Goal: Task Accomplishment & Management: Manage account settings

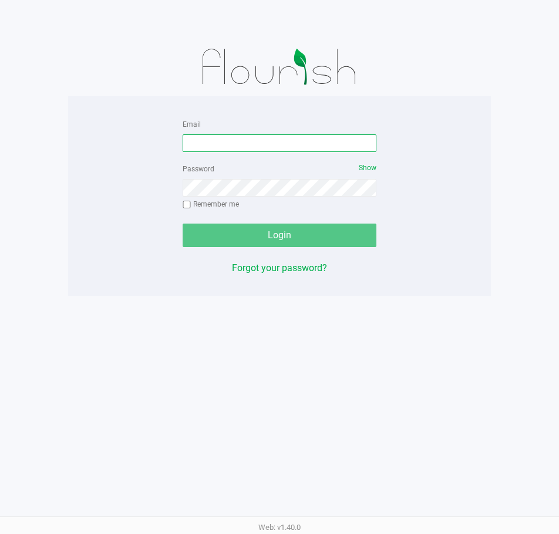
click at [225, 143] on input "Email" at bounding box center [280, 143] width 194 height 18
type input "[EMAIL_ADDRESS][DOMAIN_NAME]"
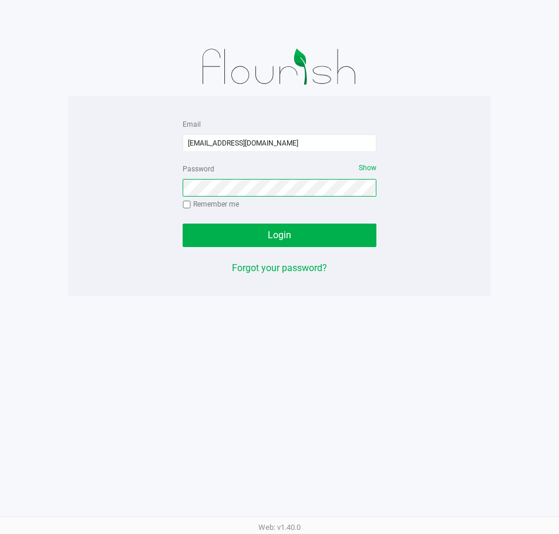
click at [183, 224] on button "Login" at bounding box center [280, 235] width 194 height 23
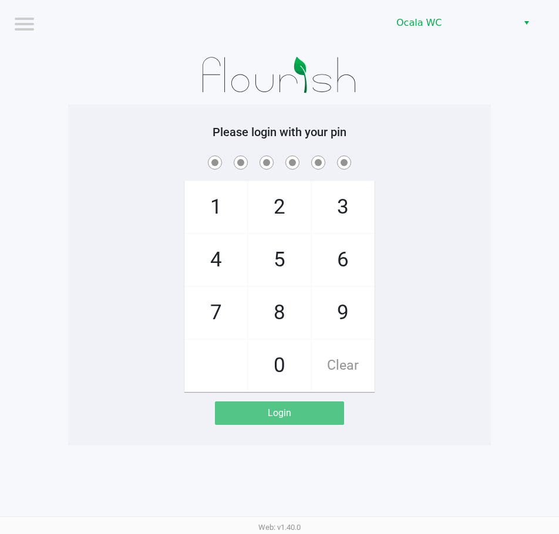
click at [156, 130] on h5 "Please login with your pin" at bounding box center [279, 132] width 405 height 14
click at [417, 131] on h5 "Please login with your pin" at bounding box center [279, 132] width 405 height 14
checkbox input "true"
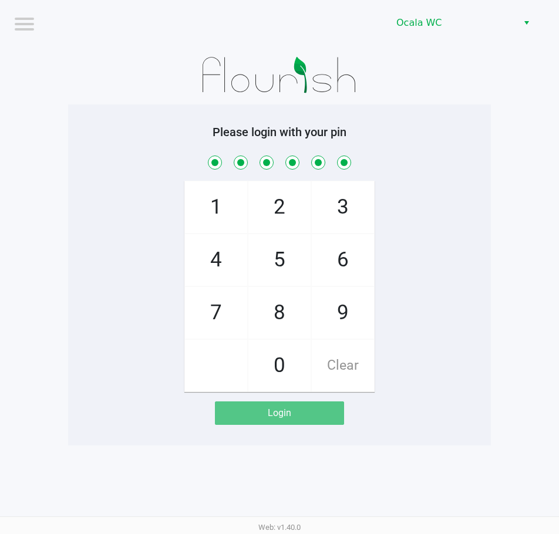
checkbox input "true"
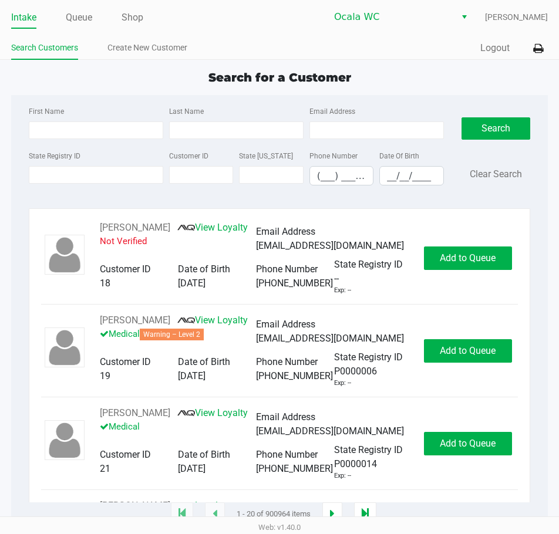
click at [284, 33] on div "Intake Queue Shop Ocala WC John Laughlin Search Customers Create New Customer Q…" at bounding box center [279, 30] width 559 height 60
type input "JOHN"
type input "KAMIN"
type input "06/14/1968"
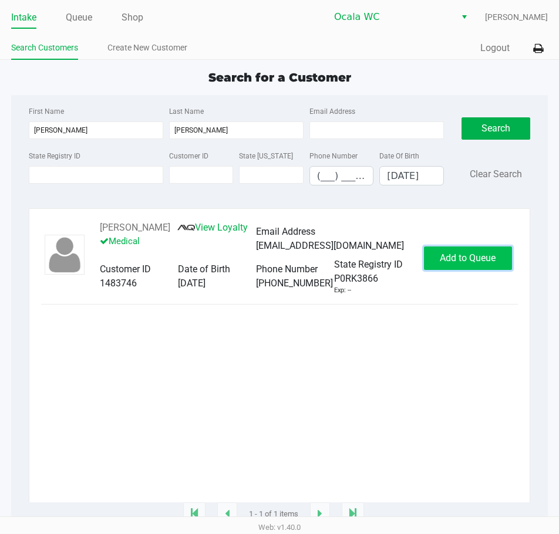
click at [448, 262] on span "Add to Queue" at bounding box center [468, 257] width 56 height 11
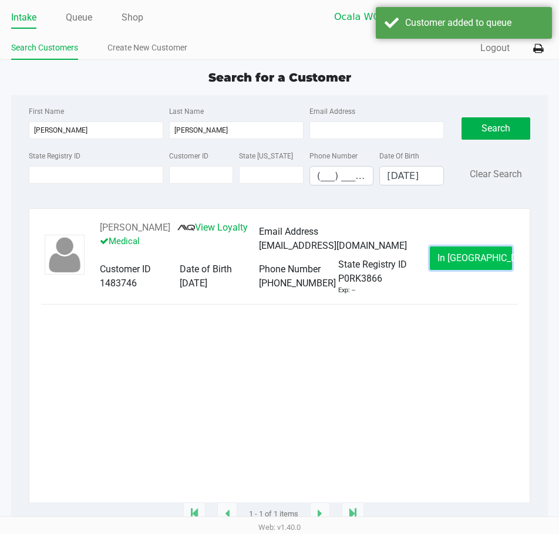
click at [457, 257] on span "In Queue" at bounding box center [486, 257] width 99 height 11
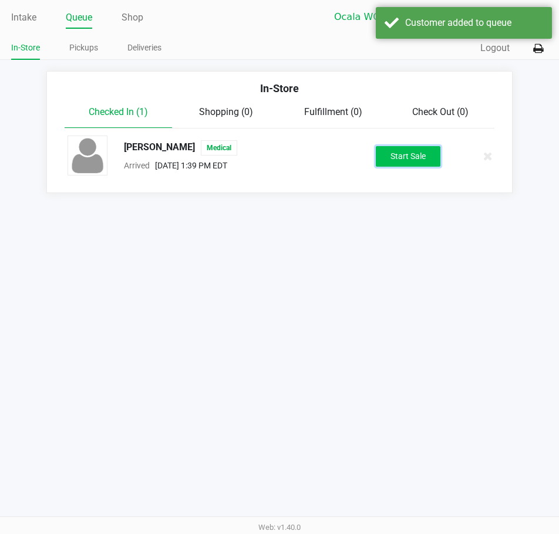
click at [385, 160] on button "Start Sale" at bounding box center [408, 156] width 65 height 21
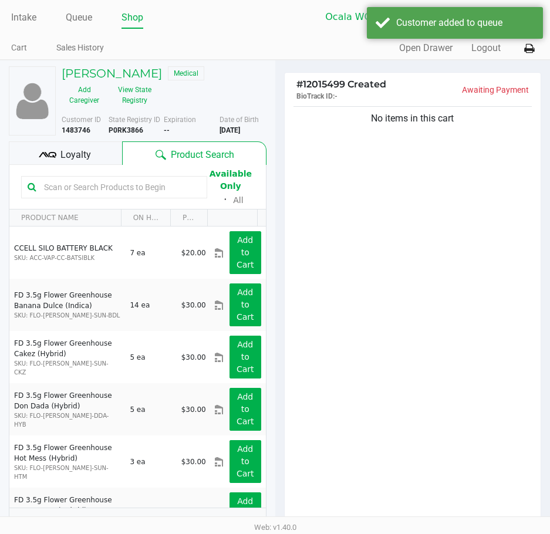
click at [79, 186] on input "text" at bounding box center [119, 187] width 161 height 18
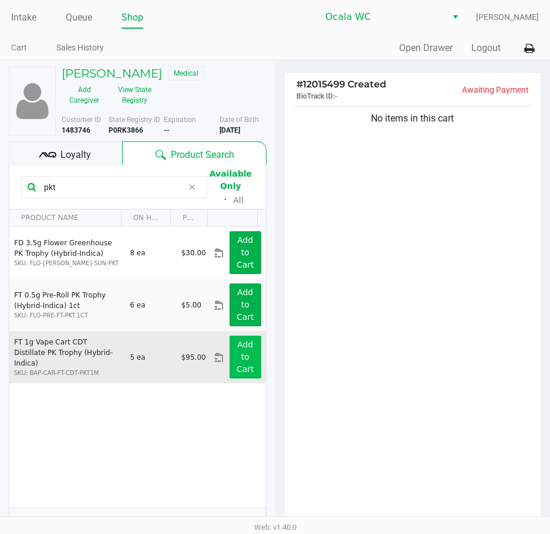
type input "pkt"
click at [245, 363] on button "Add to Cart" at bounding box center [246, 357] width 32 height 43
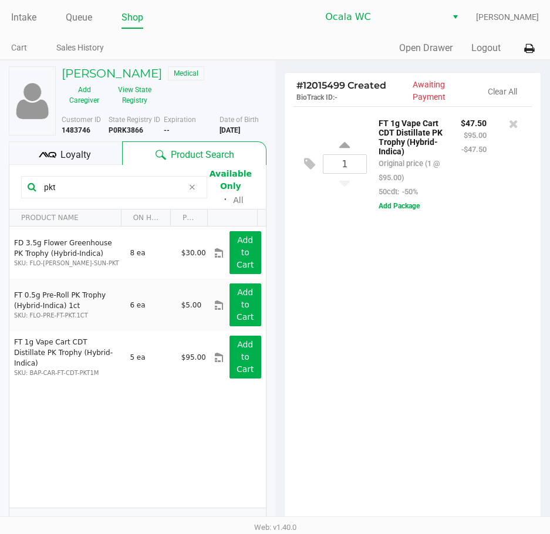
click at [408, 332] on div "1 FT 1g Vape Cart CDT Distillate PK Trophy (Hybrid-Indica) Original price (1 @ …" at bounding box center [413, 316] width 257 height 421
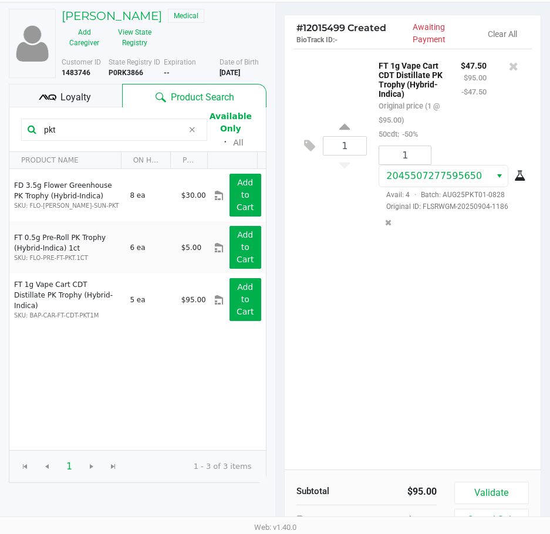
scroll to position [123, 0]
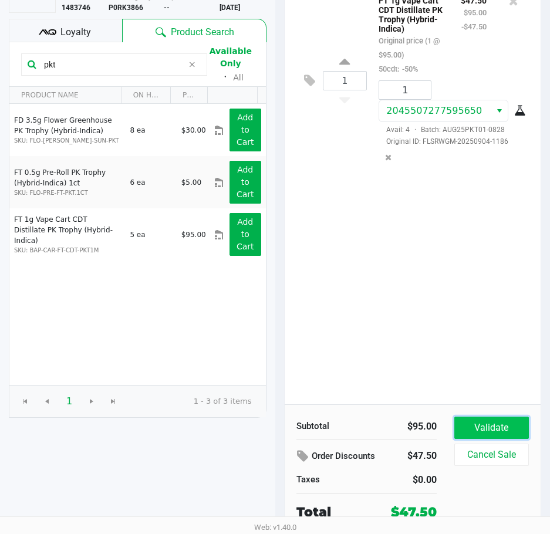
click at [491, 428] on button "Validate" at bounding box center [491, 428] width 75 height 22
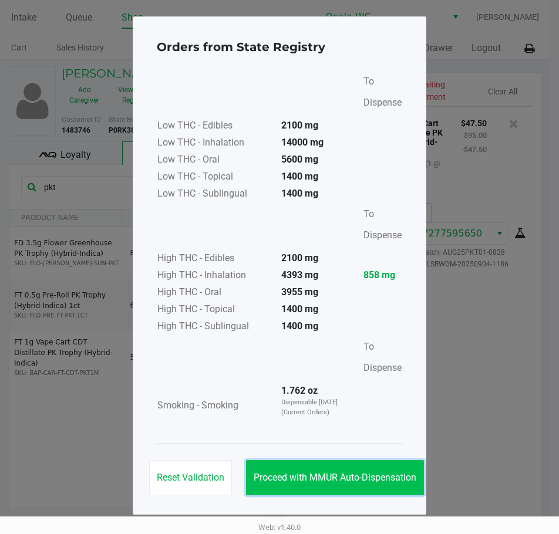
click at [345, 477] on span "Proceed with MMUR Auto-Dispensation" at bounding box center [335, 477] width 163 height 11
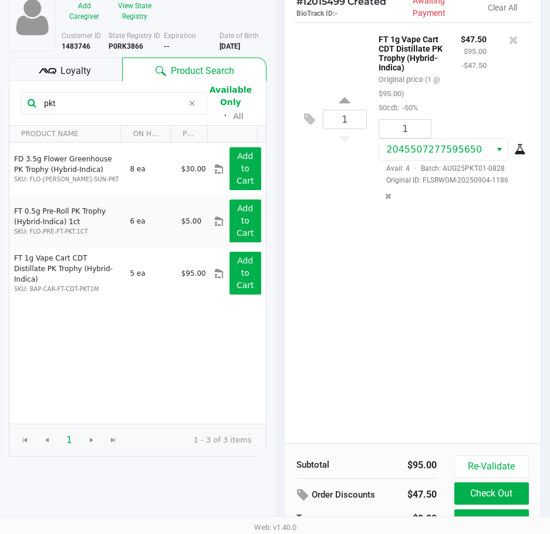
scroll to position [149, 0]
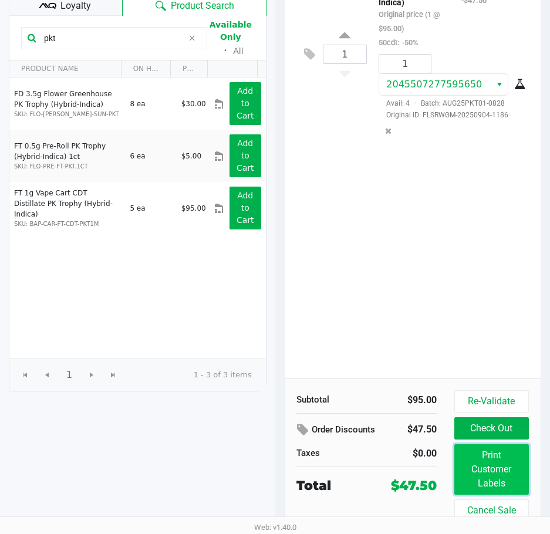
click at [497, 467] on button "Print Customer Labels" at bounding box center [491, 469] width 75 height 50
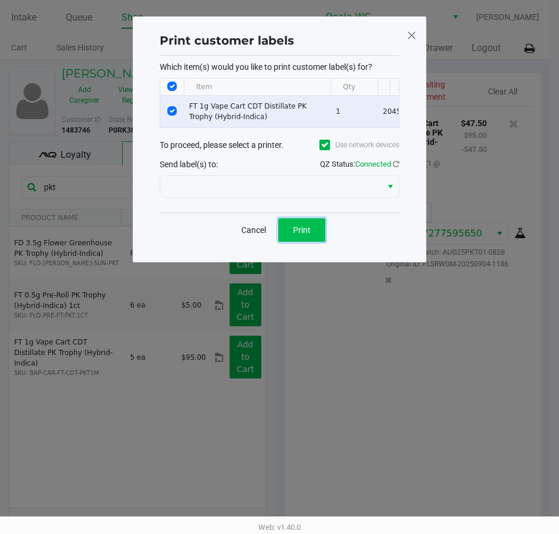
click at [307, 235] on span "Print" at bounding box center [302, 229] width 18 height 9
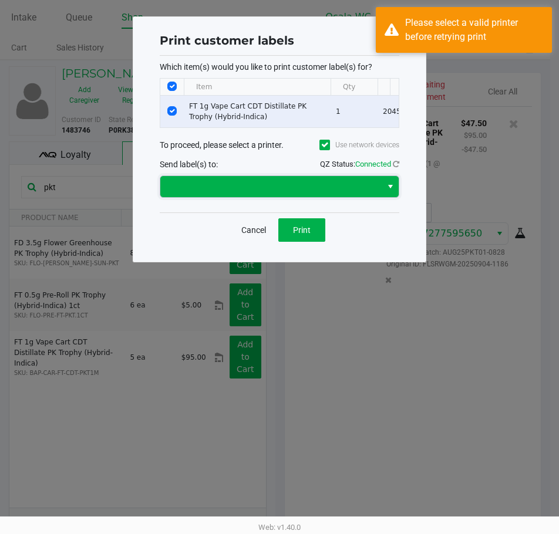
click at [240, 190] on span at bounding box center [270, 187] width 207 height 14
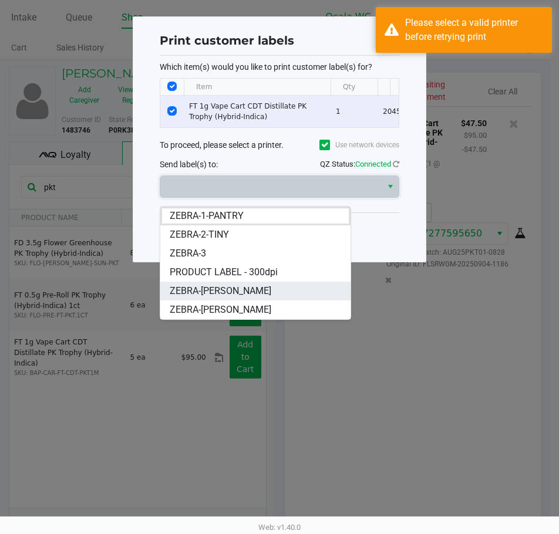
click at [218, 291] on span "ZEBRA-[PERSON_NAME]" at bounding box center [221, 291] width 102 height 14
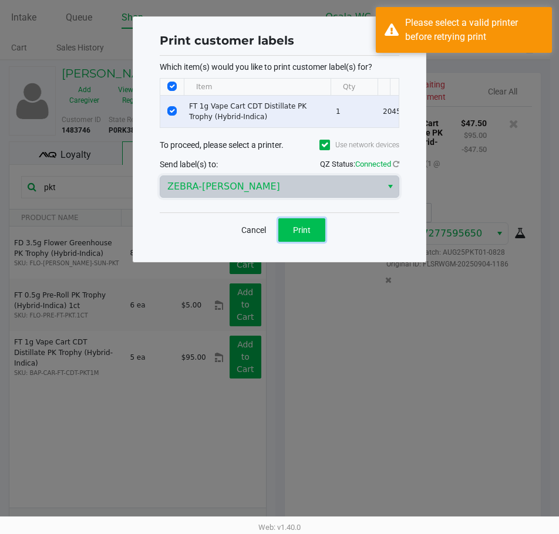
click at [289, 242] on button "Print" at bounding box center [301, 229] width 47 height 23
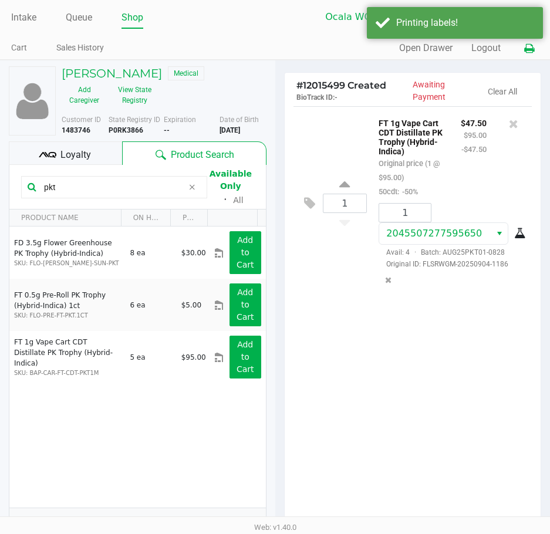
click at [527, 49] on icon at bounding box center [529, 49] width 10 height 8
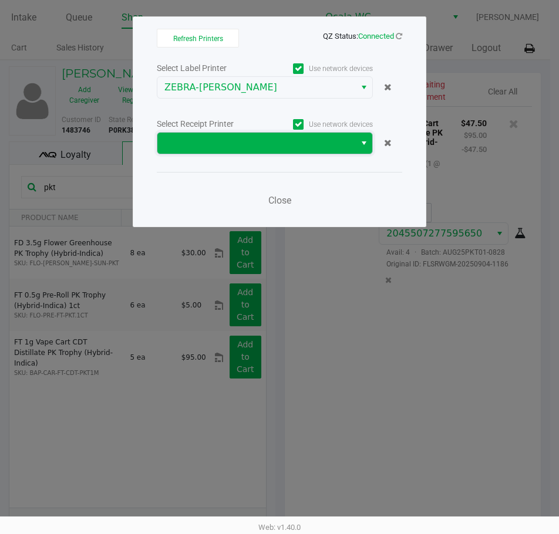
click at [236, 146] on span at bounding box center [256, 143] width 184 height 14
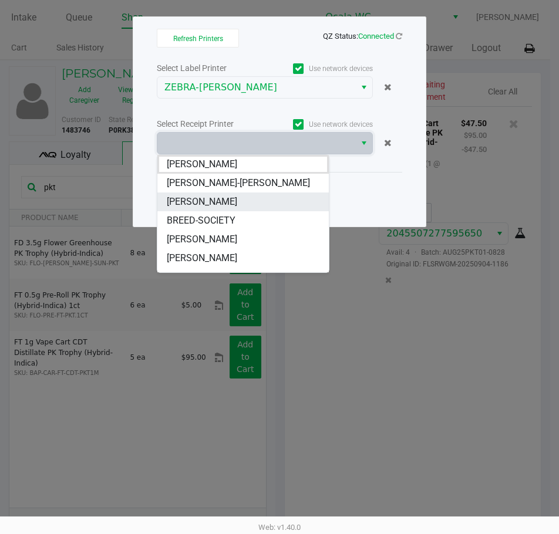
click at [215, 207] on span "BRANDY-CLARK" at bounding box center [202, 202] width 70 height 14
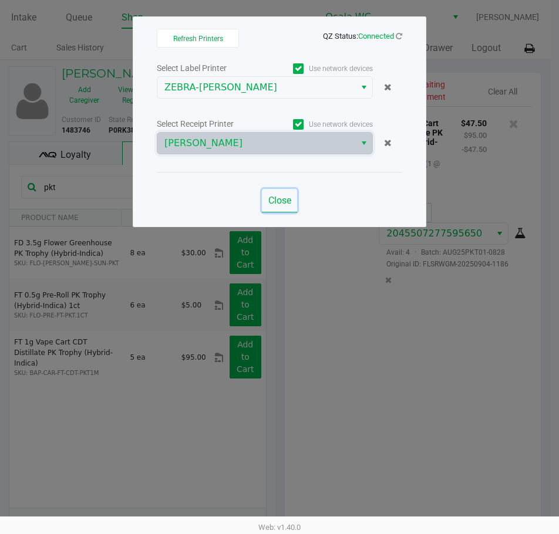
click at [289, 199] on span "Close" at bounding box center [279, 200] width 23 height 11
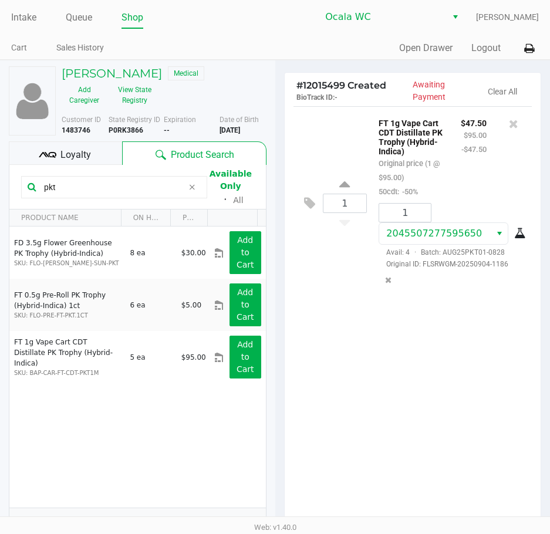
click at [365, 351] on div "1 FT 1g Vape Cart CDT Distillate PK Trophy (Hybrid-Indica) Original price (1 @ …" at bounding box center [413, 316] width 257 height 421
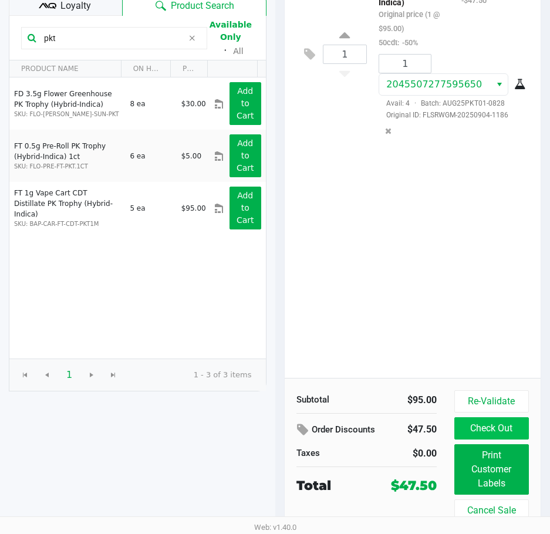
click at [497, 437] on button "Check Out" at bounding box center [491, 428] width 75 height 22
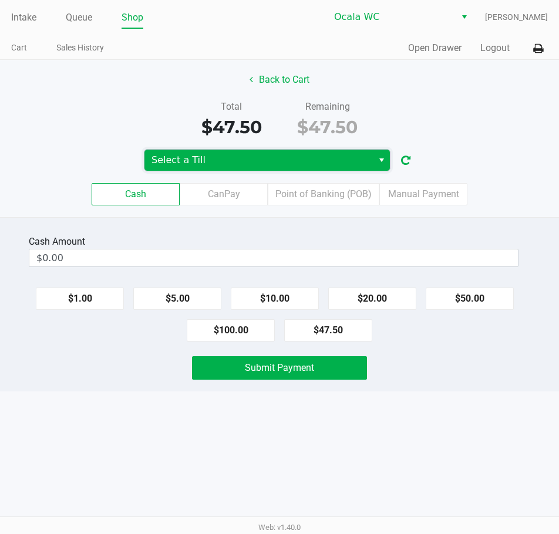
click at [346, 157] on span "Select a Till" at bounding box center [258, 160] width 214 height 14
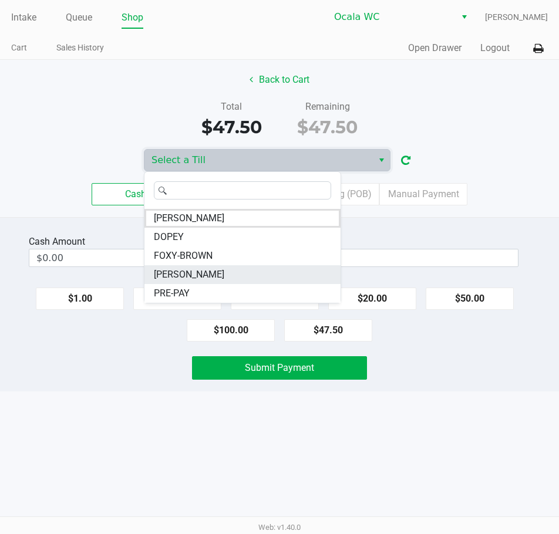
click at [200, 271] on span "BRANDY-CLARK" at bounding box center [189, 275] width 70 height 14
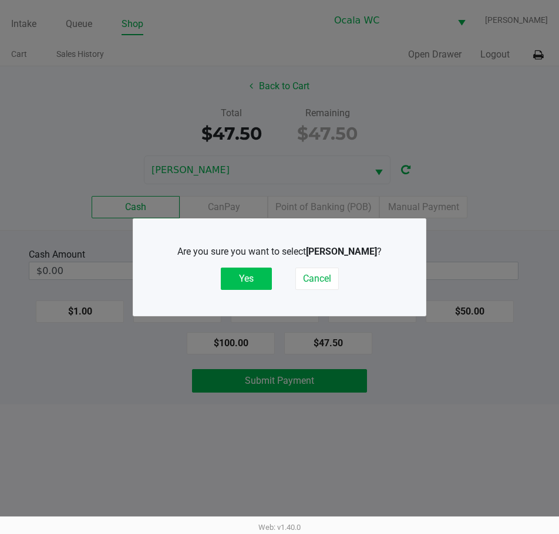
click at [232, 276] on button "Yes" at bounding box center [246, 279] width 51 height 22
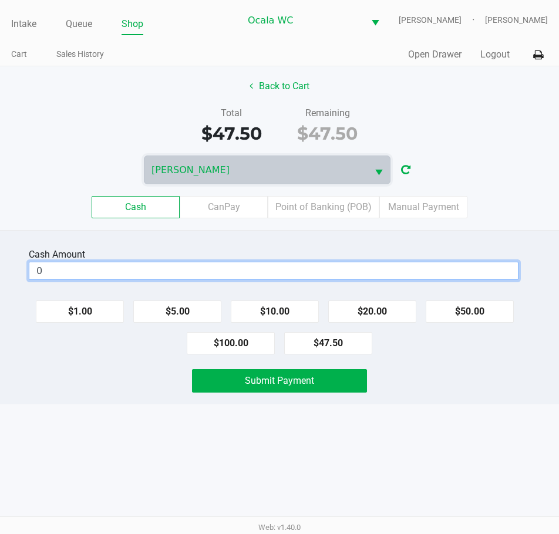
click at [86, 273] on input "0" at bounding box center [273, 270] width 488 height 17
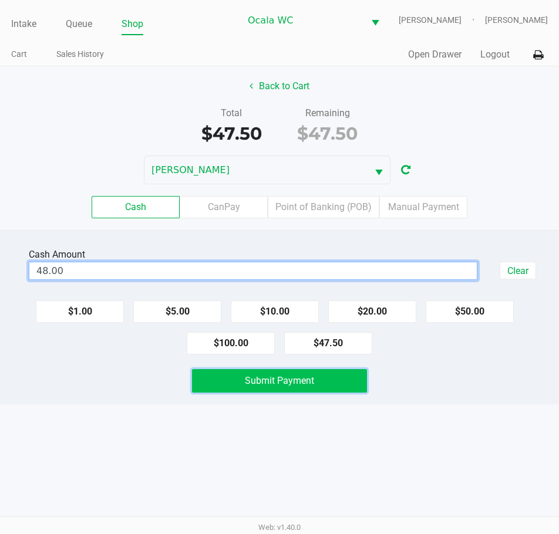
type input "$48.00"
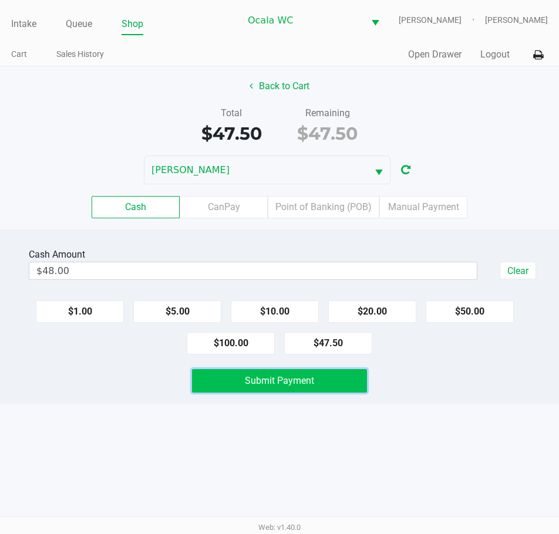
click at [304, 380] on span "Submit Payment" at bounding box center [279, 380] width 69 height 11
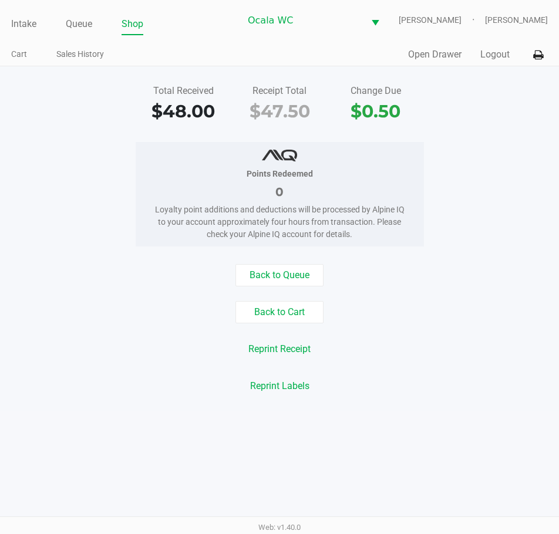
click at [28, 21] on link "Intake" at bounding box center [23, 24] width 25 height 16
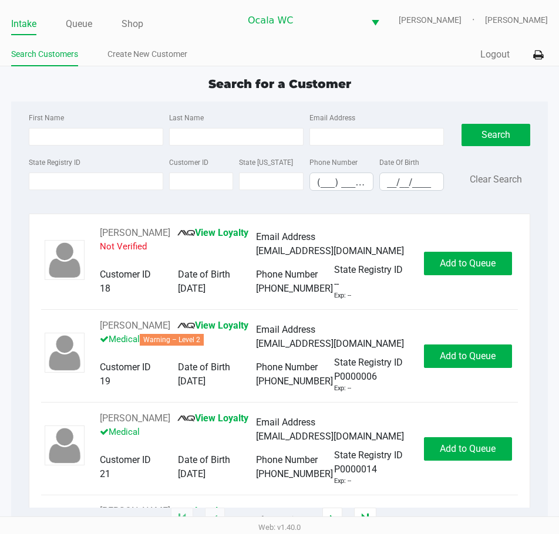
click at [232, 50] on ul "Search Customers Create New Customer" at bounding box center [145, 56] width 268 height 20
click at [85, 176] on input "State Registry ID" at bounding box center [96, 182] width 134 height 18
type input "p0rv7398"
click at [491, 126] on button "Search" at bounding box center [495, 135] width 69 height 22
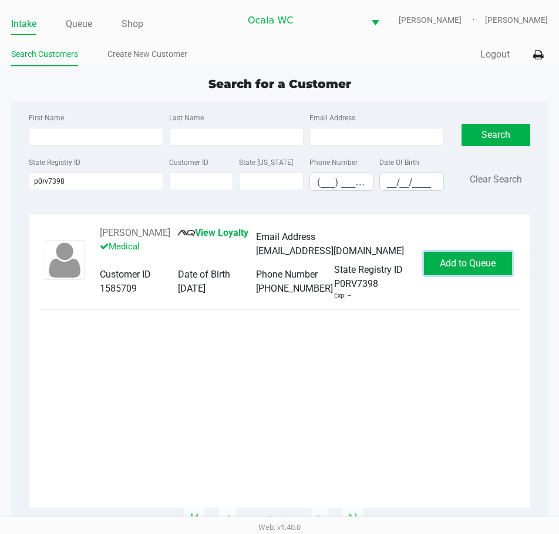
click at [443, 269] on span "Add to Queue" at bounding box center [468, 263] width 56 height 11
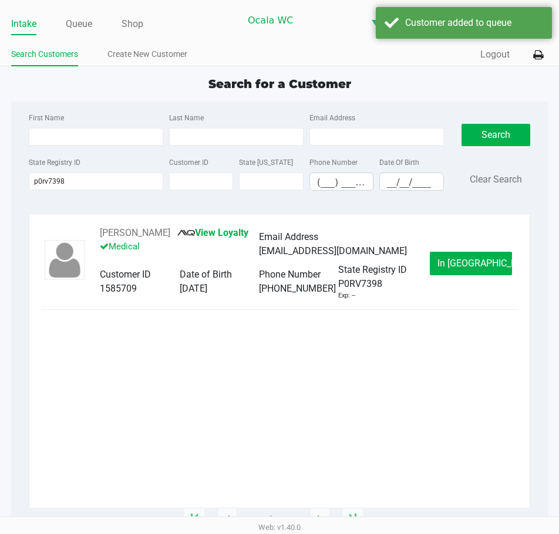
click at [446, 270] on button "In Queue" at bounding box center [471, 263] width 82 height 23
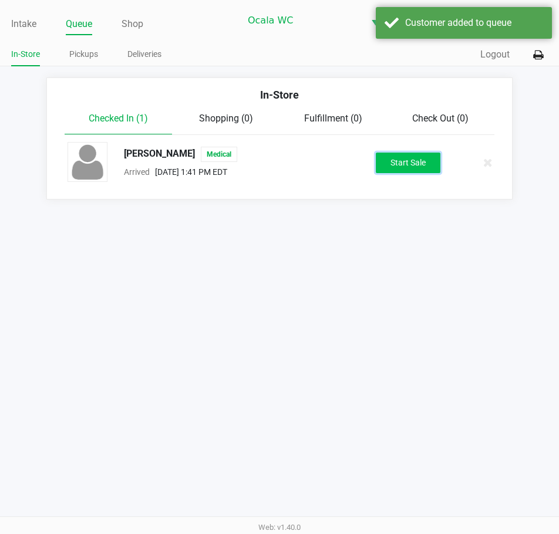
click at [407, 153] on button "Start Sale" at bounding box center [408, 163] width 65 height 21
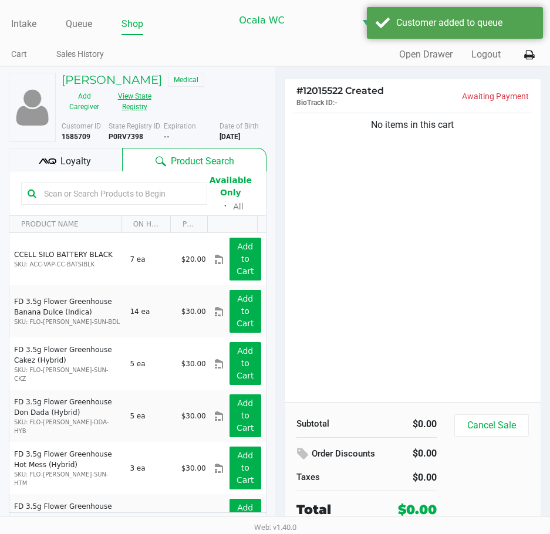
click at [125, 100] on button "View State Registry" at bounding box center [131, 101] width 48 height 29
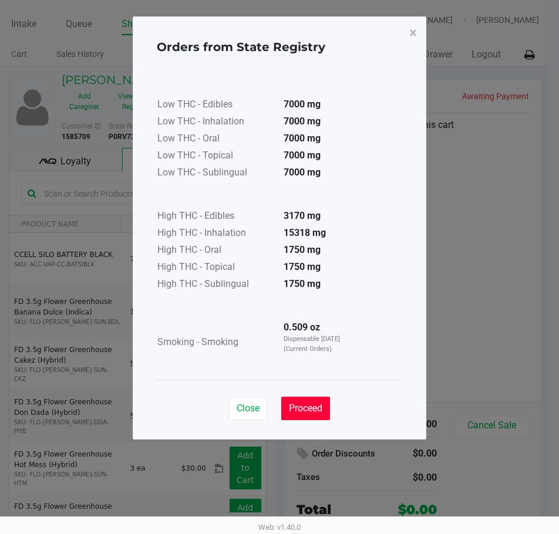
click at [310, 404] on span "Proceed" at bounding box center [305, 408] width 33 height 11
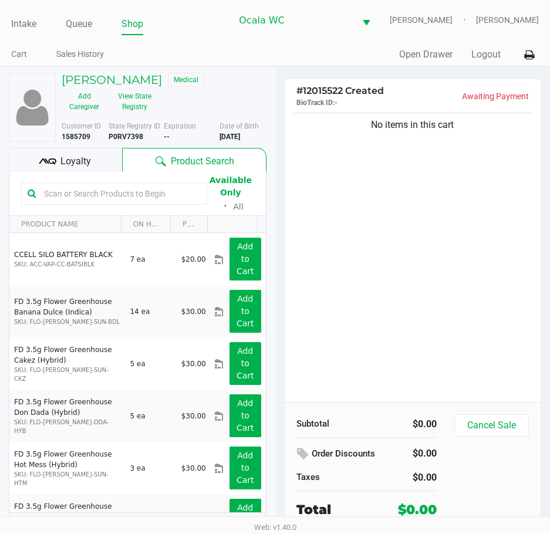
click at [89, 192] on input "text" at bounding box center [119, 194] width 161 height 18
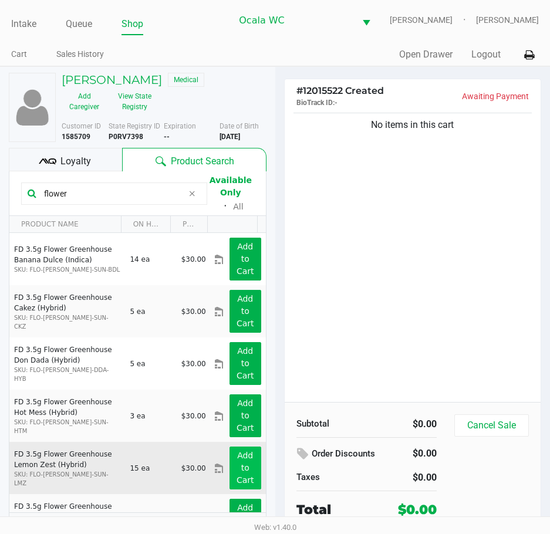
type input "flower"
click at [237, 477] on app-button-loader "Add to Cart" at bounding box center [246, 468] width 18 height 34
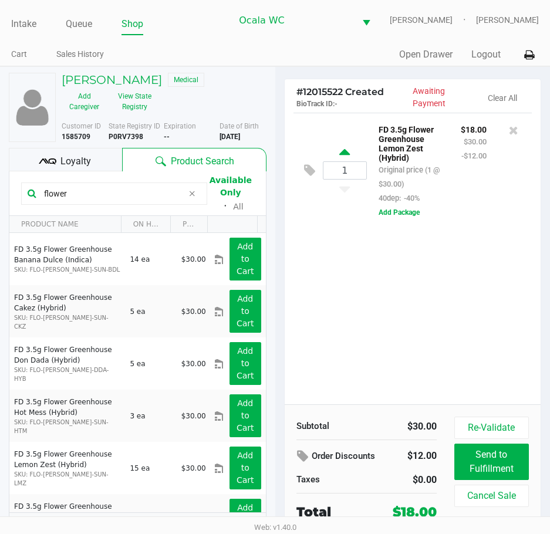
click at [346, 155] on icon at bounding box center [344, 154] width 11 height 15
type input "2"
click at [387, 298] on div "2 FD 3.5g Flower Greenhouse Lemon Zest (Hybrid) Original price (2 @ $30.00) 40d…" at bounding box center [413, 259] width 257 height 292
click at [446, 307] on div "2 FD 3.5g Flower Greenhouse Lemon Zest (Hybrid) Original price (2 @ $30.00) 40d…" at bounding box center [413, 259] width 257 height 292
click at [433, 292] on div "2 FD 3.5g Flower Greenhouse Lemon Zest (Hybrid) Original price (2 @ $30.00) 40d…" at bounding box center [413, 259] width 257 height 292
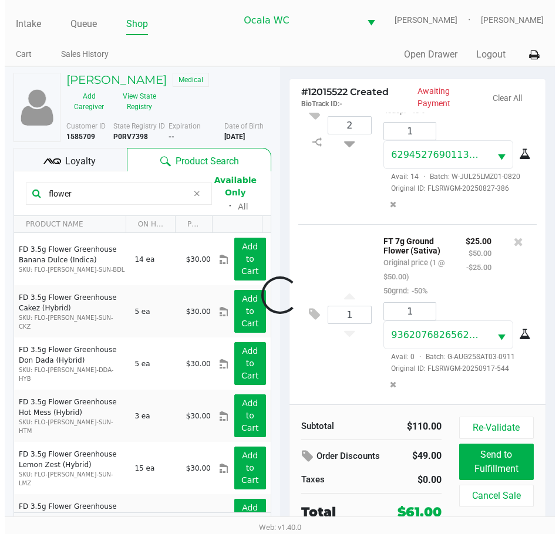
scroll to position [91, 0]
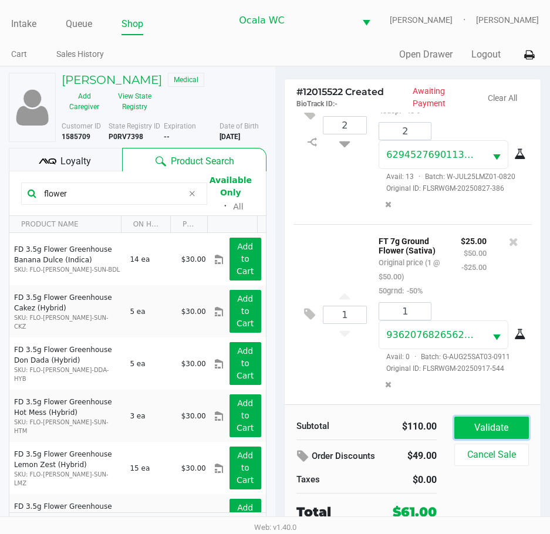
click at [501, 419] on button "Validate" at bounding box center [491, 428] width 75 height 22
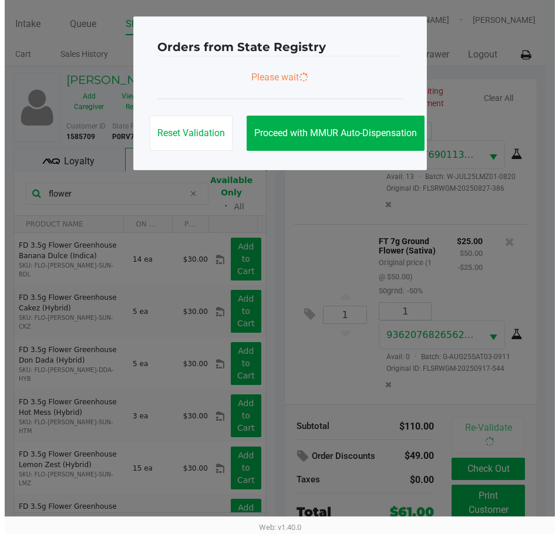
scroll to position [105, 0]
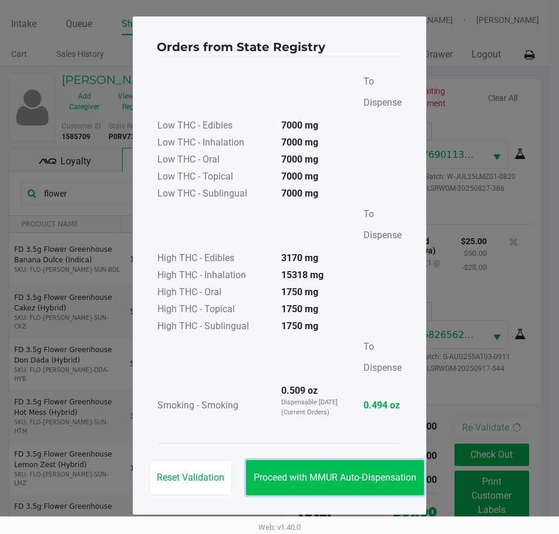
click at [306, 474] on span "Proceed with MMUR Auto-Dispensation" at bounding box center [335, 477] width 163 height 11
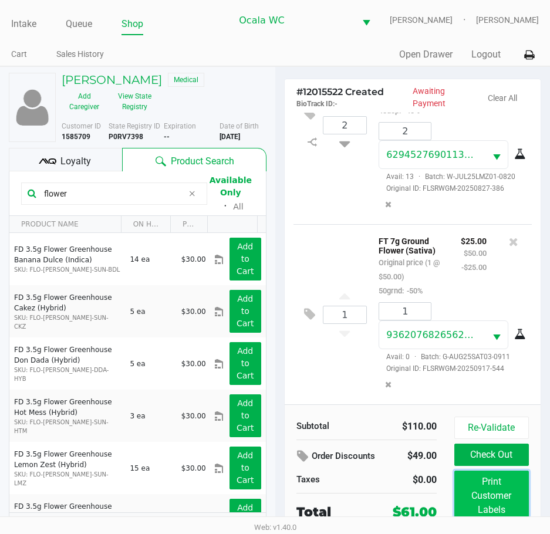
click at [491, 497] on button "Print Customer Labels" at bounding box center [491, 496] width 75 height 50
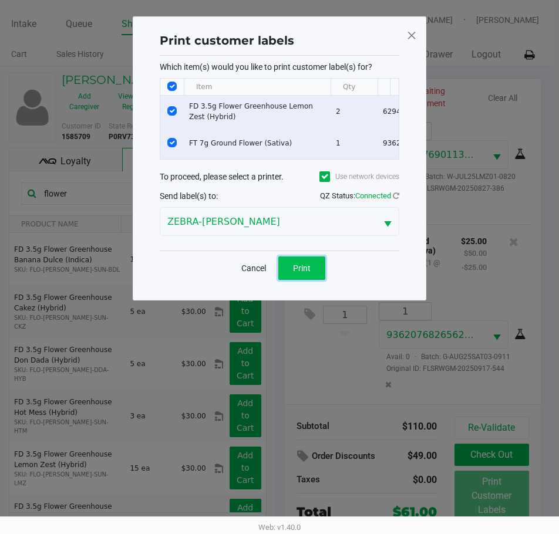
click at [299, 273] on span "Print" at bounding box center [302, 268] width 18 height 9
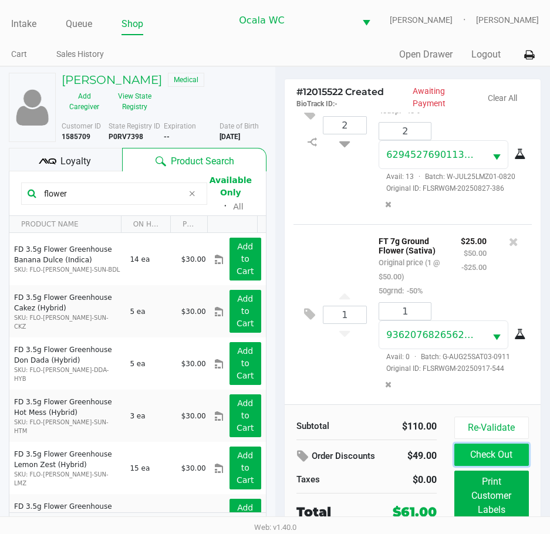
click at [505, 450] on button "Check Out" at bounding box center [491, 455] width 75 height 22
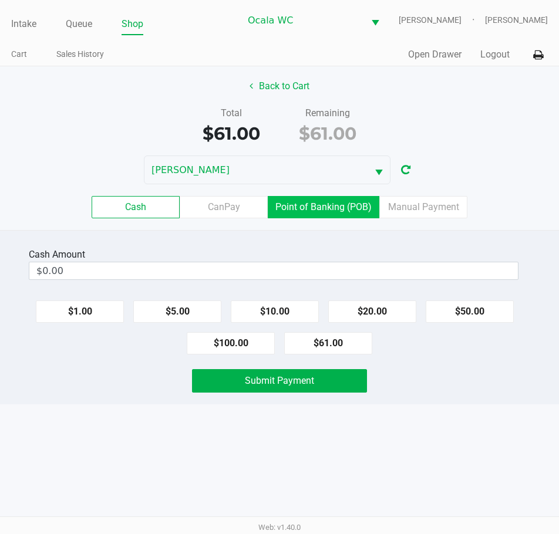
click at [325, 208] on label "Point of Banking (POB)" at bounding box center [324, 207] width 112 height 22
click at [0, 0] on 7 "Point of Banking (POB)" at bounding box center [0, 0] width 0 height 0
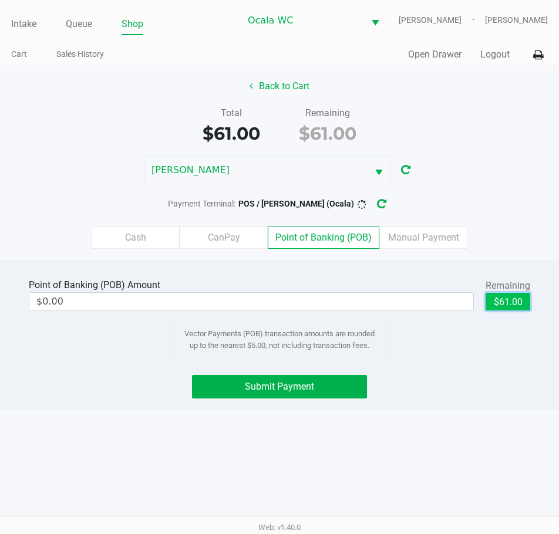
click at [497, 304] on button "$61.00" at bounding box center [507, 302] width 45 height 18
type input "$61.00"
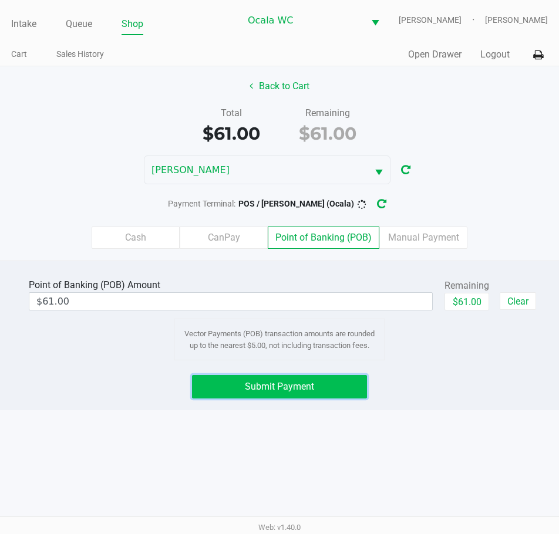
click at [248, 382] on span "Submit Payment" at bounding box center [279, 386] width 69 height 11
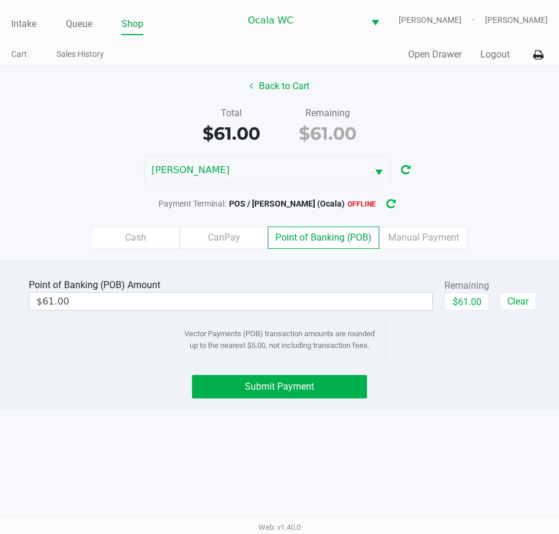
click at [394, 200] on icon "button" at bounding box center [390, 204] width 9 height 8
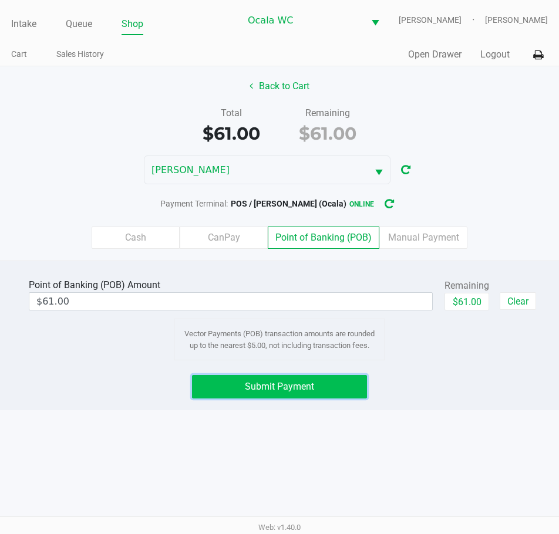
click at [260, 386] on span "Submit Payment" at bounding box center [279, 386] width 69 height 11
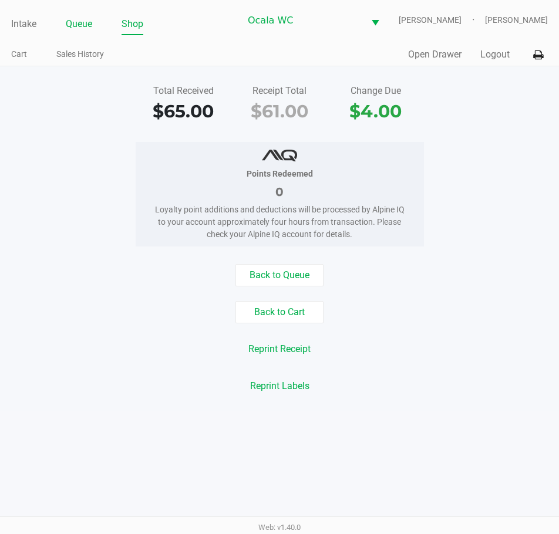
click at [85, 16] on link "Queue" at bounding box center [79, 24] width 26 height 16
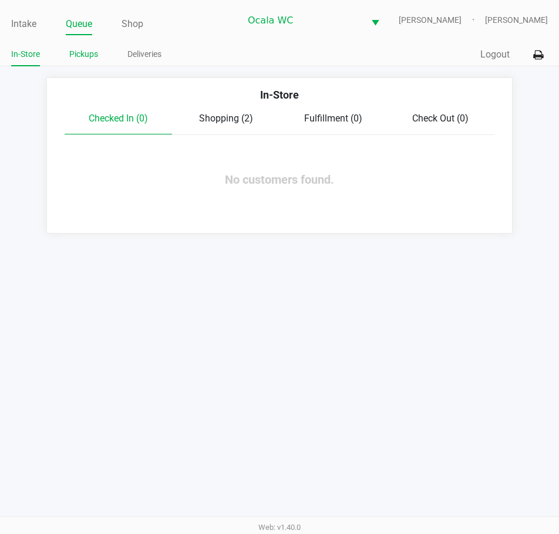
click at [76, 55] on link "Pickups" at bounding box center [83, 54] width 29 height 15
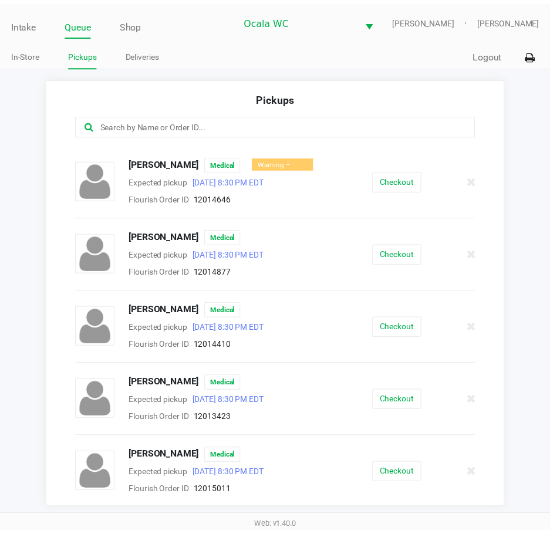
scroll to position [215, 0]
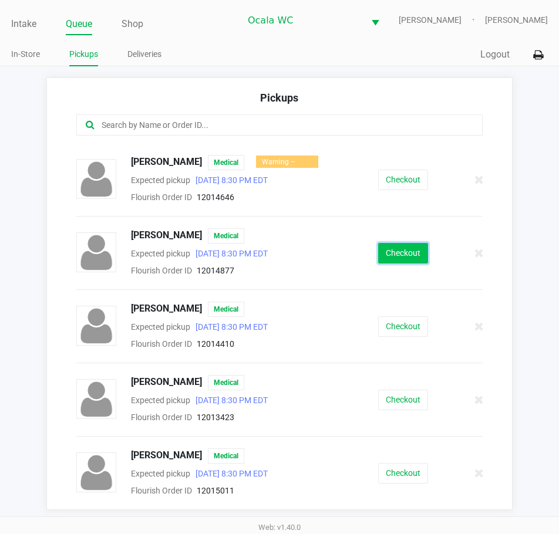
click at [390, 247] on button "Checkout" at bounding box center [403, 253] width 50 height 21
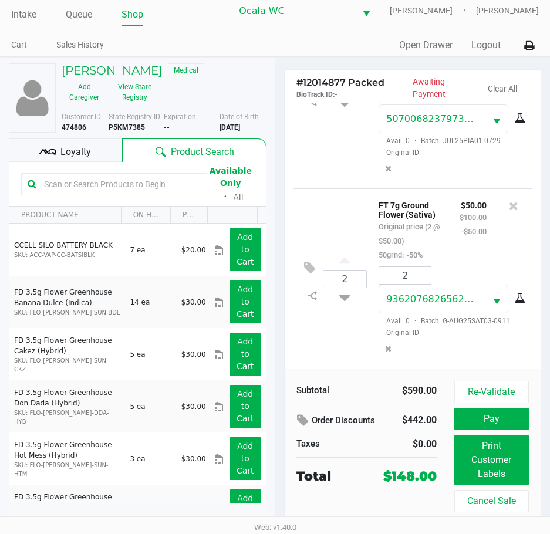
scroll to position [19, 0]
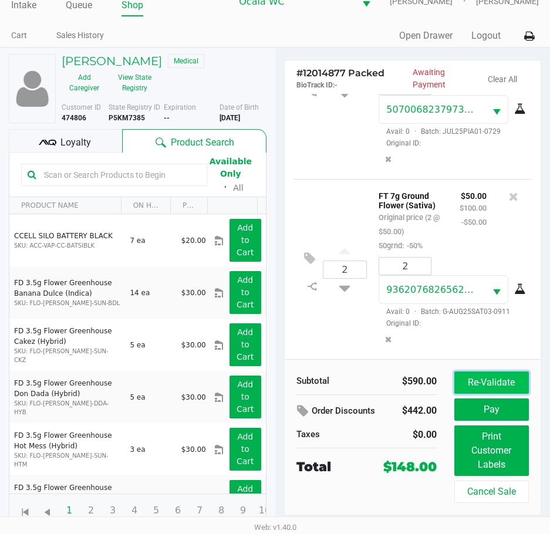
click at [503, 385] on button "Re-Validate" at bounding box center [491, 383] width 75 height 22
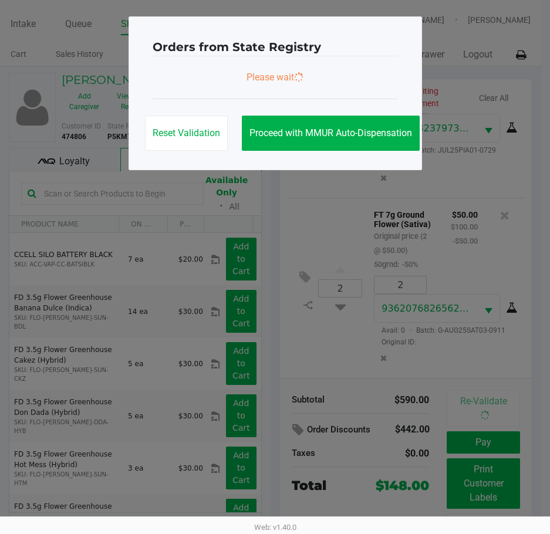
scroll to position [0, 0]
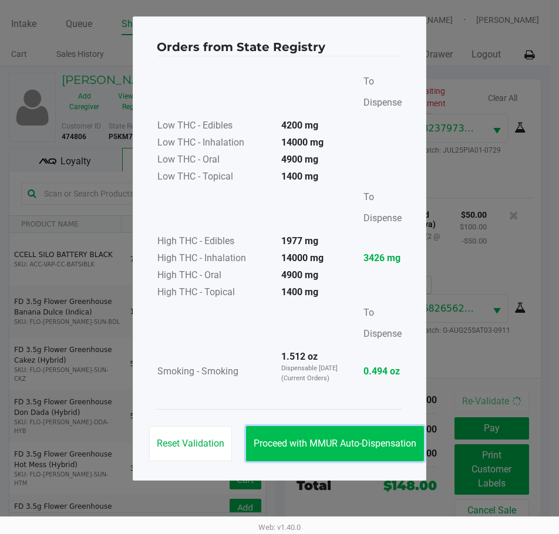
click at [304, 444] on span "Proceed with MMUR Auto-Dispensation" at bounding box center [335, 443] width 163 height 11
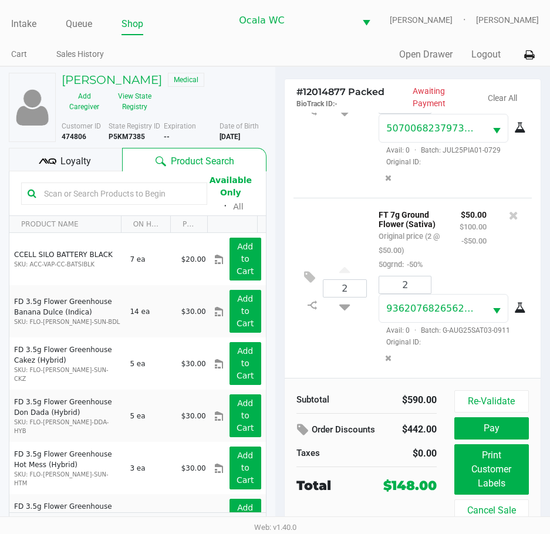
click at [45, 163] on icon at bounding box center [43, 160] width 8 height 5
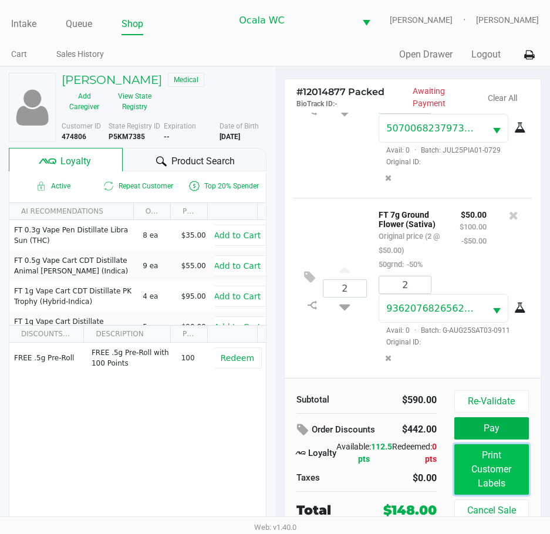
click at [482, 479] on button "Print Customer Labels" at bounding box center [491, 469] width 75 height 50
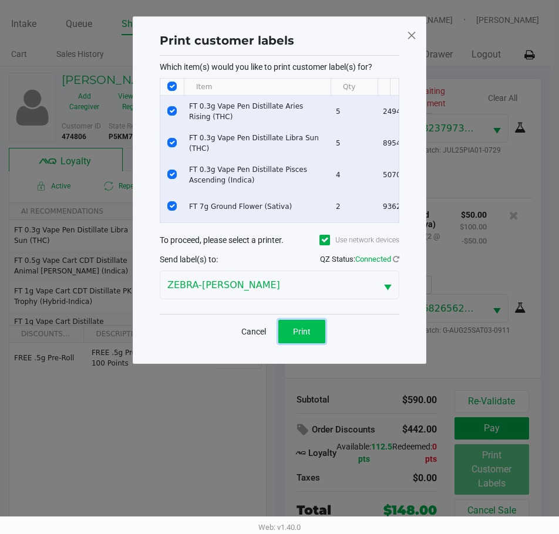
click at [311, 337] on button "Print" at bounding box center [301, 331] width 47 height 23
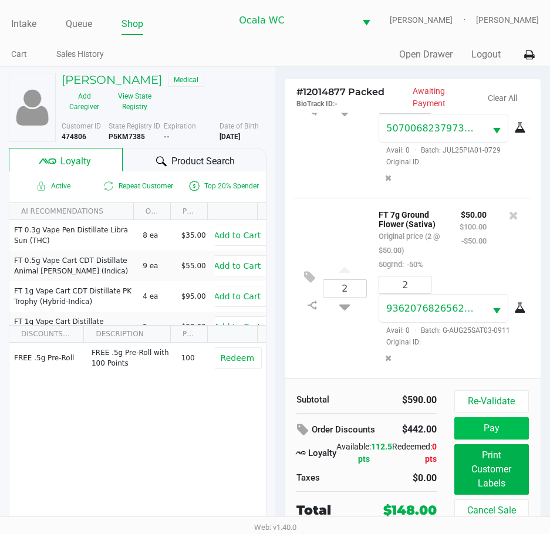
click at [503, 433] on button "Pay" at bounding box center [491, 428] width 75 height 22
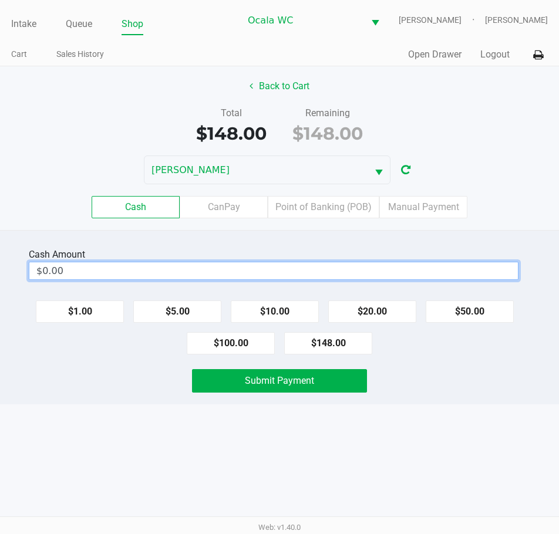
click at [321, 272] on input "$0.00" at bounding box center [273, 270] width 488 height 17
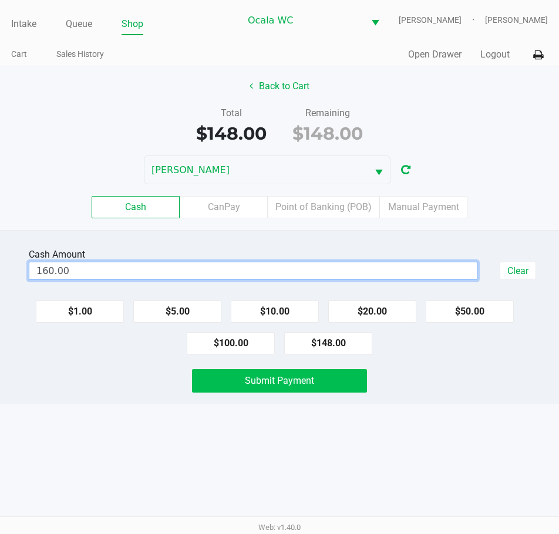
click at [325, 372] on button "Submit Payment" at bounding box center [279, 380] width 174 height 23
type input "$160.00"
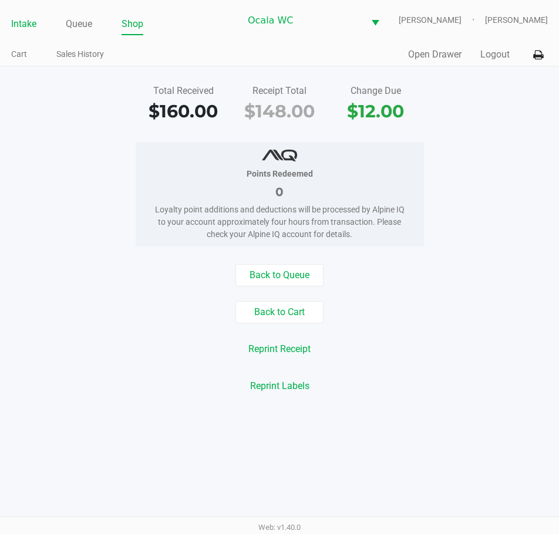
click at [18, 23] on link "Intake" at bounding box center [23, 24] width 25 height 16
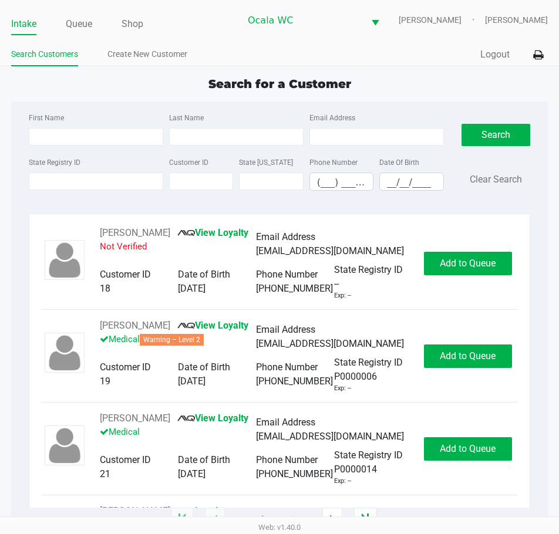
click at [224, 46] on ul "Search Customers Create New Customer" at bounding box center [145, 56] width 268 height 20
type input "STEPHEN"
type input "PERK"
type input "10/05/1986"
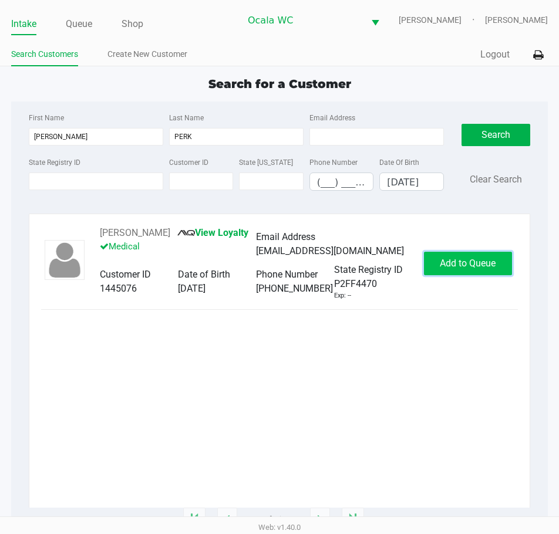
click at [475, 266] on span "Add to Queue" at bounding box center [468, 263] width 56 height 11
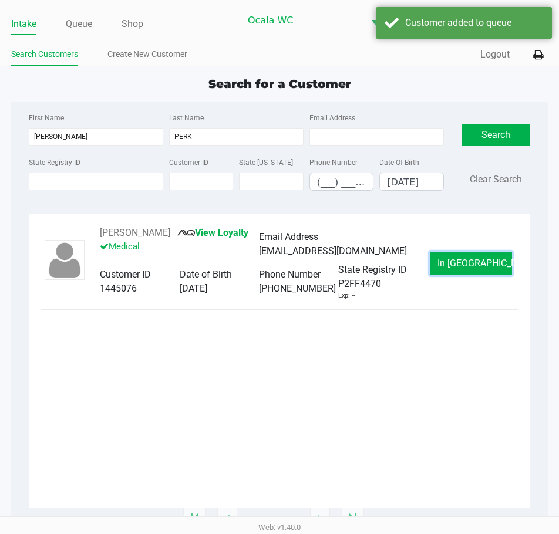
click at [468, 260] on span "In Queue" at bounding box center [486, 263] width 99 height 11
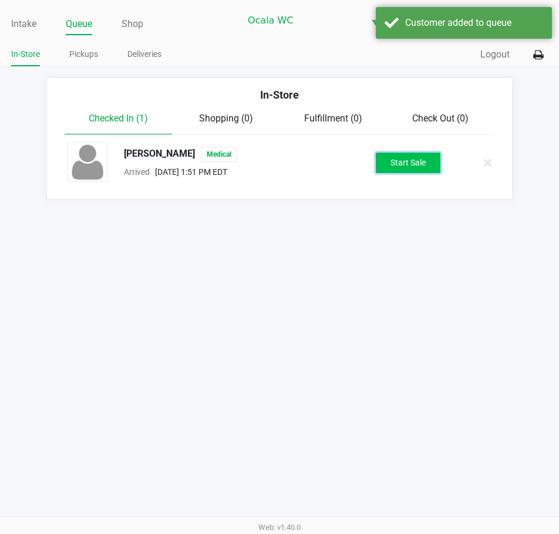
click at [415, 161] on button "Start Sale" at bounding box center [408, 163] width 65 height 21
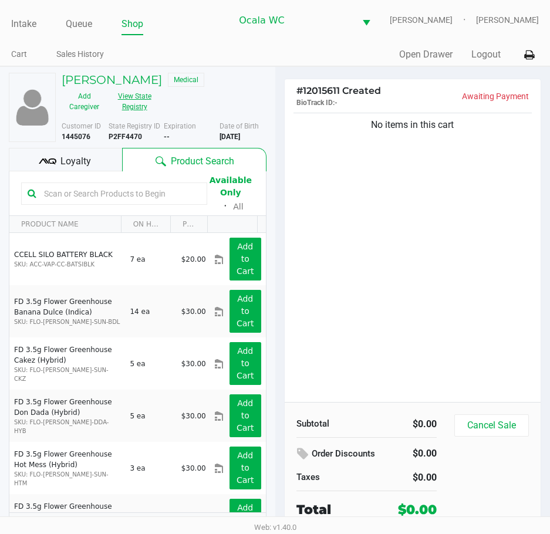
click at [126, 109] on button "View State Registry" at bounding box center [131, 101] width 48 height 29
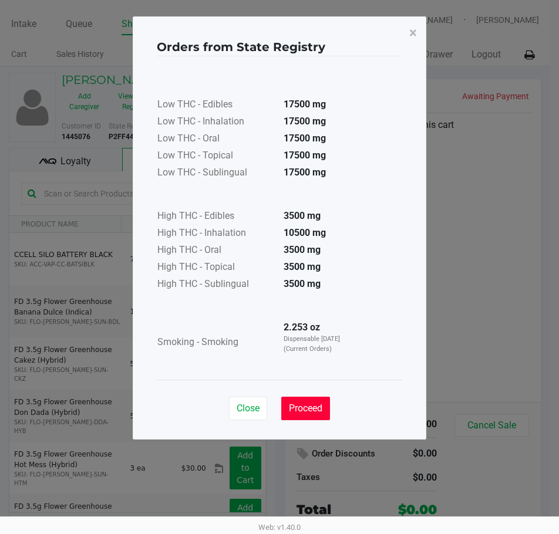
click at [312, 400] on button "Proceed" at bounding box center [305, 408] width 49 height 23
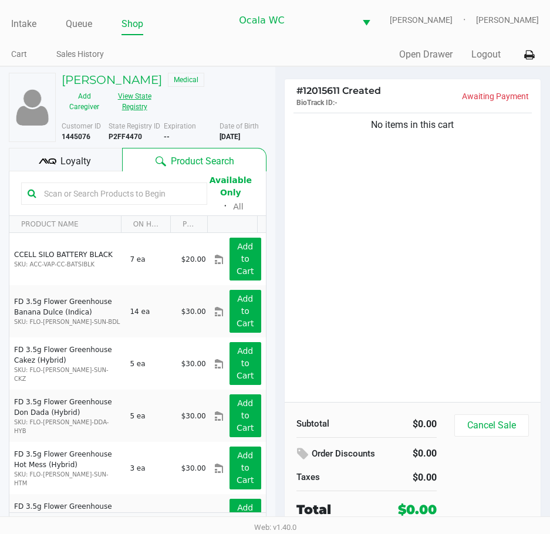
click at [141, 102] on button "View State Registry" at bounding box center [131, 101] width 48 height 29
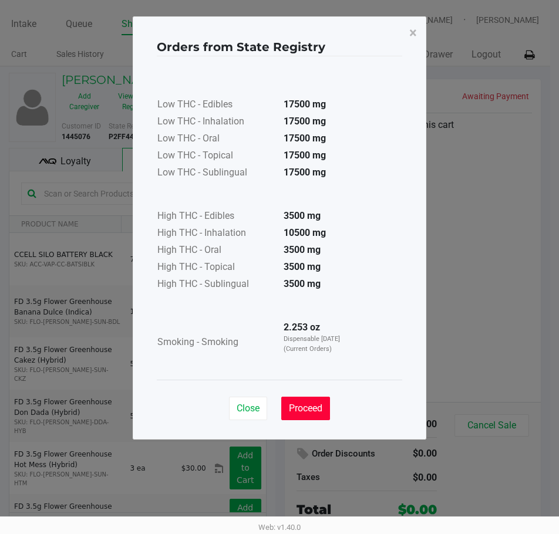
click at [306, 413] on span "Proceed" at bounding box center [305, 408] width 33 height 11
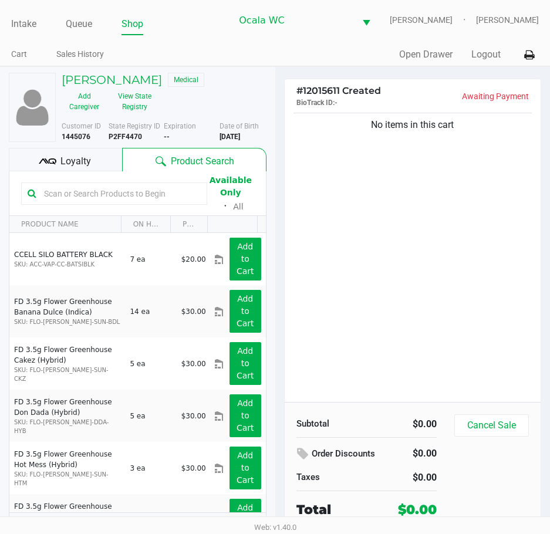
click at [89, 195] on input "text" at bounding box center [119, 194] width 161 height 18
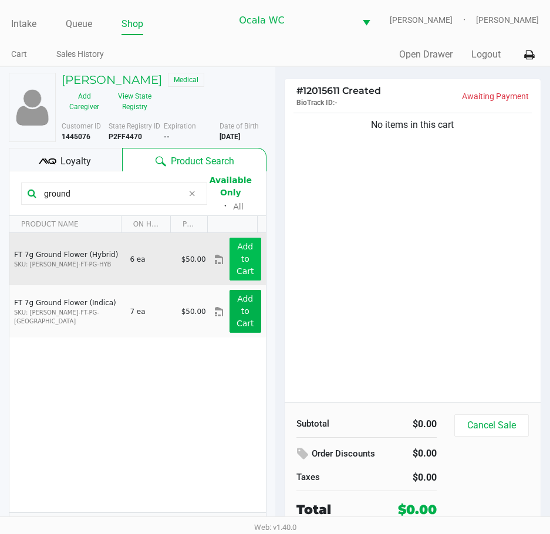
type input "ground"
click at [237, 259] on app-button-loader "Add to Cart" at bounding box center [246, 259] width 18 height 34
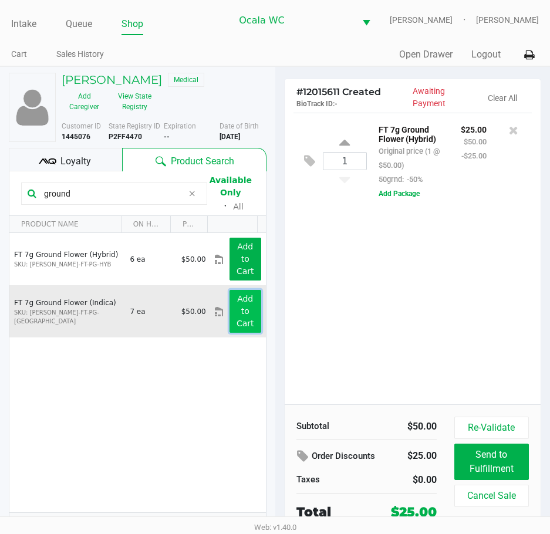
click at [237, 316] on app-button-loader "Add to Cart" at bounding box center [246, 311] width 18 height 34
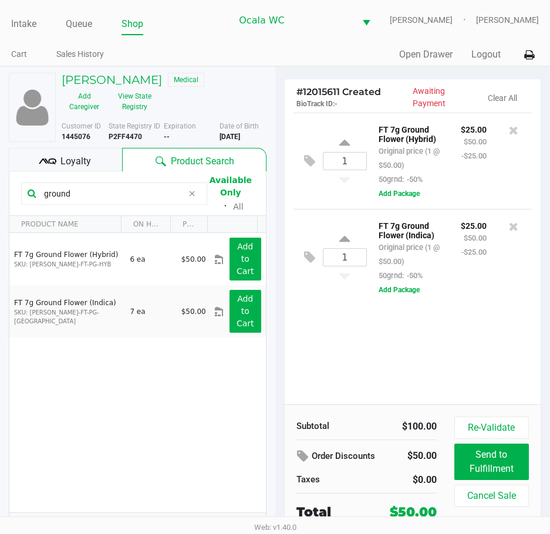
click at [458, 343] on div "1 FT 7g Ground Flower (Hybrid) Original price (1 @ $50.00) 50grnd: -50% $25.00 …" at bounding box center [413, 259] width 257 height 292
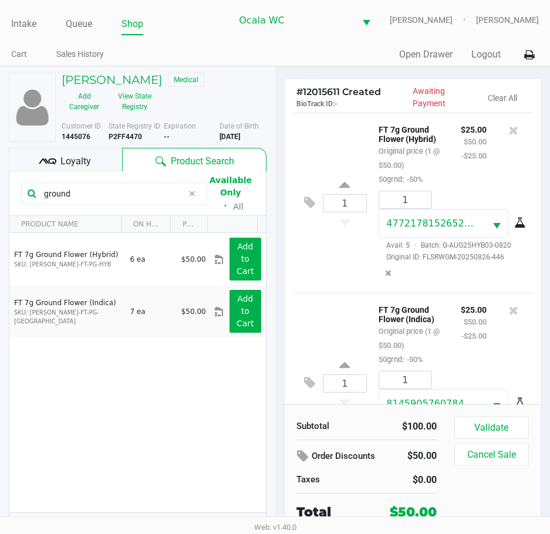
scroll to position [81, 0]
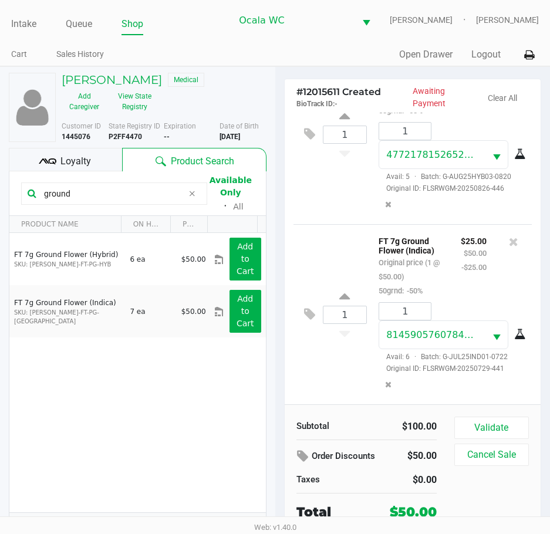
click at [322, 206] on div "1 FT 7g Ground Flower (Hybrid) Original price (1 @ $50.00) 50grnd: -50% $25.00 …" at bounding box center [413, 134] width 239 height 180
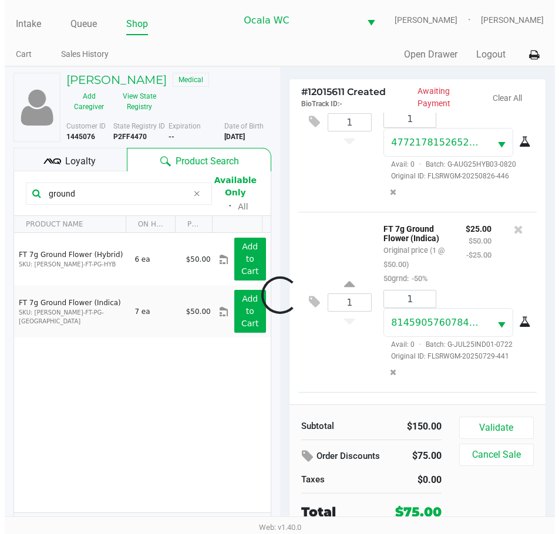
scroll to position [259, 0]
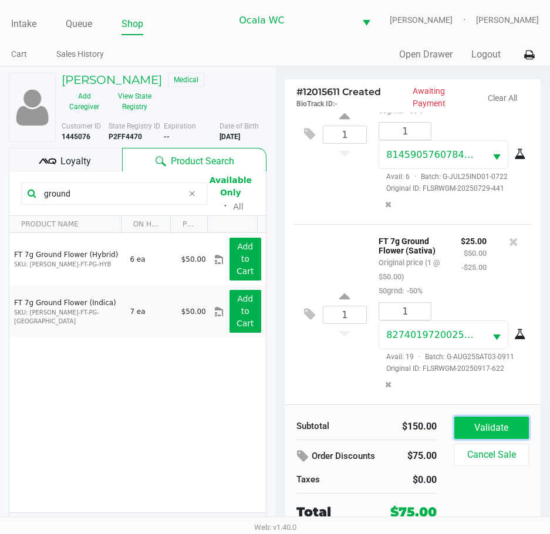
click at [498, 433] on button "Validate" at bounding box center [491, 428] width 75 height 22
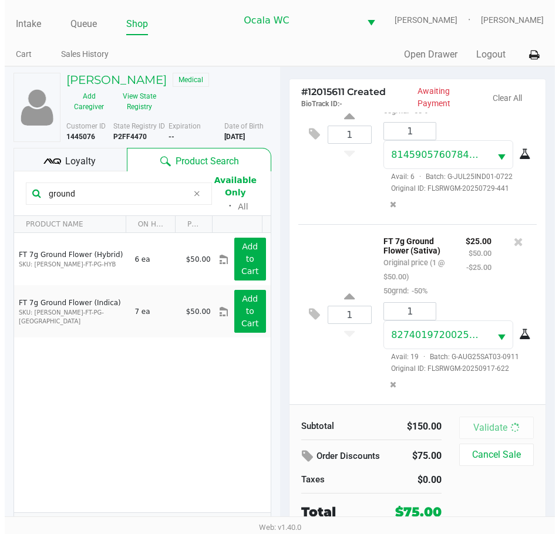
scroll to position [276, 0]
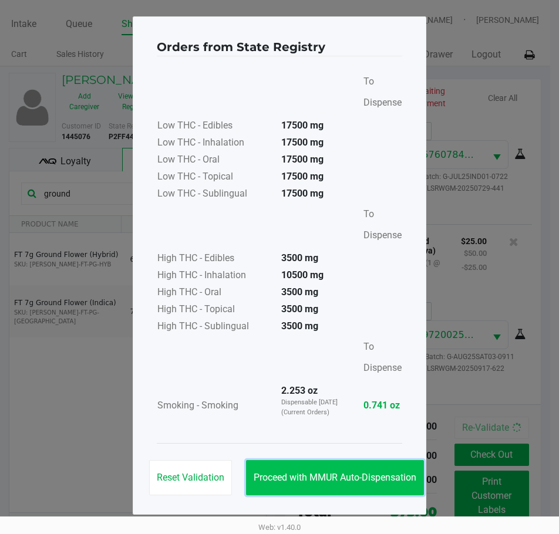
click at [294, 473] on span "Proceed with MMUR Auto-Dispensation" at bounding box center [335, 477] width 163 height 11
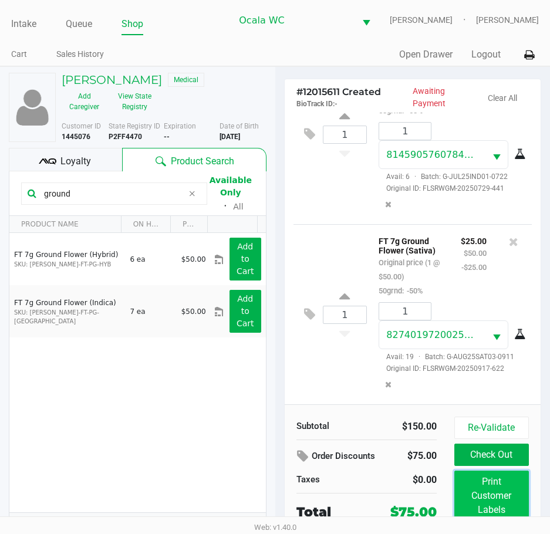
click at [475, 488] on button "Print Customer Labels" at bounding box center [491, 496] width 75 height 50
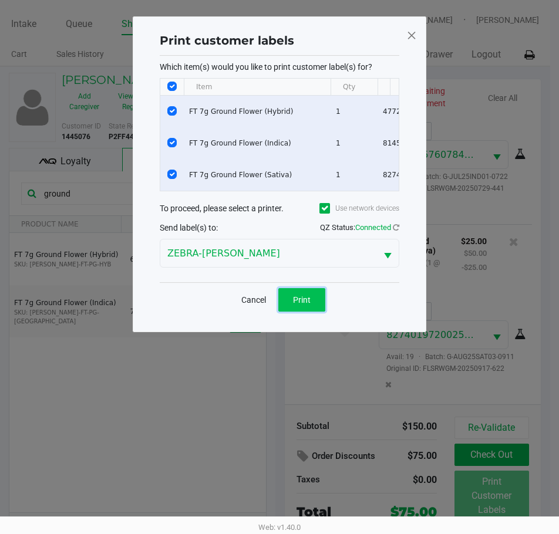
click at [304, 302] on button "Print" at bounding box center [301, 299] width 47 height 23
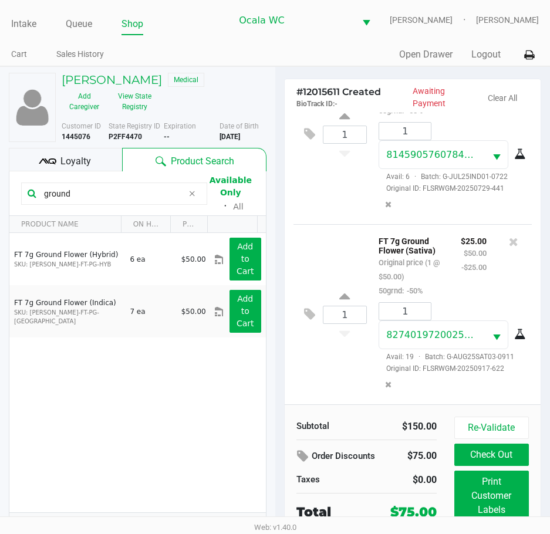
click at [507, 458] on button "Check Out" at bounding box center [491, 455] width 75 height 22
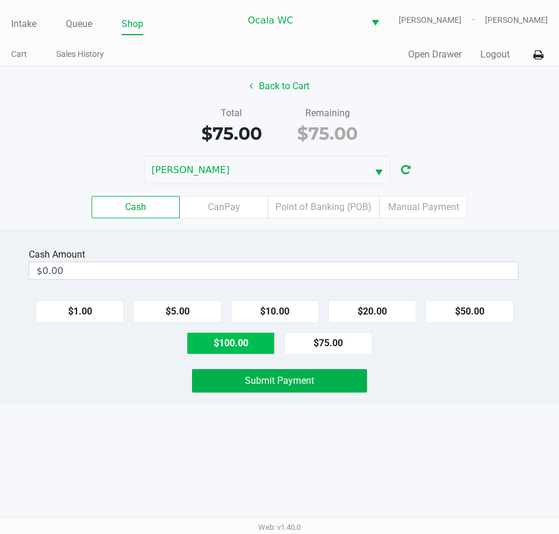
click at [240, 350] on button "$100.00" at bounding box center [231, 343] width 88 height 22
type input "$100.00"
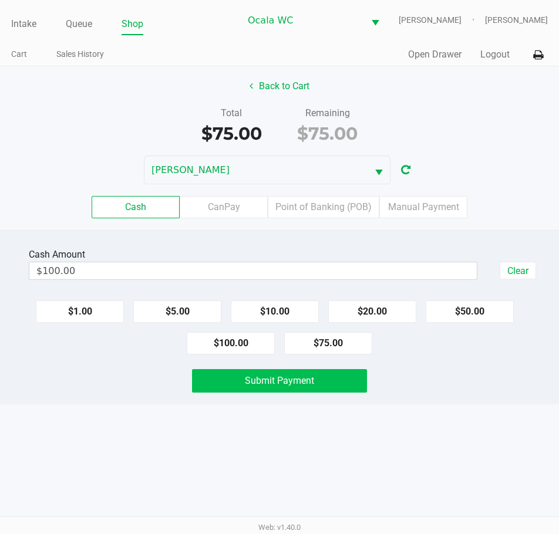
click at [282, 386] on span "Submit Payment" at bounding box center [279, 380] width 69 height 11
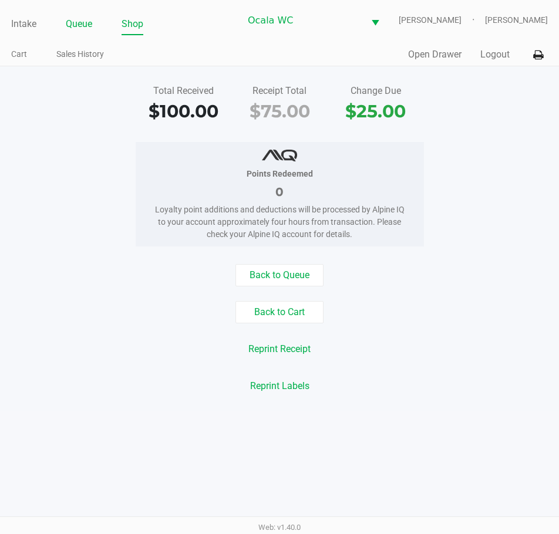
click at [80, 29] on link "Queue" at bounding box center [79, 24] width 26 height 16
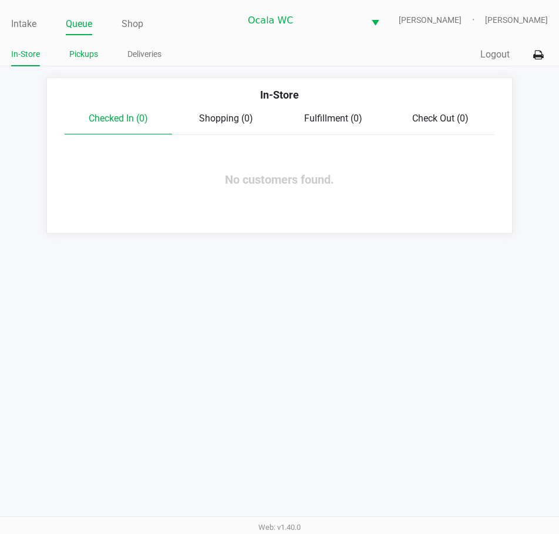
click at [80, 58] on link "Pickups" at bounding box center [83, 54] width 29 height 15
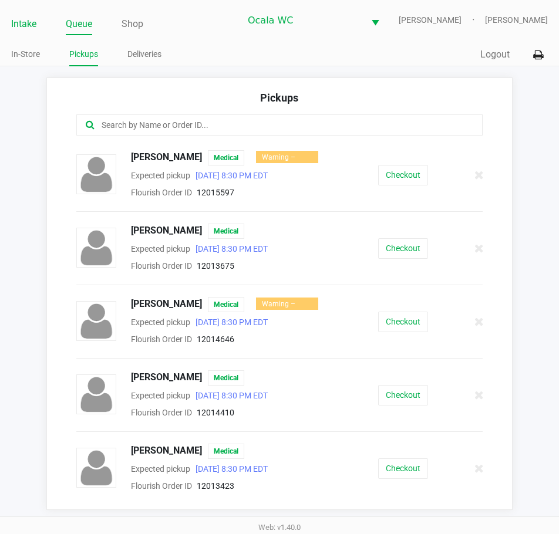
click at [26, 22] on link "Intake" at bounding box center [23, 24] width 25 height 16
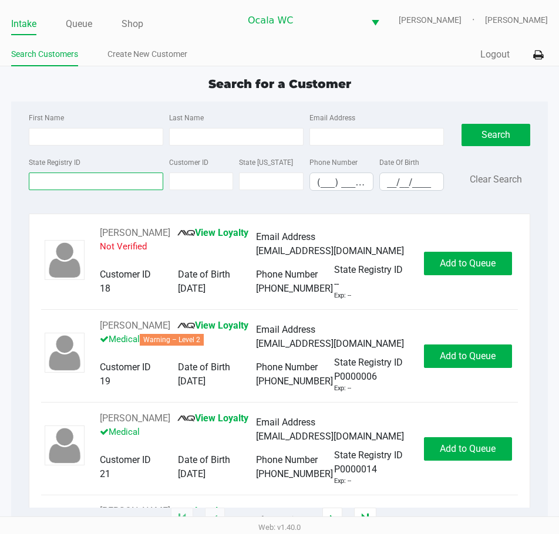
click at [59, 176] on input "State Registry ID" at bounding box center [96, 182] width 134 height 18
type input "p9tt4482"
click at [500, 134] on button "Search" at bounding box center [495, 135] width 69 height 22
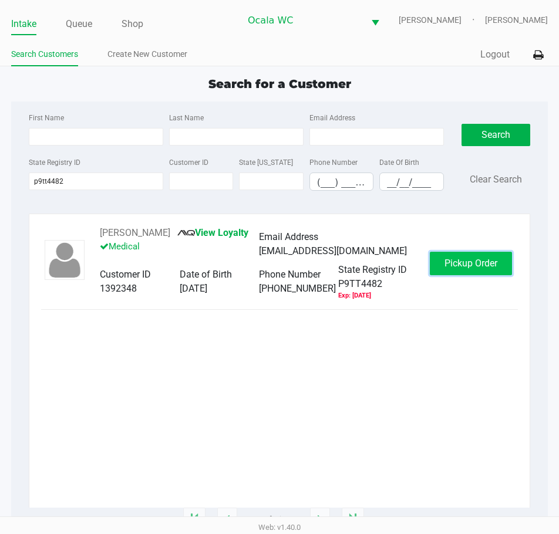
click at [454, 265] on span "Pickup Order" at bounding box center [470, 263] width 53 height 11
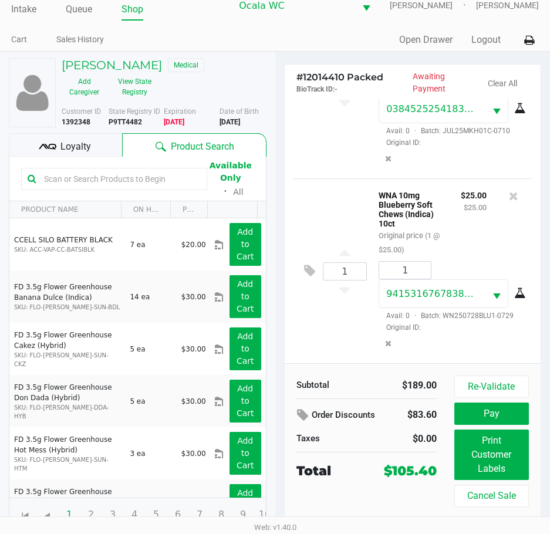
scroll to position [19, 0]
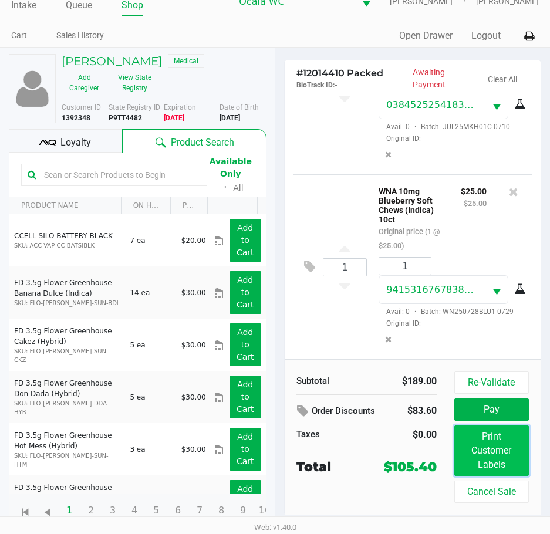
click at [492, 460] on button "Print Customer Labels" at bounding box center [491, 451] width 75 height 50
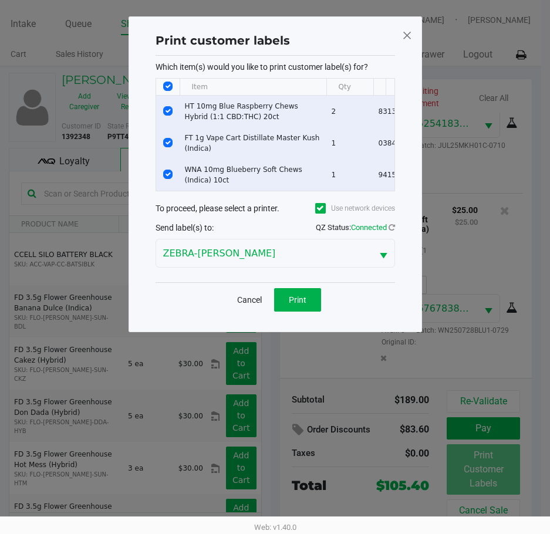
scroll to position [0, 0]
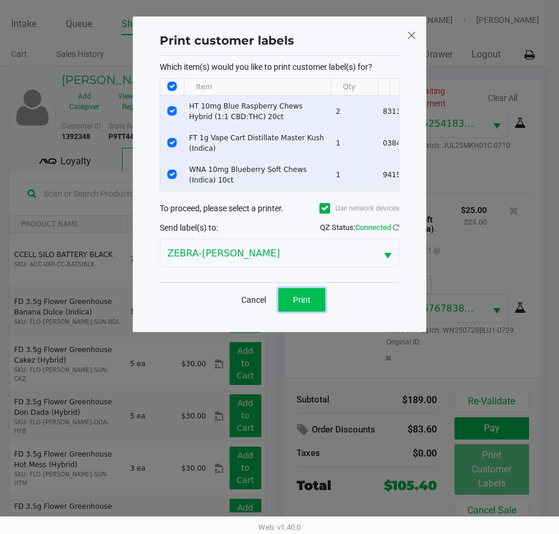
click at [292, 305] on button "Print" at bounding box center [301, 299] width 47 height 23
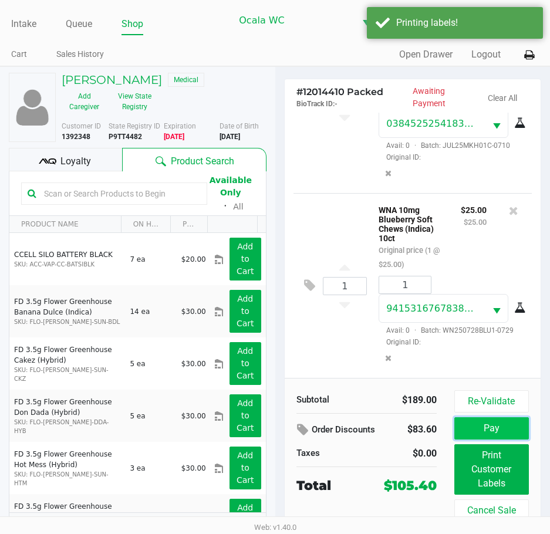
click at [481, 421] on button "Pay" at bounding box center [491, 428] width 75 height 22
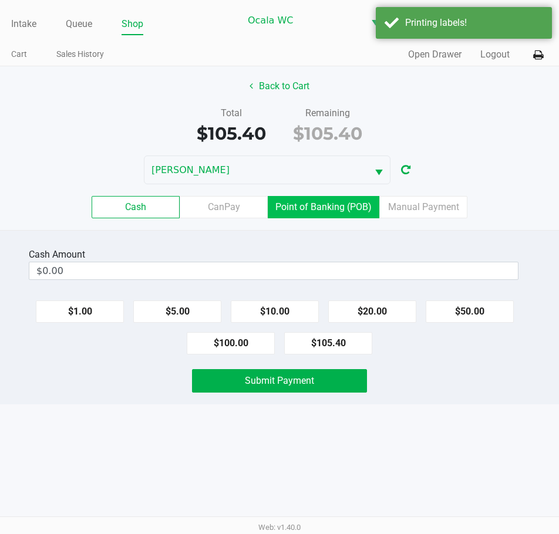
click at [342, 209] on label "Point of Banking (POB)" at bounding box center [324, 207] width 112 height 22
click at [0, 0] on 7 "Point of Banking (POB)" at bounding box center [0, 0] width 0 height 0
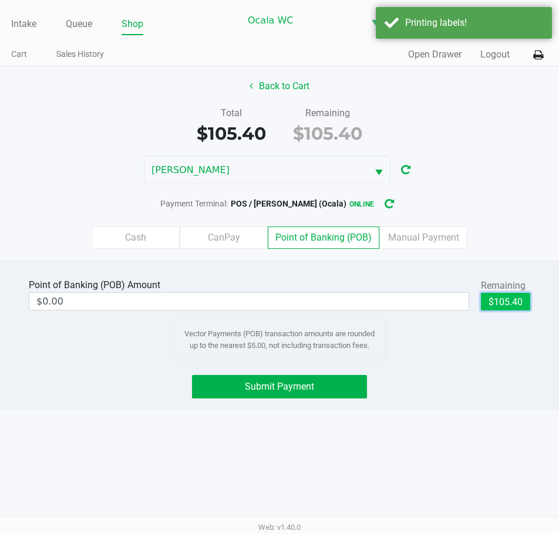
click at [511, 301] on button "$105.40" at bounding box center [505, 302] width 49 height 18
type input "$105.40"
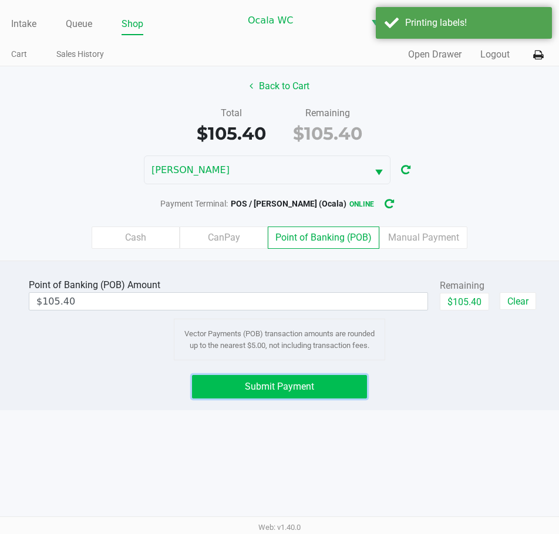
click at [298, 391] on span "Submit Payment" at bounding box center [279, 386] width 69 height 11
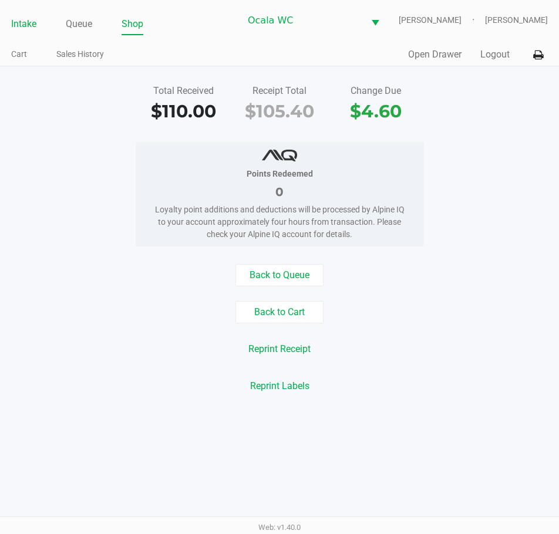
click at [28, 26] on link "Intake" at bounding box center [23, 24] width 25 height 16
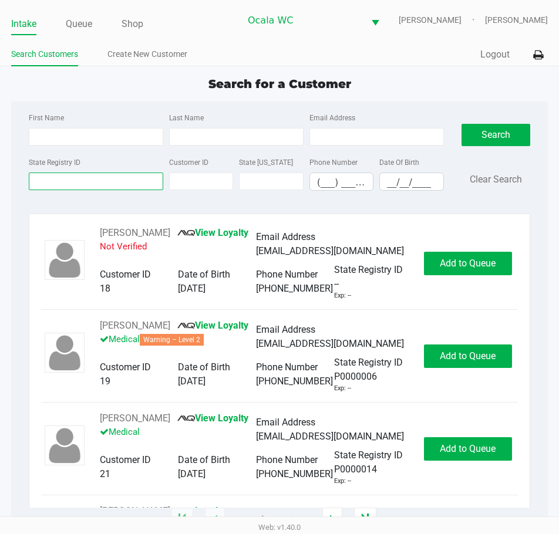
click at [57, 181] on input "State Registry ID" at bounding box center [96, 182] width 134 height 18
type input "p4xt6756"
click at [494, 134] on button "Search" at bounding box center [495, 135] width 69 height 22
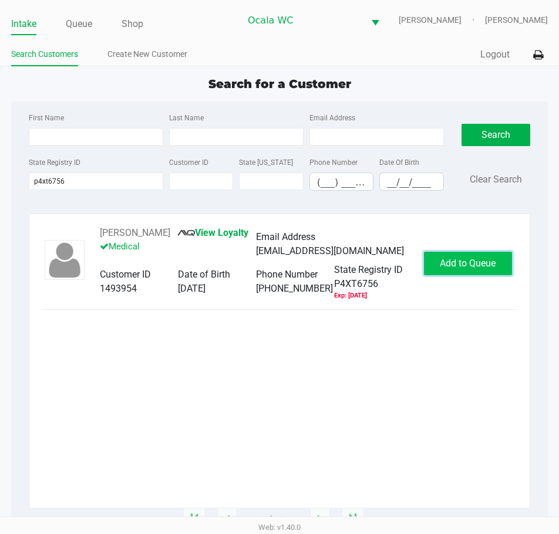
click at [462, 265] on span "Add to Queue" at bounding box center [468, 263] width 56 height 11
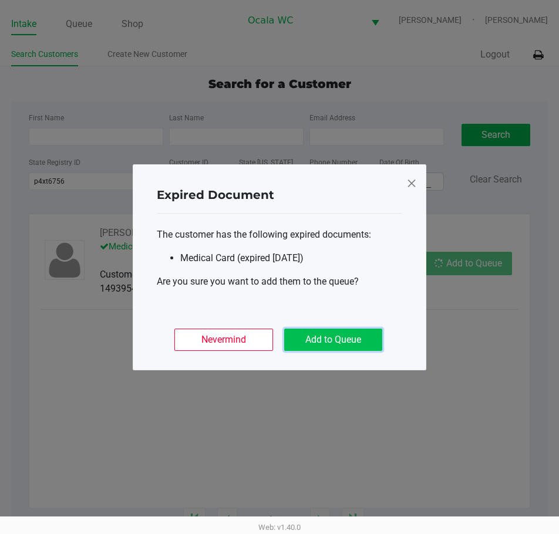
click at [347, 335] on button "Add to Queue" at bounding box center [333, 340] width 98 height 22
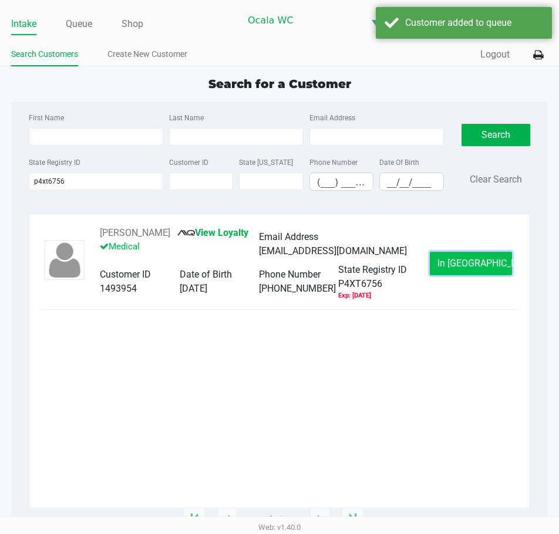
click at [463, 266] on span "In Queue" at bounding box center [486, 263] width 99 height 11
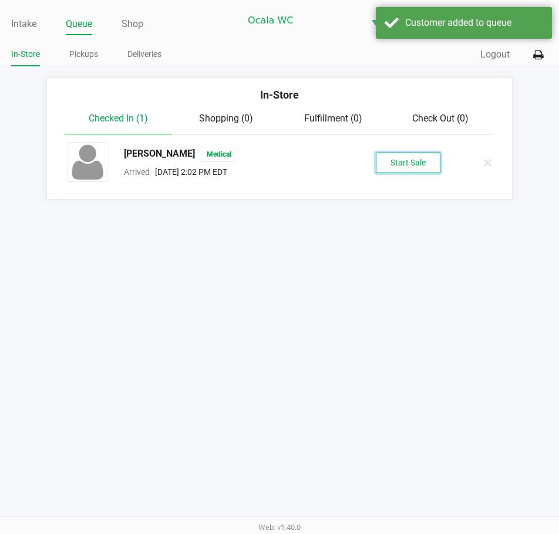
click at [419, 160] on button "Start Sale" at bounding box center [408, 163] width 65 height 21
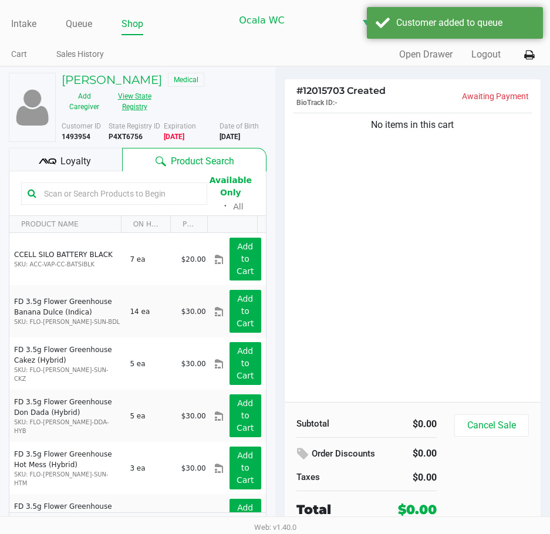
click at [132, 98] on button "View State Registry" at bounding box center [131, 101] width 48 height 29
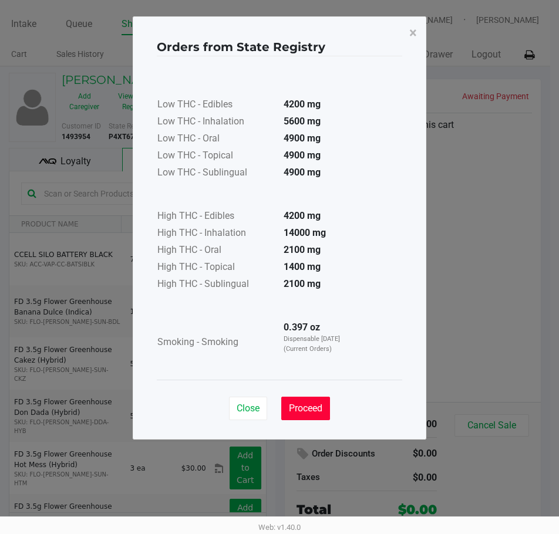
click at [313, 405] on span "Proceed" at bounding box center [305, 408] width 33 height 11
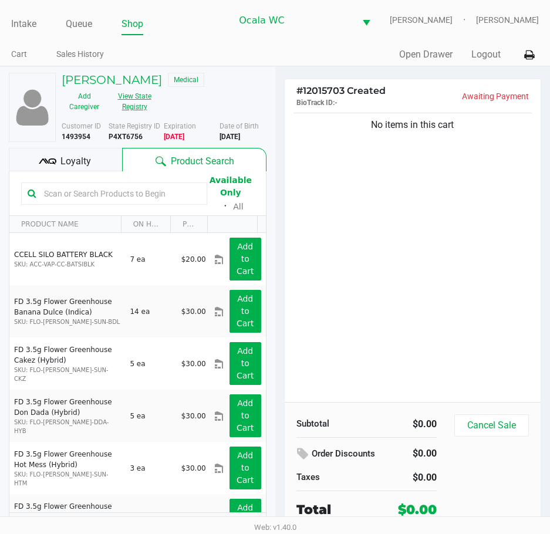
click at [107, 87] on button "View State Registry" at bounding box center [131, 101] width 48 height 29
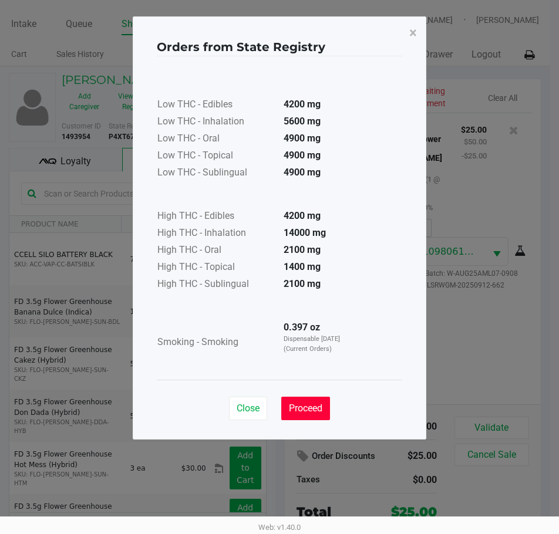
click at [313, 411] on span "Proceed" at bounding box center [305, 408] width 33 height 11
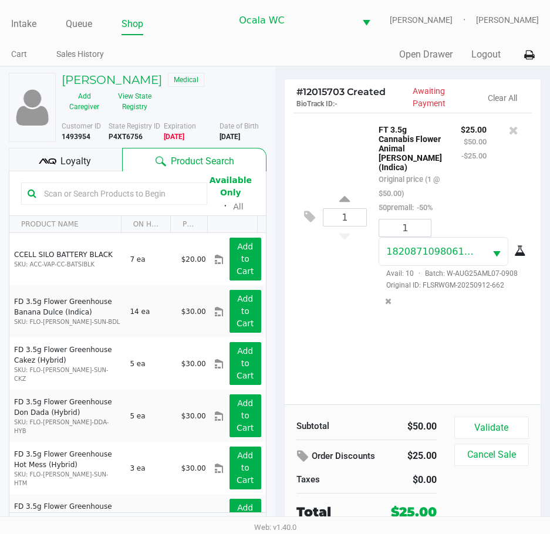
click at [489, 334] on div "1 FT 3.5g Cannabis Flower Animal Larry (Indica) Original price (1 @ $50.00) 50p…" at bounding box center [413, 259] width 257 height 292
click at [481, 339] on div "1 FT 3.5g Cannabis Flower Animal Larry (Indica) Original price (1 @ $50.00) 50p…" at bounding box center [413, 259] width 257 height 292
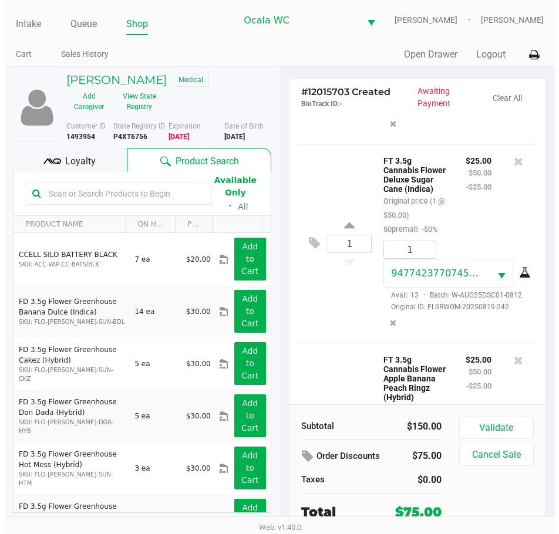
scroll to position [385, 0]
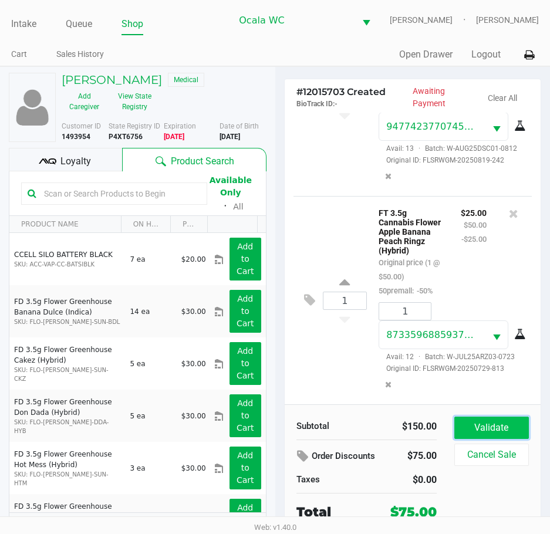
click at [497, 424] on button "Validate" at bounding box center [491, 428] width 75 height 22
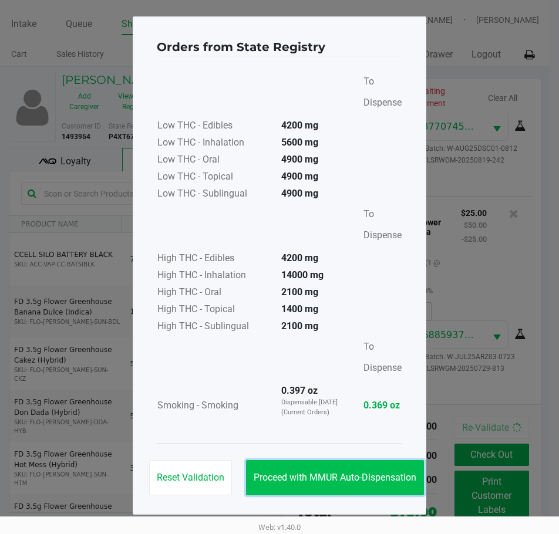
click at [303, 479] on span "Proceed with MMUR Auto-Dispensation" at bounding box center [335, 477] width 163 height 11
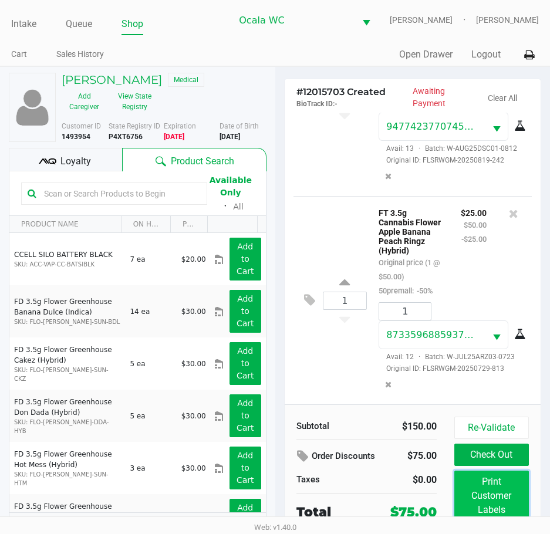
click at [481, 490] on button "Print Customer Labels" at bounding box center [491, 496] width 75 height 50
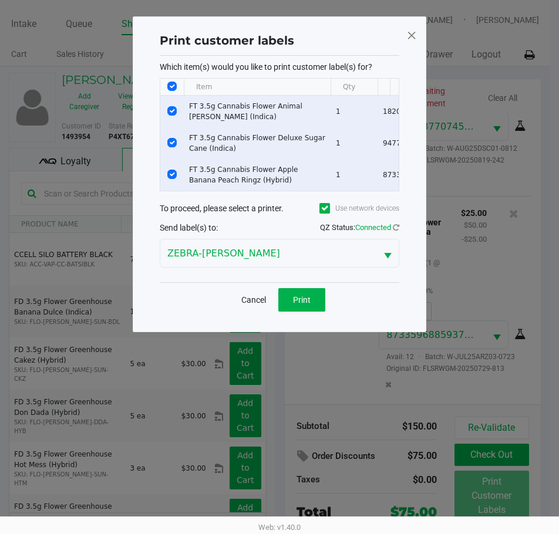
click at [291, 295] on div "Cancel Print" at bounding box center [280, 299] width 240 height 35
click at [309, 304] on span "Print" at bounding box center [302, 299] width 18 height 9
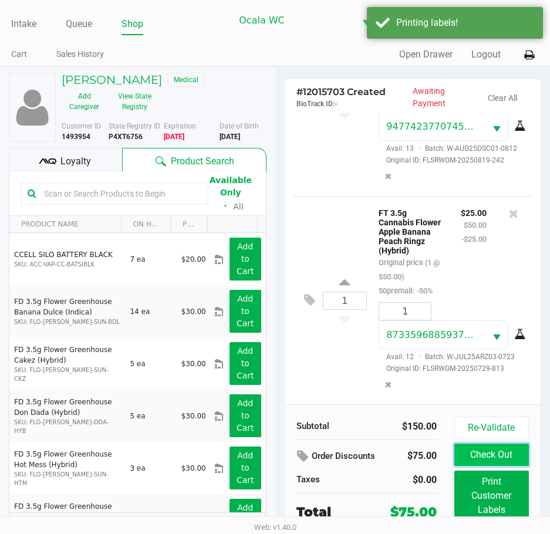
click at [489, 454] on button "Check Out" at bounding box center [491, 455] width 75 height 22
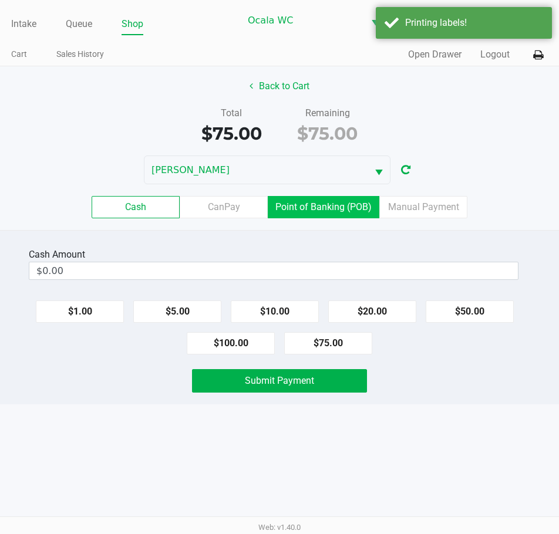
click at [326, 207] on label "Point of Banking (POB)" at bounding box center [324, 207] width 112 height 22
click at [0, 0] on 7 "Point of Banking (POB)" at bounding box center [0, 0] width 0 height 0
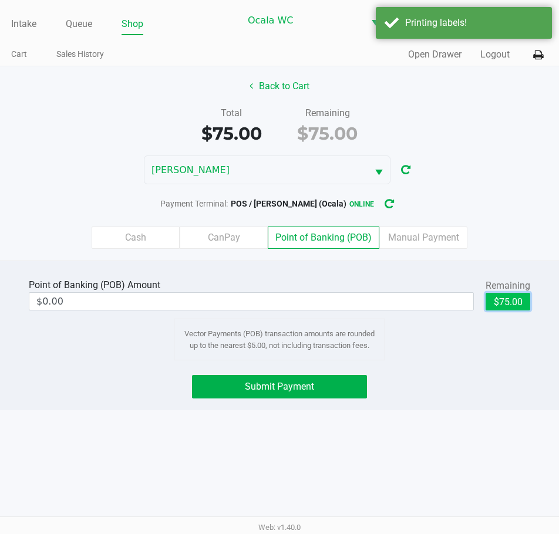
drag, startPoint x: 520, startPoint y: 304, endPoint x: 441, endPoint y: 317, distance: 79.7
click at [520, 304] on button "$75.00" at bounding box center [507, 302] width 45 height 18
type input "$75.00"
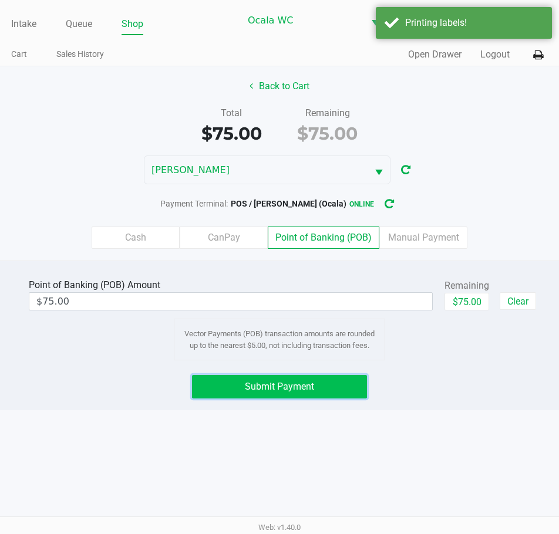
click at [263, 389] on span "Submit Payment" at bounding box center [279, 386] width 69 height 11
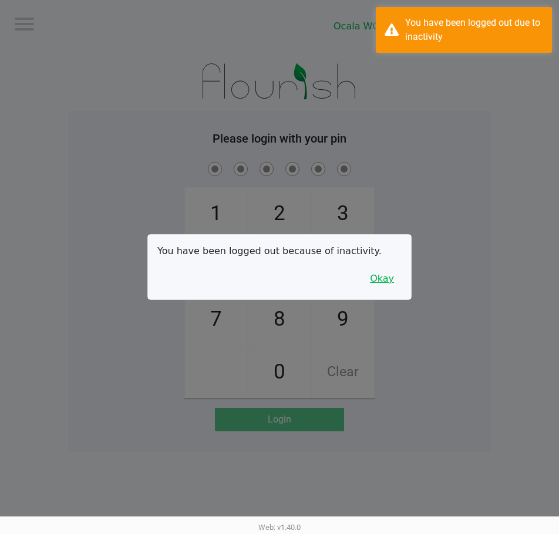
drag, startPoint x: 390, startPoint y: 279, endPoint x: 444, endPoint y: 228, distance: 74.8
click at [389, 278] on button "Okay" at bounding box center [381, 279] width 39 height 22
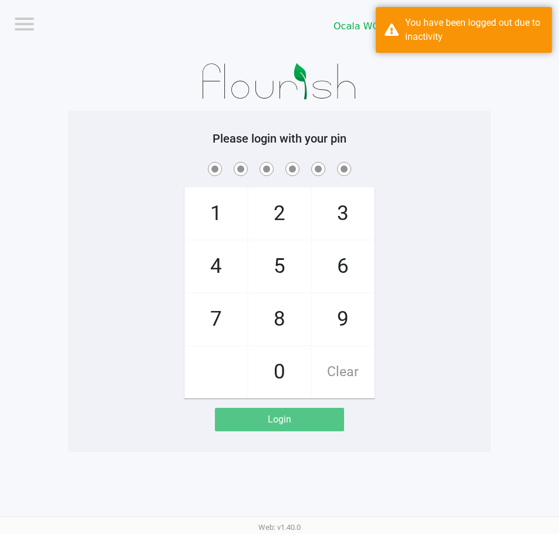
click at [455, 198] on div "1 4 7 2 5 8 0 3 6 9 Clear" at bounding box center [279, 279] width 423 height 239
checkbox input "true"
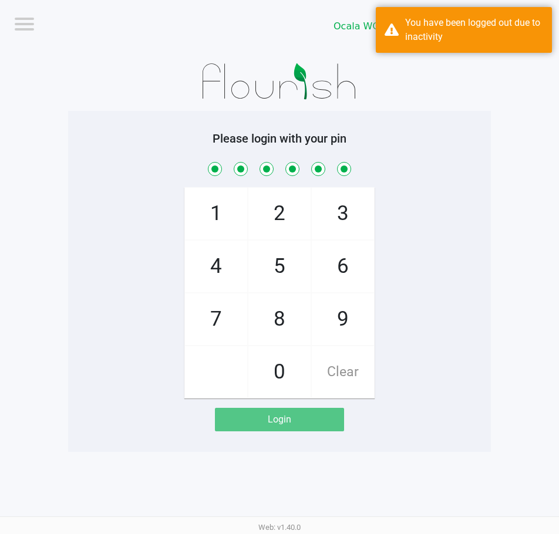
checkbox input "true"
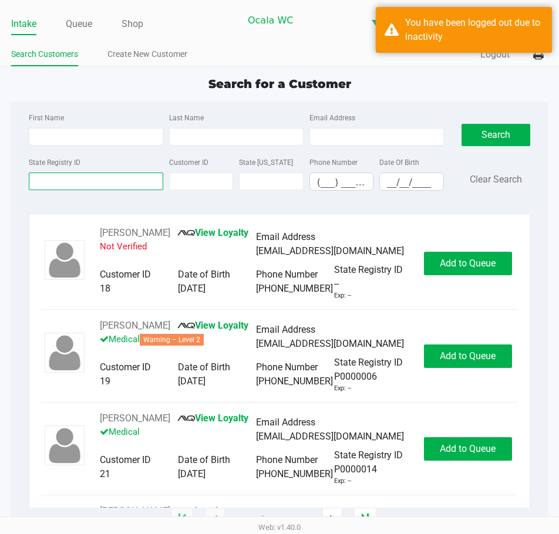
click at [53, 184] on input "State Registry ID" at bounding box center [96, 182] width 134 height 18
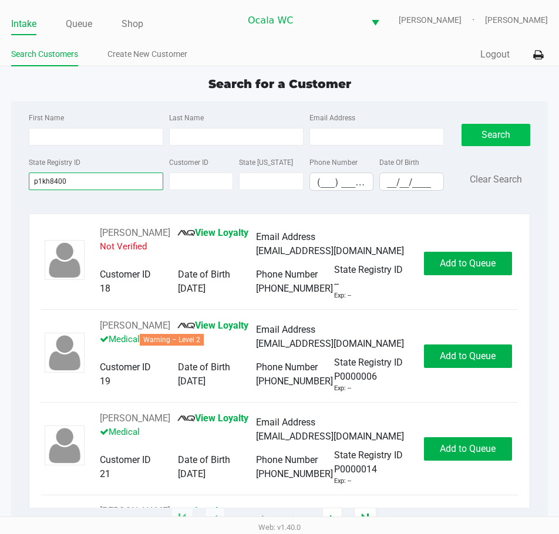
type input "p1kh8400"
click at [497, 136] on button "Search" at bounding box center [495, 135] width 69 height 22
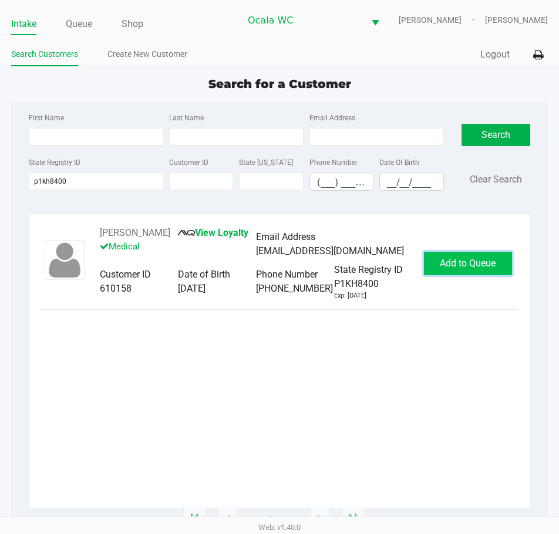
click at [457, 269] on span "Add to Queue" at bounding box center [468, 263] width 56 height 11
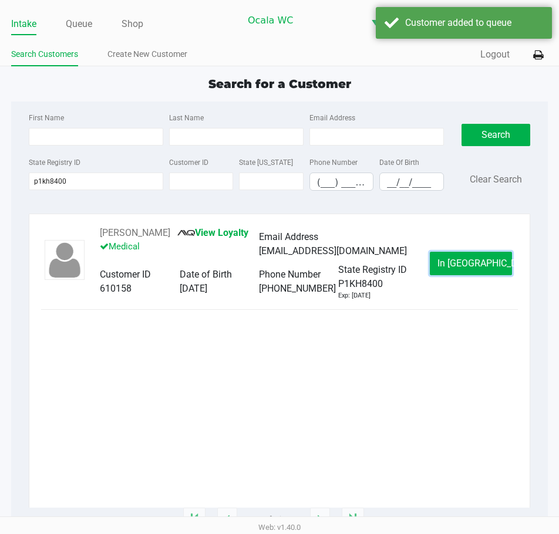
click at [457, 269] on span "In Queue" at bounding box center [486, 263] width 99 height 11
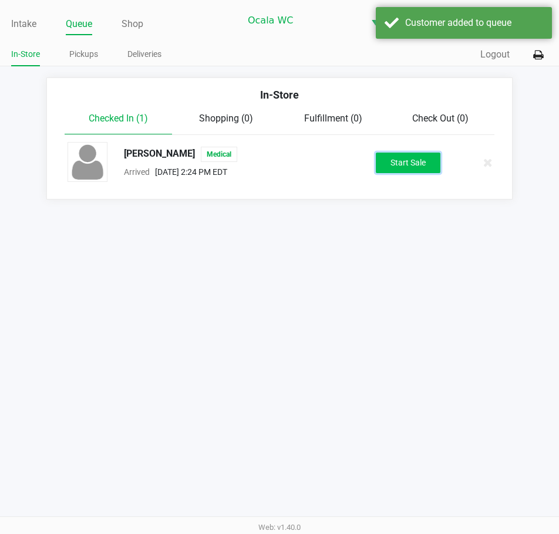
click at [411, 157] on button "Start Sale" at bounding box center [408, 163] width 65 height 21
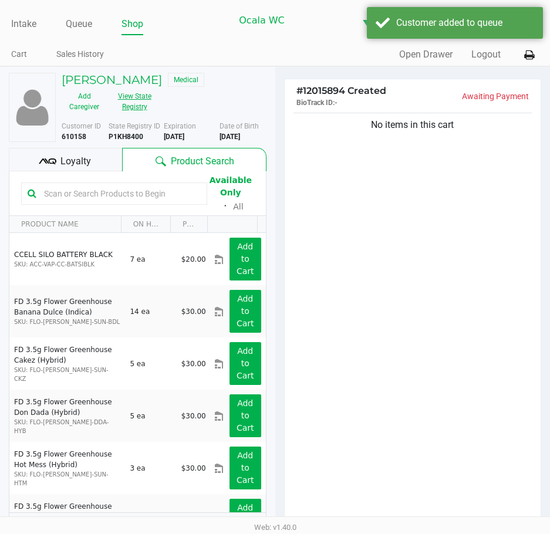
click at [139, 103] on button "View State Registry" at bounding box center [131, 101] width 48 height 29
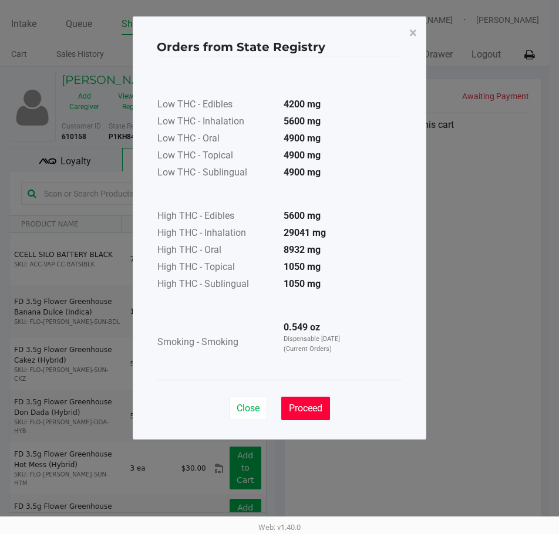
click at [316, 417] on button "Proceed" at bounding box center [305, 408] width 49 height 23
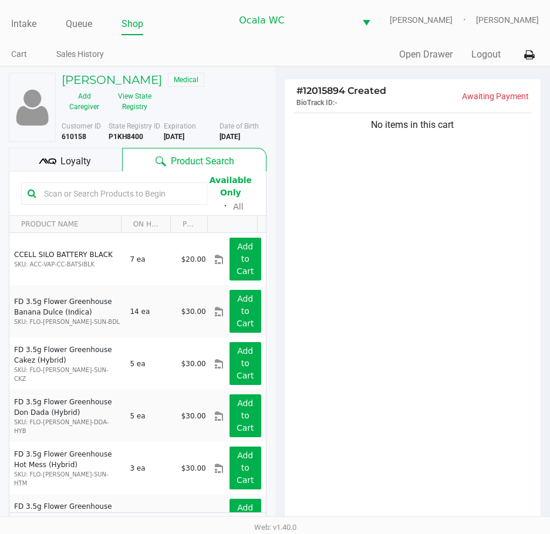
drag, startPoint x: 427, startPoint y: 313, endPoint x: 433, endPoint y: 294, distance: 20.1
click at [437, 231] on div "No items in this cart" at bounding box center [413, 320] width 257 height 421
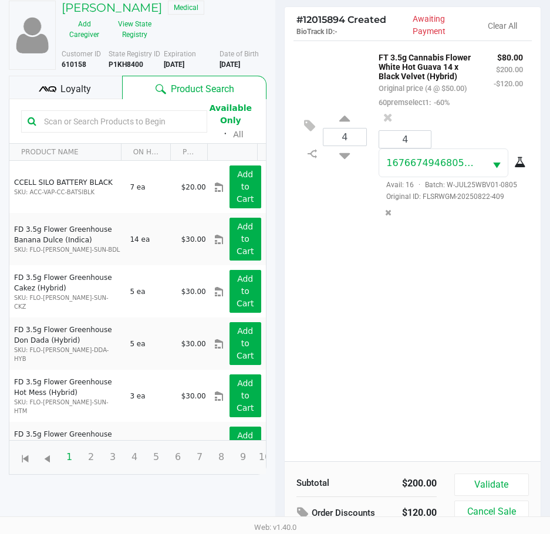
scroll to position [129, 0]
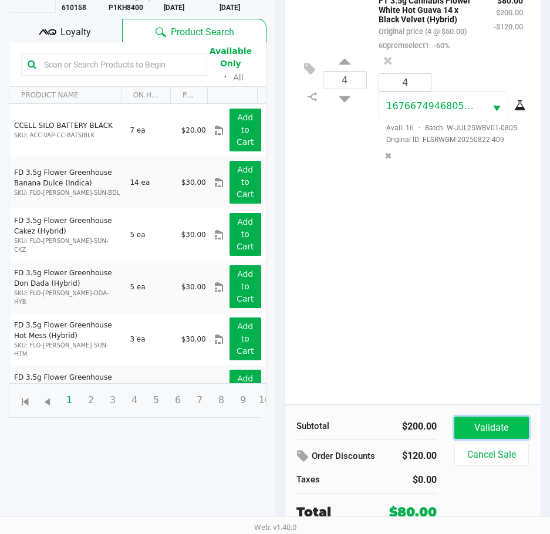
click at [485, 426] on button "Validate" at bounding box center [491, 428] width 75 height 22
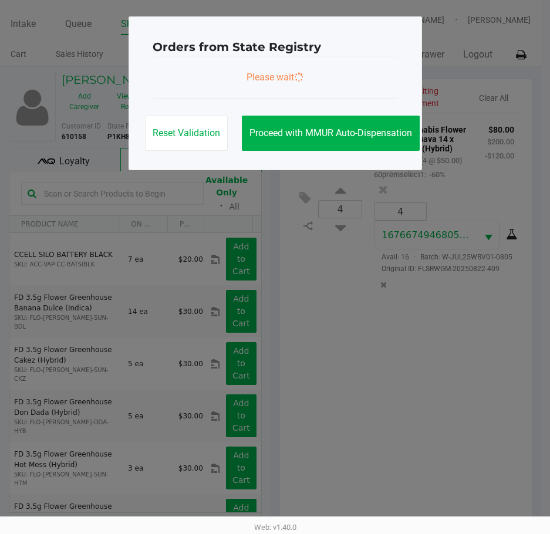
scroll to position [0, 0]
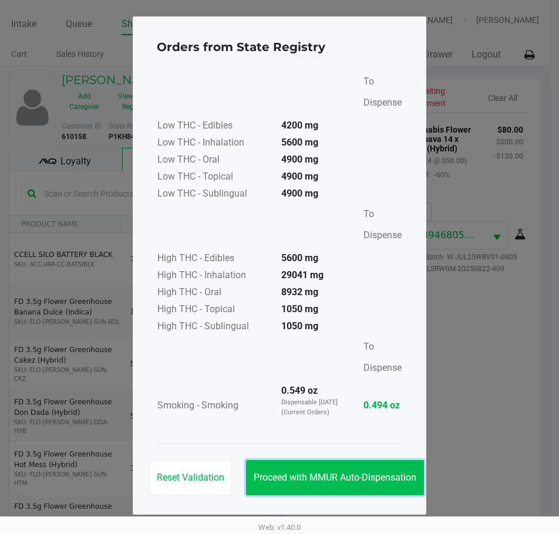
click at [349, 492] on button "Proceed with MMUR Auto-Dispensation" at bounding box center [335, 477] width 178 height 35
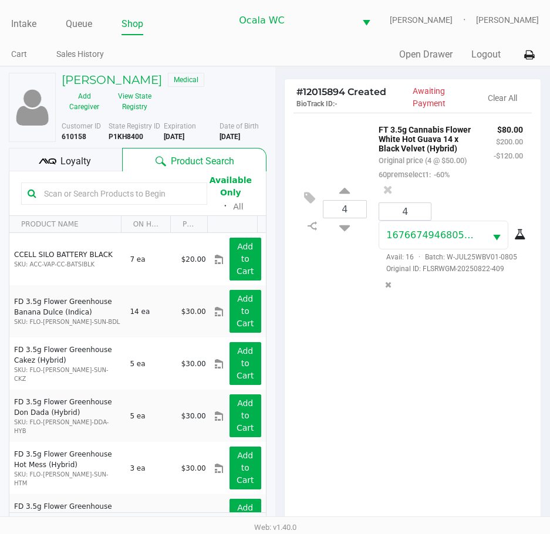
click at [335, 477] on div "Orders from State Registry To Dispense Low THC - Edibles 4200 mg Low THC - Inha…" at bounding box center [276, 236] width 294 height 498
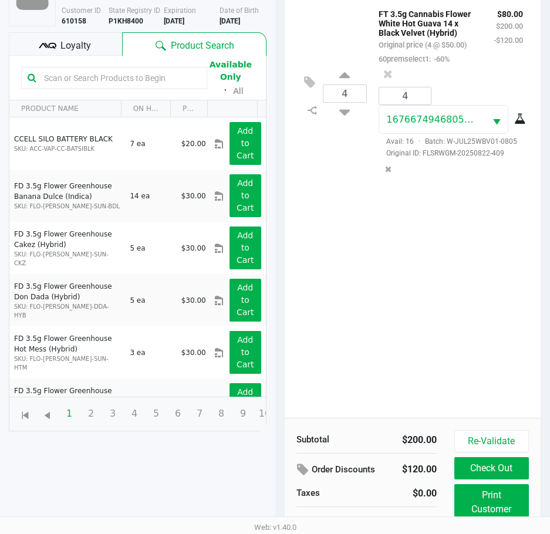
scroll to position [156, 0]
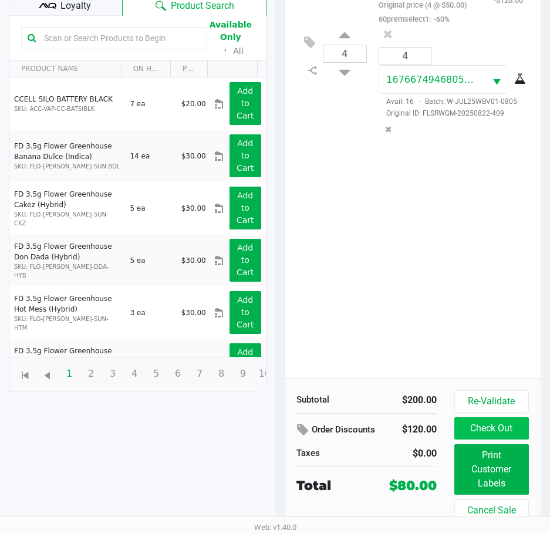
click at [500, 420] on button "Check Out" at bounding box center [491, 428] width 75 height 22
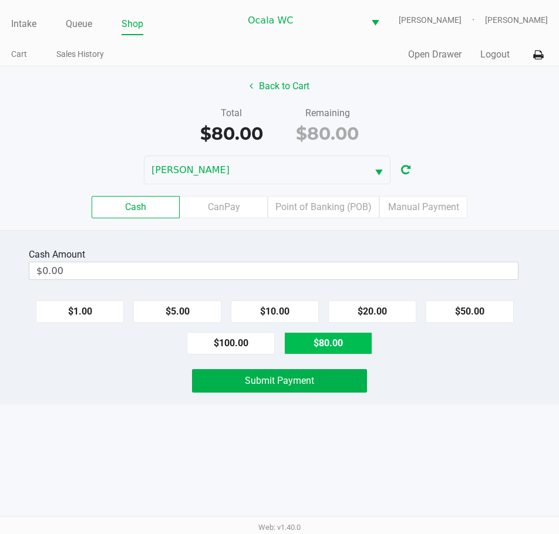
click at [306, 347] on button "$80.00" at bounding box center [328, 343] width 88 height 22
type input "$80.00"
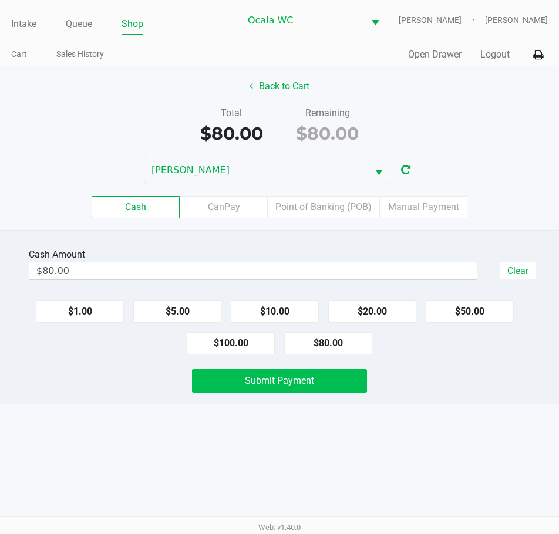
click at [311, 385] on span "Submit Payment" at bounding box center [279, 380] width 69 height 11
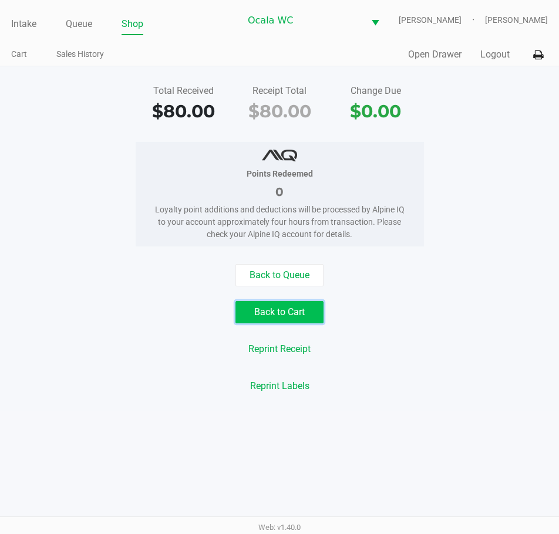
click at [278, 315] on button "Back to Cart" at bounding box center [279, 312] width 88 height 22
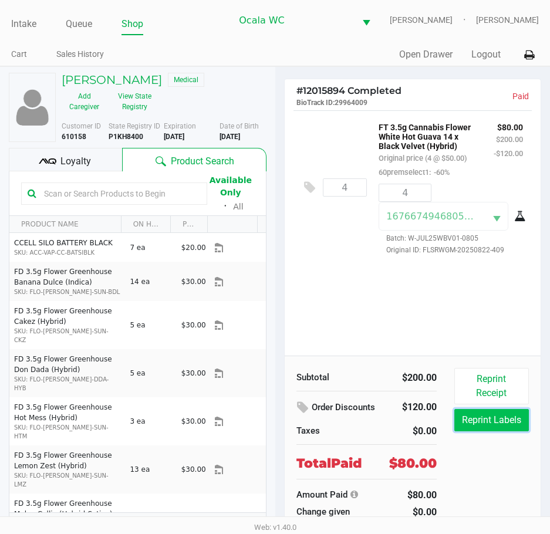
click at [481, 421] on button "Reprint Labels" at bounding box center [491, 420] width 75 height 22
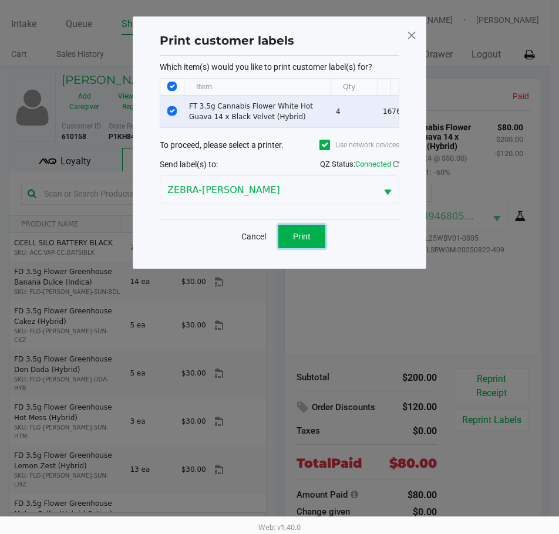
click at [301, 238] on button "Print" at bounding box center [301, 236] width 47 height 23
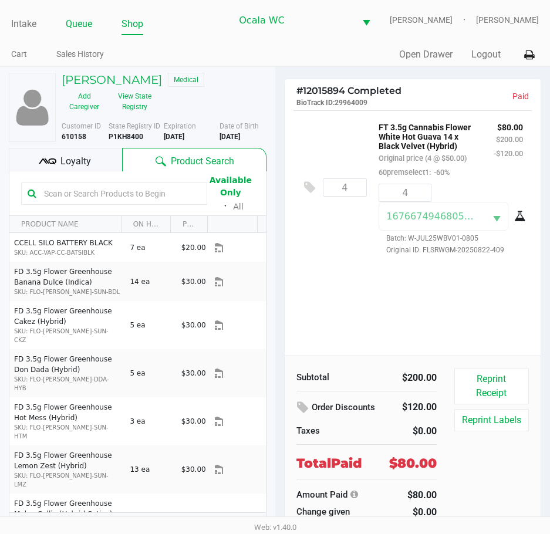
click at [77, 25] on link "Queue" at bounding box center [79, 24] width 26 height 16
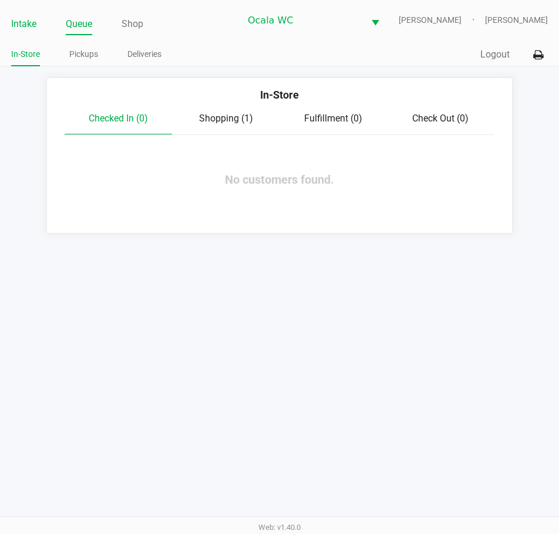
click at [24, 23] on link "Intake" at bounding box center [23, 24] width 25 height 16
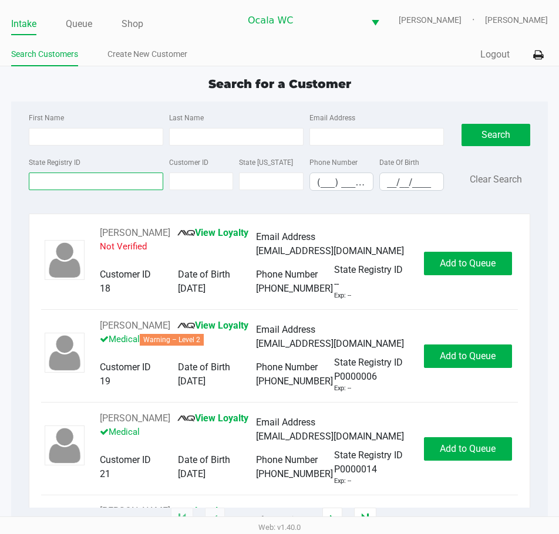
click at [49, 184] on input "State Registry ID" at bounding box center [96, 182] width 134 height 18
type input "p5rx5416"
click at [498, 129] on button "Search" at bounding box center [495, 135] width 69 height 22
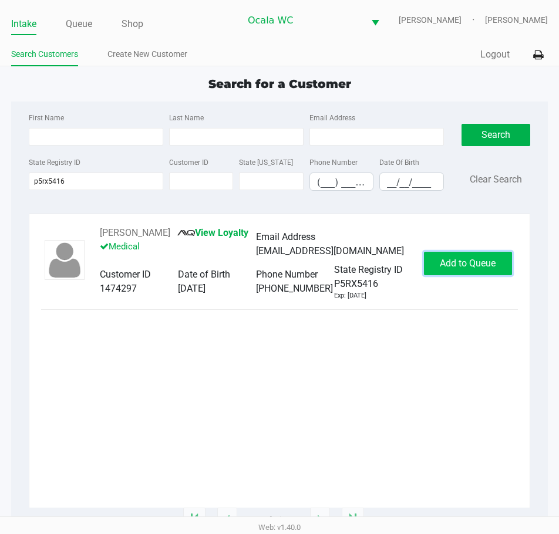
click at [459, 269] on span "Add to Queue" at bounding box center [468, 263] width 56 height 11
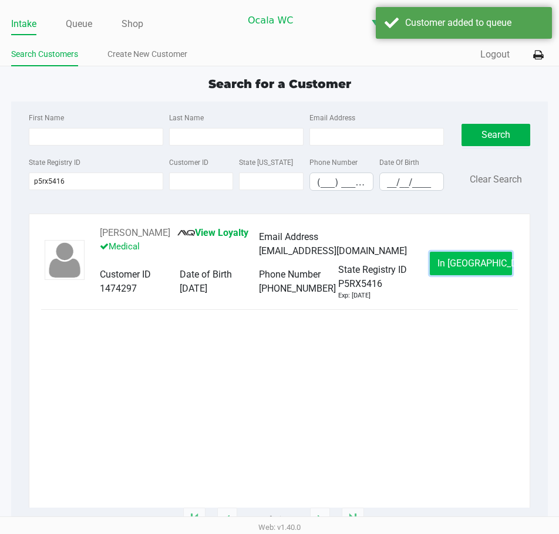
click at [461, 269] on span "In Queue" at bounding box center [486, 263] width 99 height 11
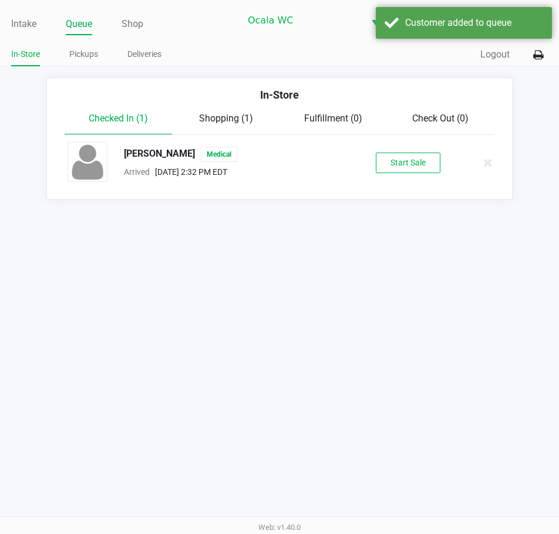
click at [406, 176] on div "DANIELLE GETCHELL Medical Arrived Sep 27, 2025 2:32 PM EDT Start Sale" at bounding box center [279, 162] width 441 height 41
click at [405, 166] on button "Start Sale" at bounding box center [408, 163] width 65 height 21
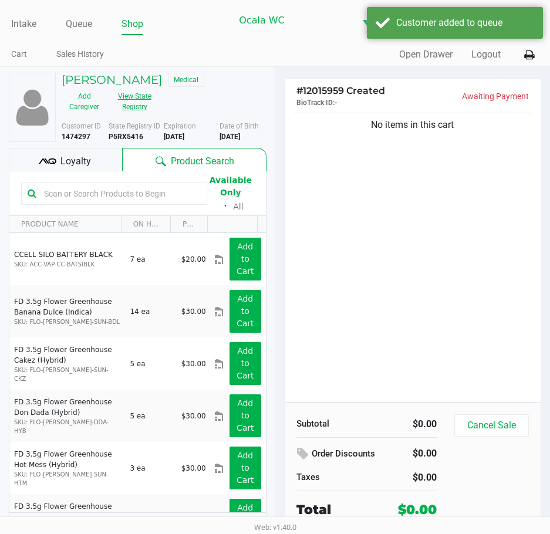
click at [134, 106] on button "View State Registry" at bounding box center [131, 101] width 48 height 29
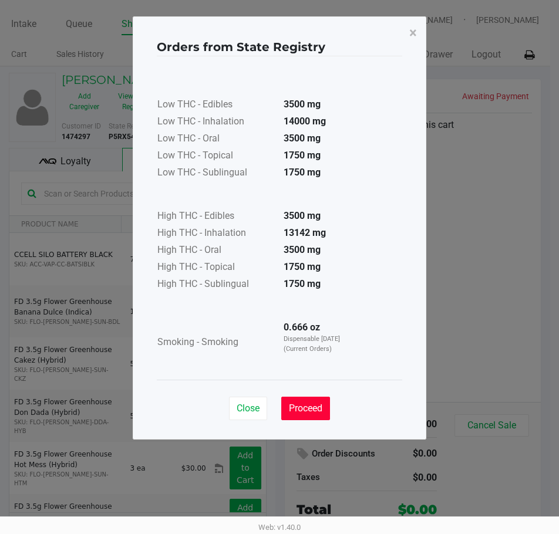
click at [296, 405] on span "Proceed" at bounding box center [305, 408] width 33 height 11
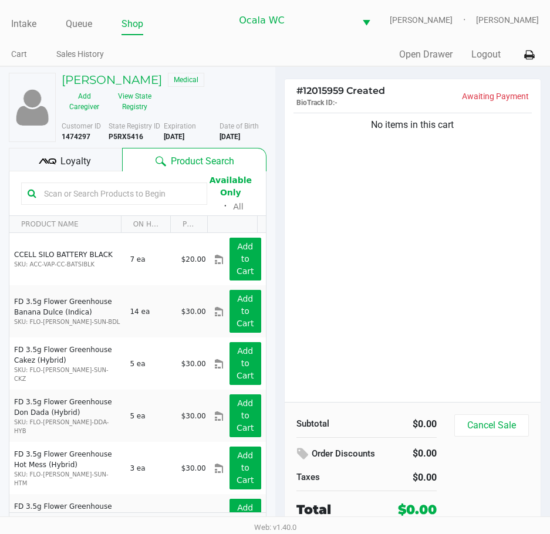
click at [86, 193] on input "text" at bounding box center [119, 194] width 161 height 18
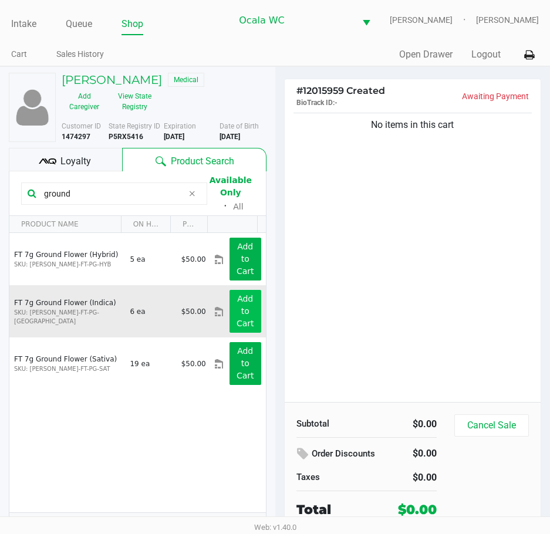
type input "ground"
click at [238, 306] on app-button-loader "Add to Cart" at bounding box center [246, 311] width 18 height 34
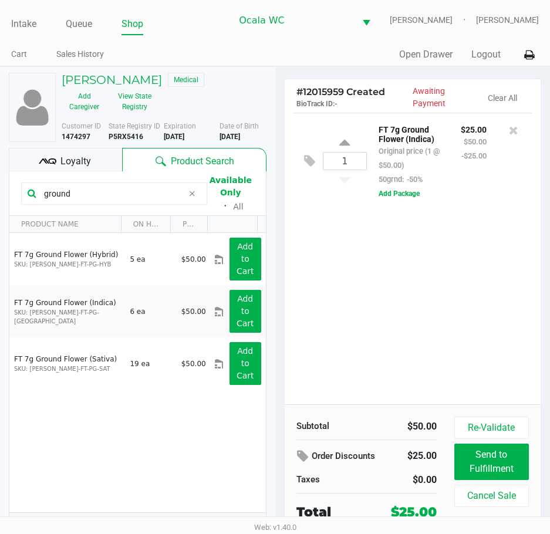
click at [402, 282] on div "1 FT 7g Ground Flower (Indica) Original price (1 @ $50.00) 50grnd: -50% $25.00 …" at bounding box center [413, 259] width 257 height 292
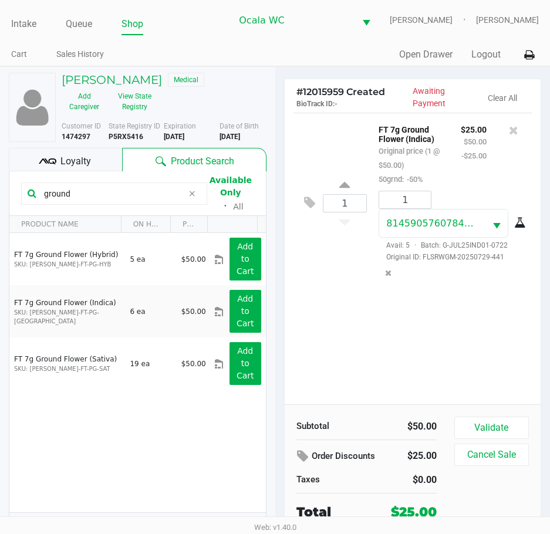
click at [96, 188] on input "ground" at bounding box center [111, 194] width 144 height 18
drag, startPoint x: 96, startPoint y: 188, endPoint x: 106, endPoint y: 190, distance: 10.0
click at [99, 190] on input "ground" at bounding box center [111, 194] width 144 height 18
click at [390, 343] on div "1 FT 7g Ground Flower (Indica) Original price (1 @ $50.00) 50grnd: -50% $25.00 …" at bounding box center [413, 259] width 257 height 292
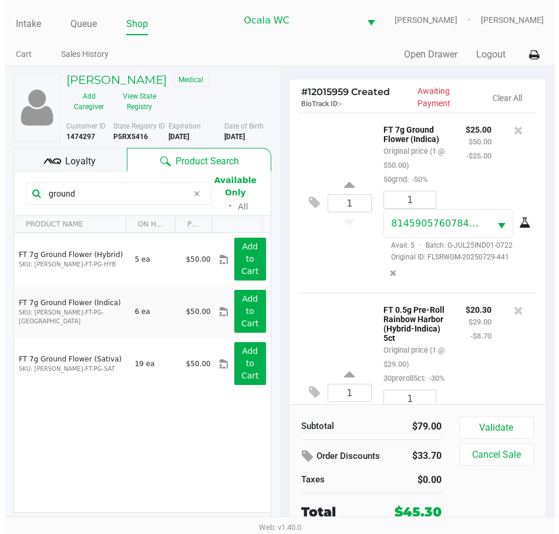
scroll to position [112, 0]
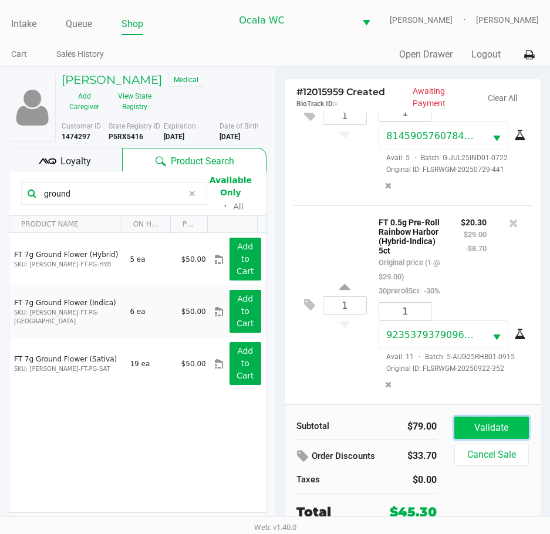
click at [482, 433] on button "Validate" at bounding box center [491, 428] width 75 height 22
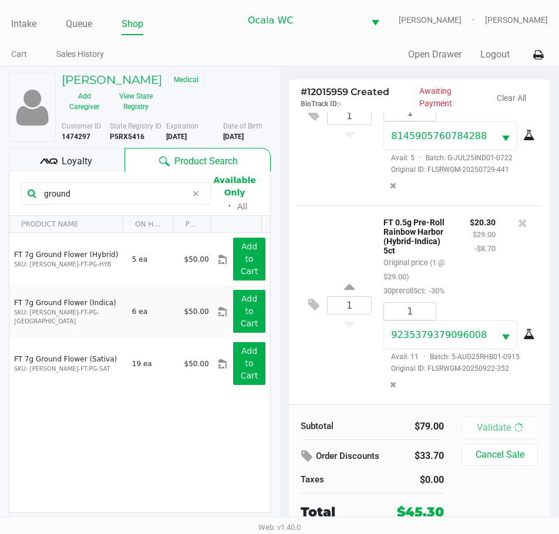
scroll to position [129, 0]
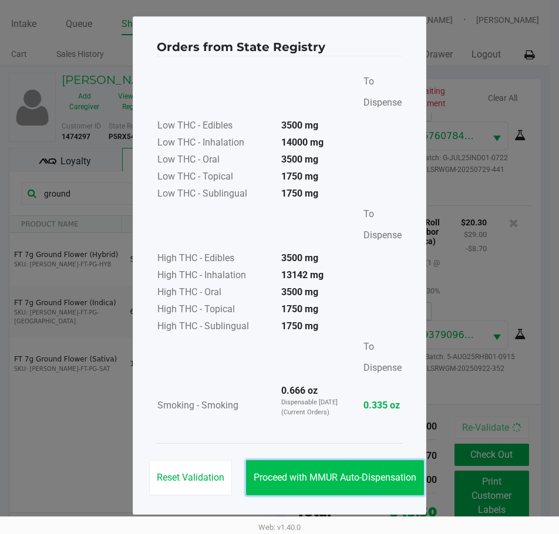
click at [291, 484] on button "Proceed with MMUR Auto-Dispensation" at bounding box center [335, 477] width 178 height 35
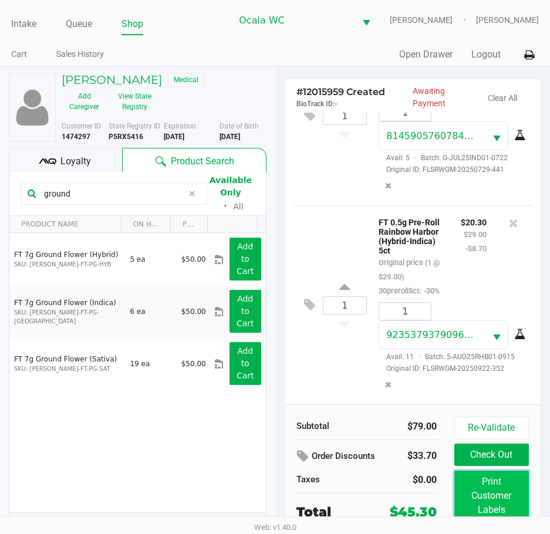
click at [508, 490] on button "Print Customer Labels" at bounding box center [491, 496] width 75 height 50
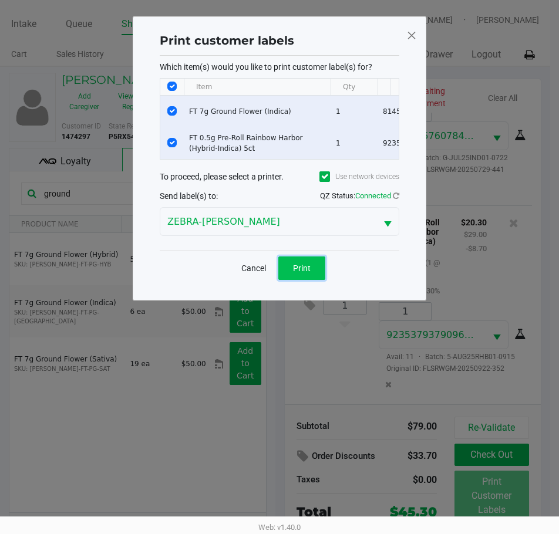
click at [301, 273] on span "Print" at bounding box center [302, 268] width 18 height 9
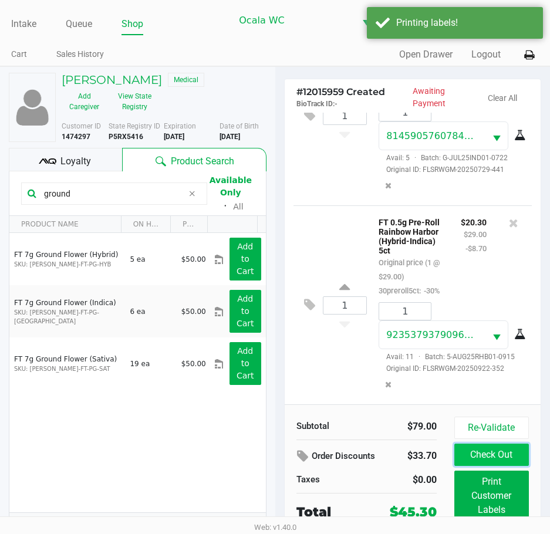
click at [494, 456] on button "Check Out" at bounding box center [491, 455] width 75 height 22
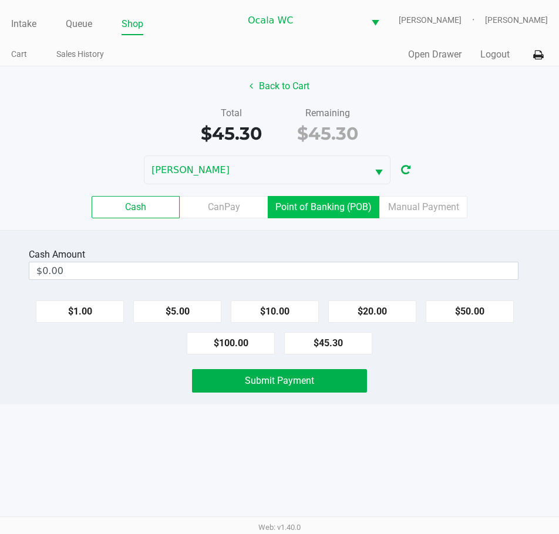
click at [322, 204] on label "Point of Banking (POB)" at bounding box center [324, 207] width 112 height 22
click at [0, 0] on 7 "Point of Banking (POB)" at bounding box center [0, 0] width 0 height 0
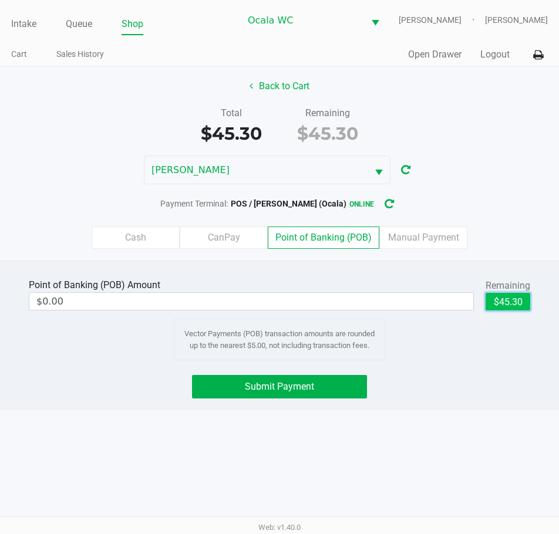
click at [507, 302] on button "$45.30" at bounding box center [507, 302] width 45 height 18
type input "$45.30"
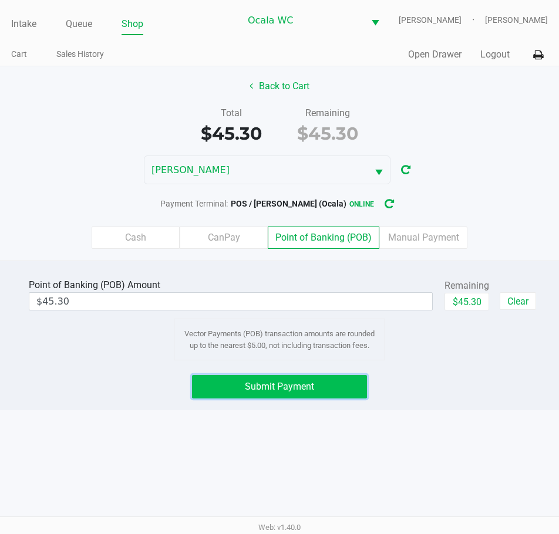
click at [282, 391] on span "Submit Payment" at bounding box center [279, 386] width 69 height 11
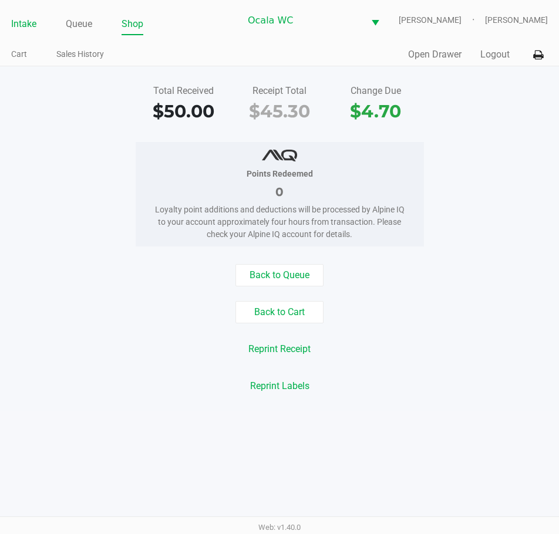
drag, startPoint x: 22, startPoint y: 21, endPoint x: 36, endPoint y: 34, distance: 19.5
click at [22, 21] on link "Intake" at bounding box center [23, 24] width 25 height 16
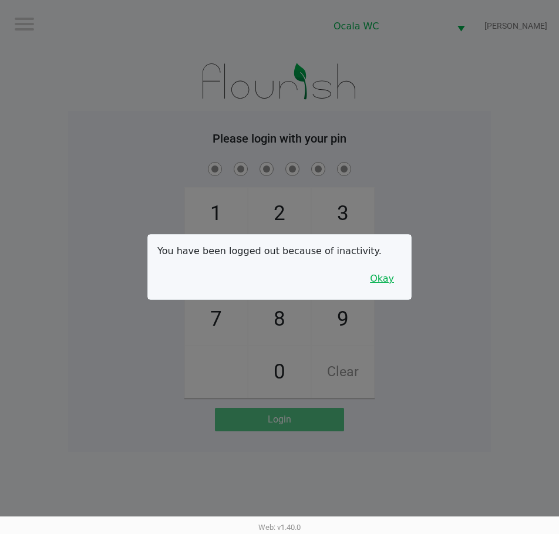
click at [378, 277] on button "Okay" at bounding box center [381, 279] width 39 height 22
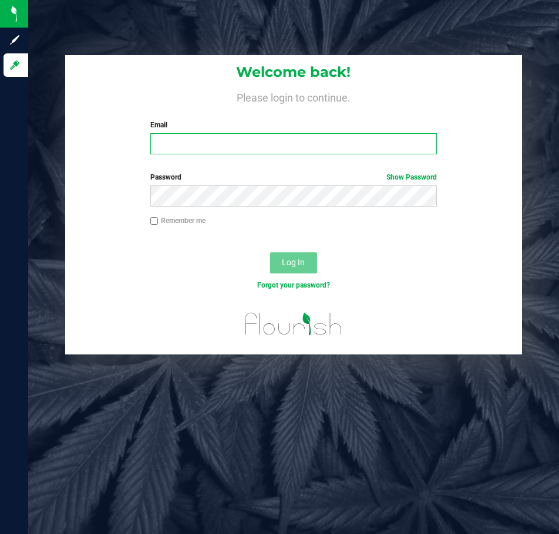
click at [185, 145] on input "Email" at bounding box center [293, 143] width 287 height 21
type input "[EMAIL_ADDRESS][DOMAIN_NAME]"
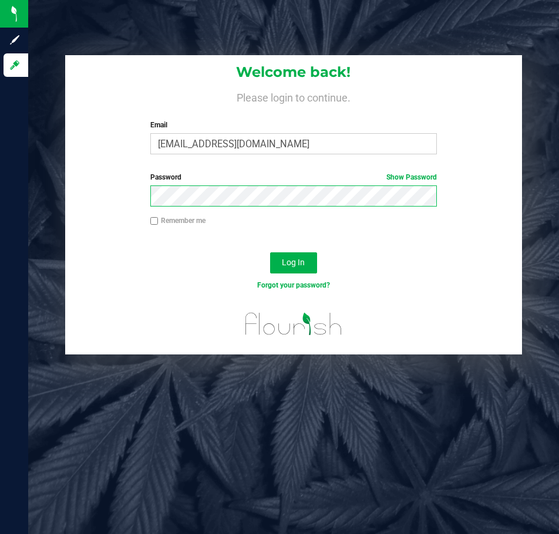
click at [270, 252] on button "Log In" at bounding box center [293, 262] width 47 height 21
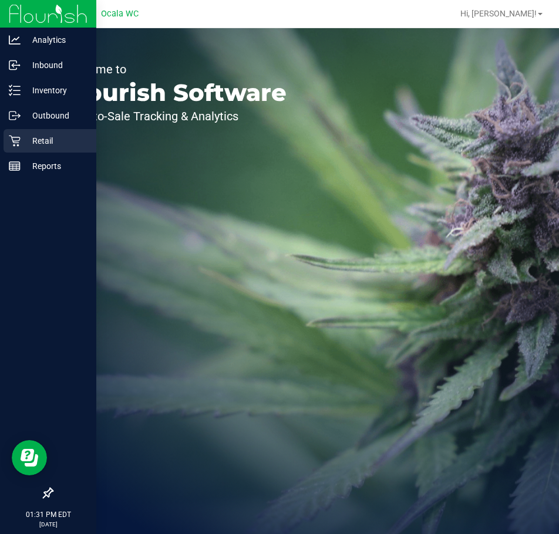
click at [44, 151] on div "Retail" at bounding box center [50, 140] width 93 height 23
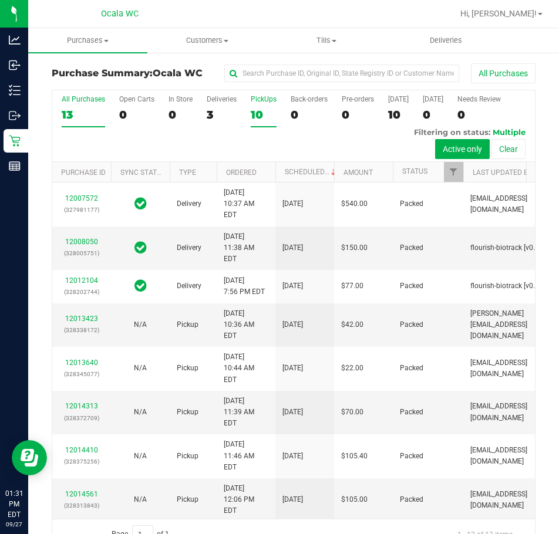
click at [258, 117] on div "10" at bounding box center [264, 115] width 26 height 14
click at [0, 0] on input "PickUps 10" at bounding box center [0, 0] width 0 height 0
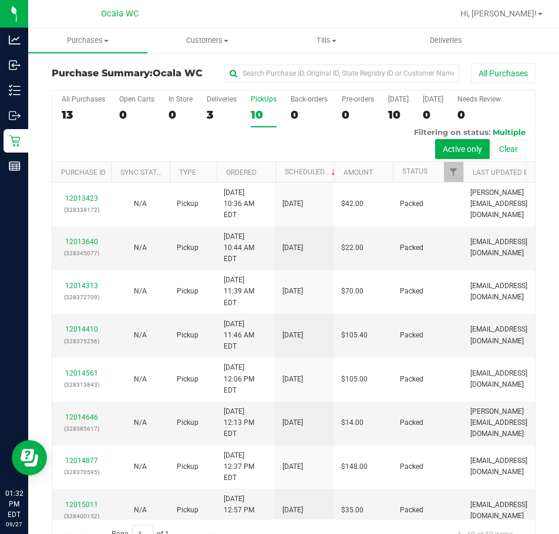
click at [252, 14] on div at bounding box center [331, 13] width 242 height 23
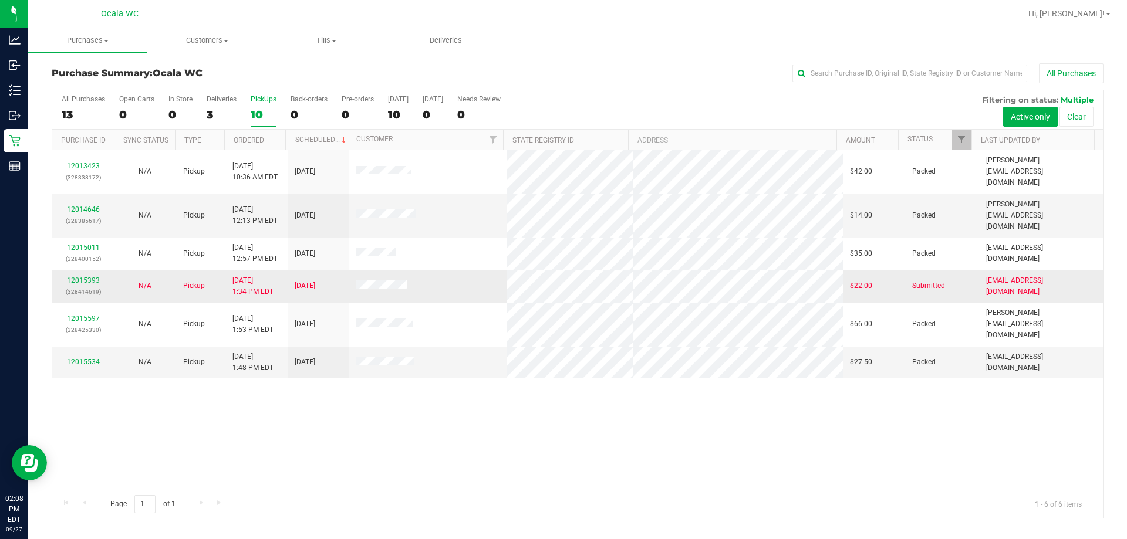
click at [80, 276] on link "12015393" at bounding box center [83, 280] width 33 height 8
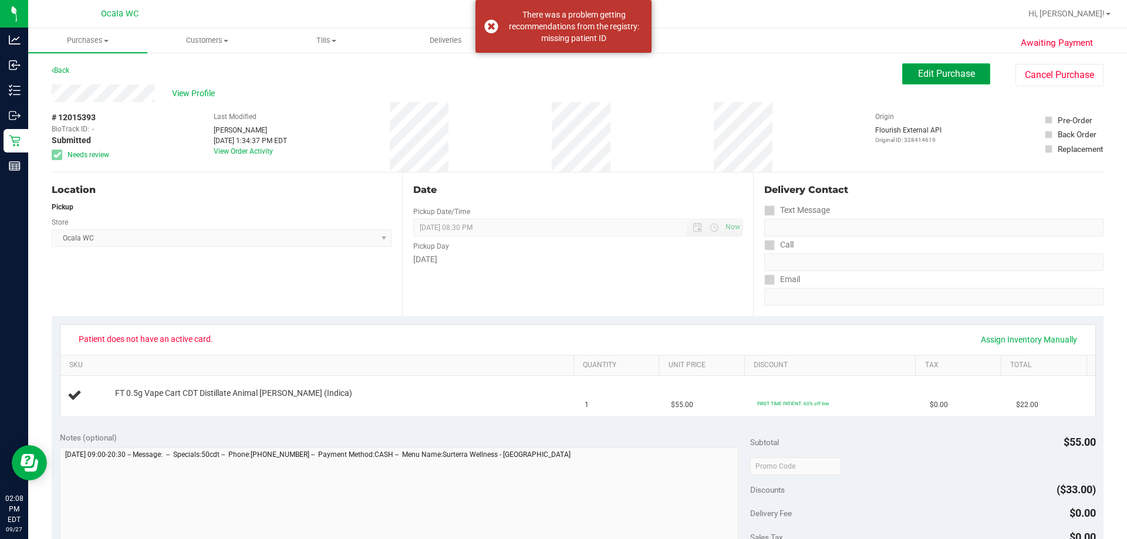
click at [558, 77] on span "Edit Purchase" at bounding box center [946, 73] width 57 height 11
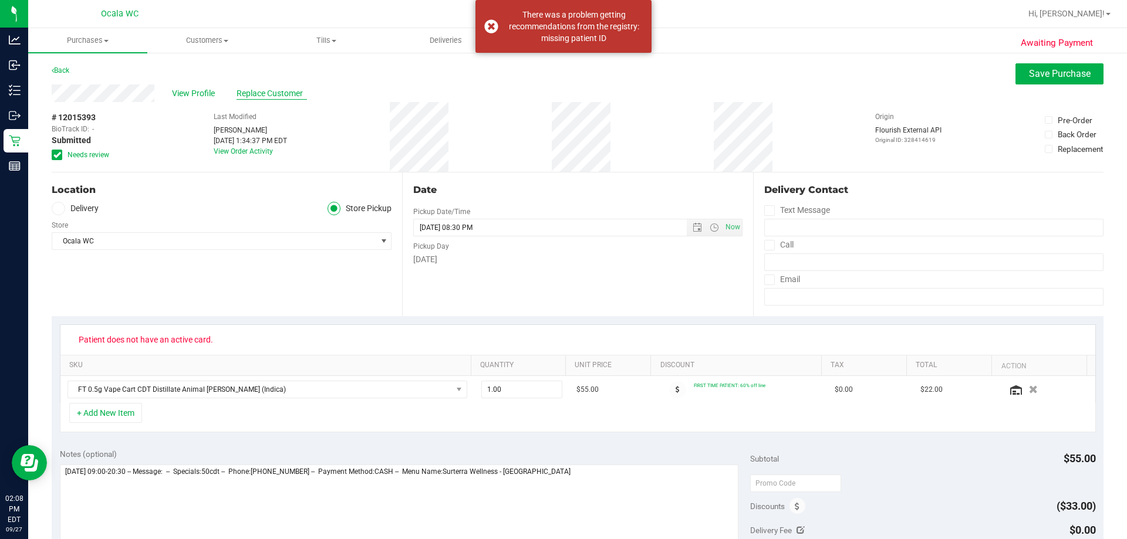
click at [278, 93] on span "Replace Customer" at bounding box center [272, 93] width 70 height 12
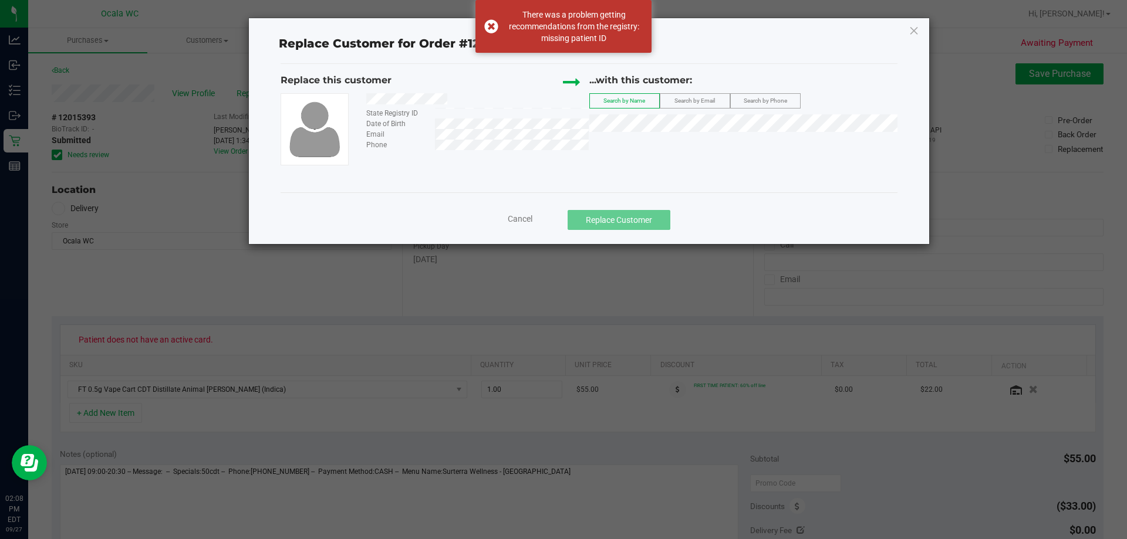
click at [467, 100] on div at bounding box center [473, 100] width 231 height 15
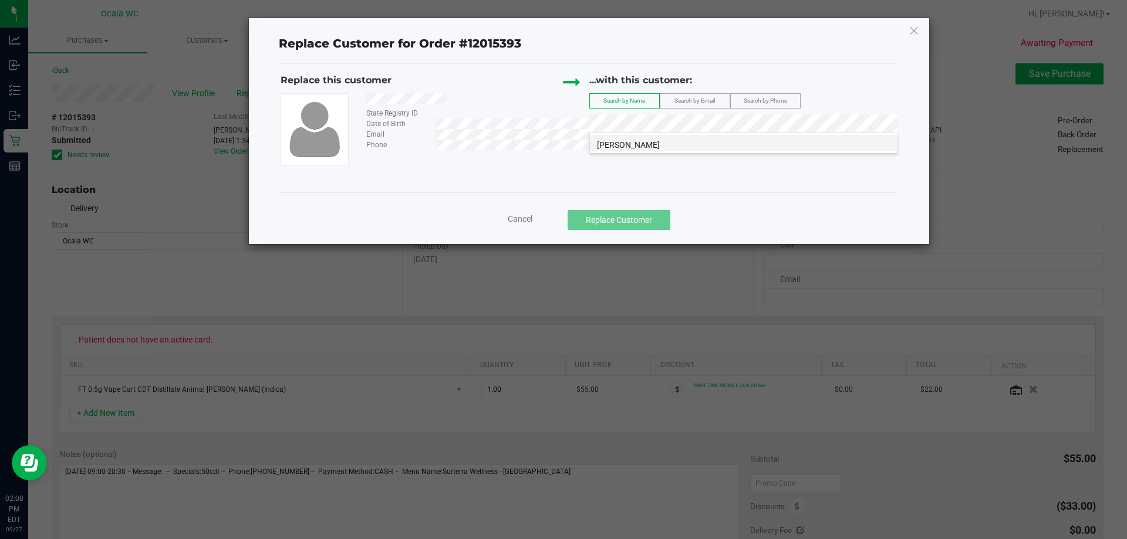
click at [558, 142] on span "[PERSON_NAME]" at bounding box center [628, 144] width 63 height 9
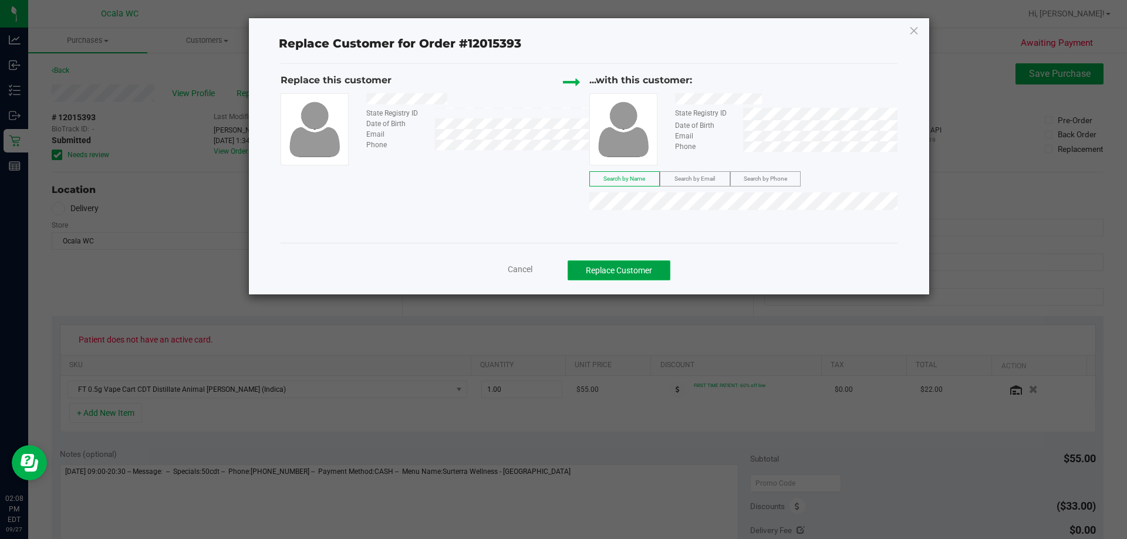
click at [558, 272] on button "Replace Customer" at bounding box center [619, 271] width 103 height 20
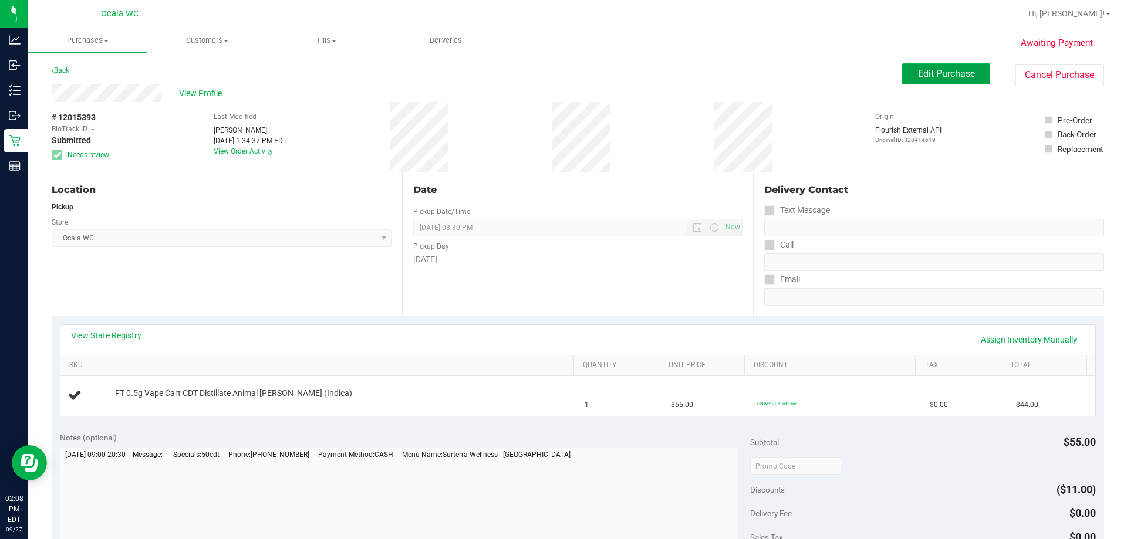
click at [558, 74] on span "Edit Purchase" at bounding box center [946, 73] width 57 height 11
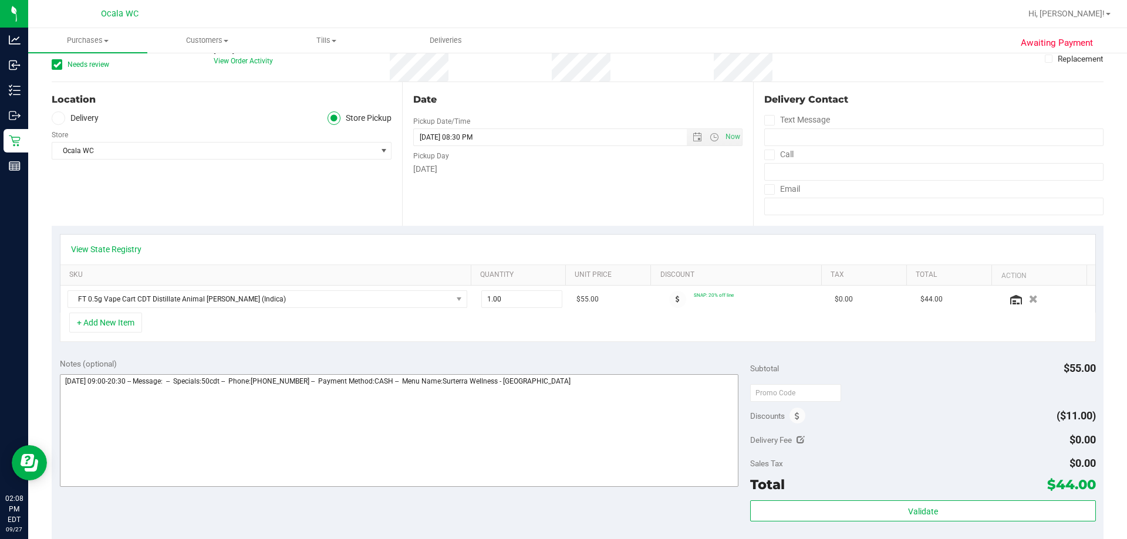
scroll to position [176, 0]
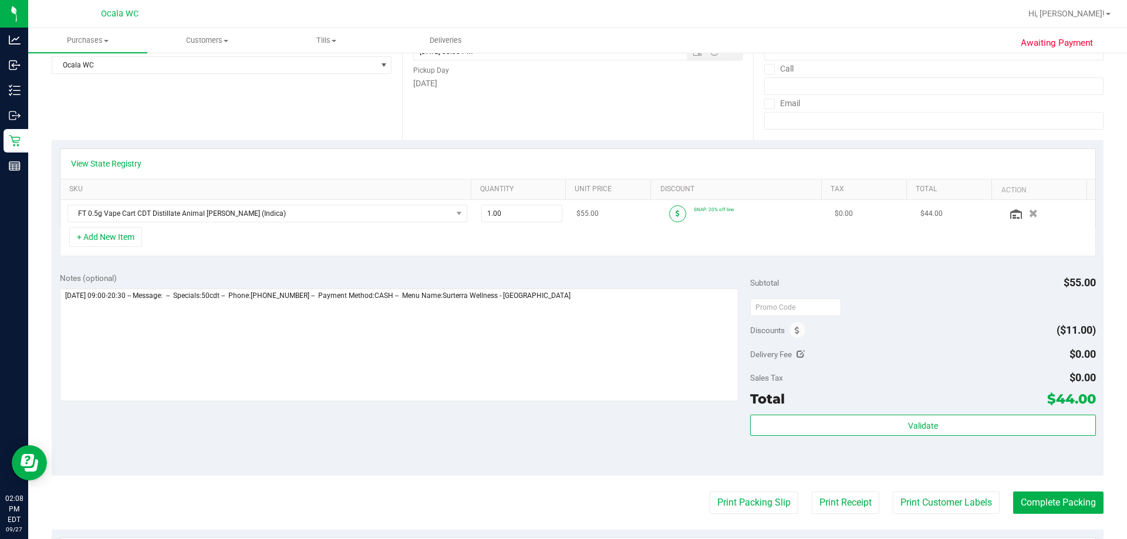
click at [558, 211] on icon at bounding box center [678, 213] width 4 height 7
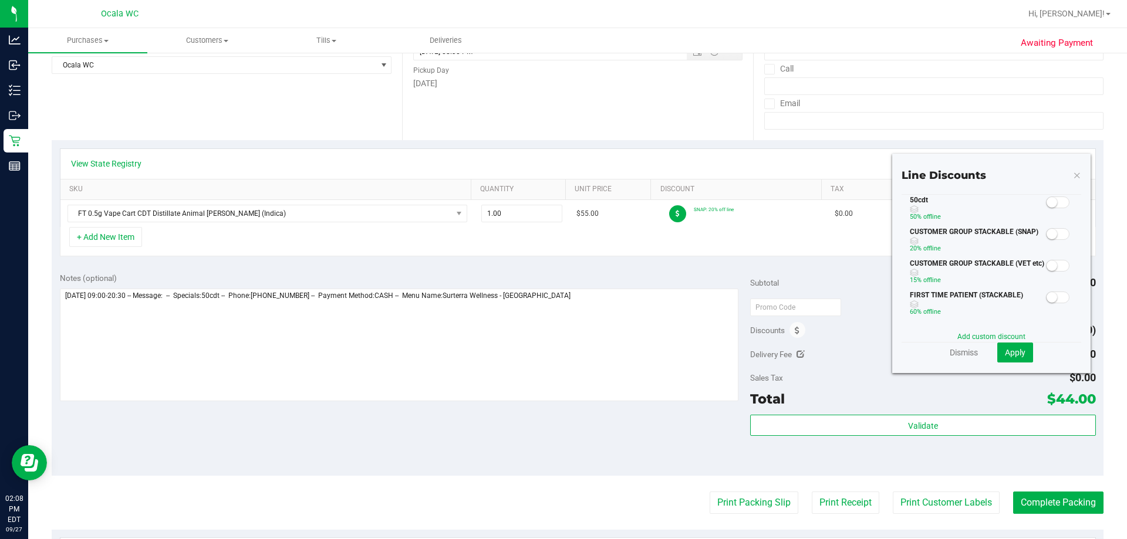
click at [558, 203] on span at bounding box center [1057, 203] width 23 height 12
click at [558, 349] on span "Apply" at bounding box center [1015, 352] width 21 height 9
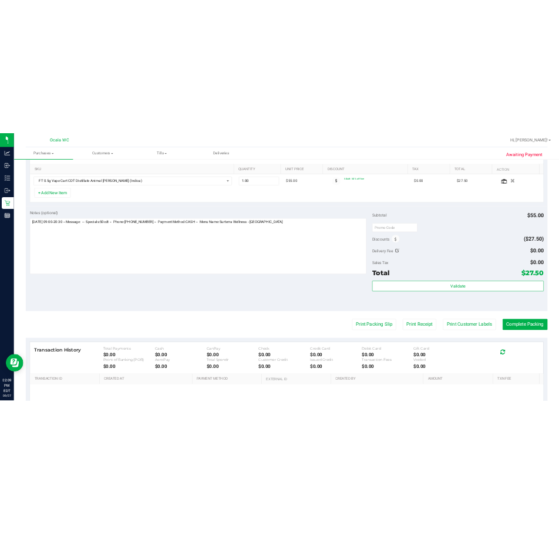
scroll to position [0, 0]
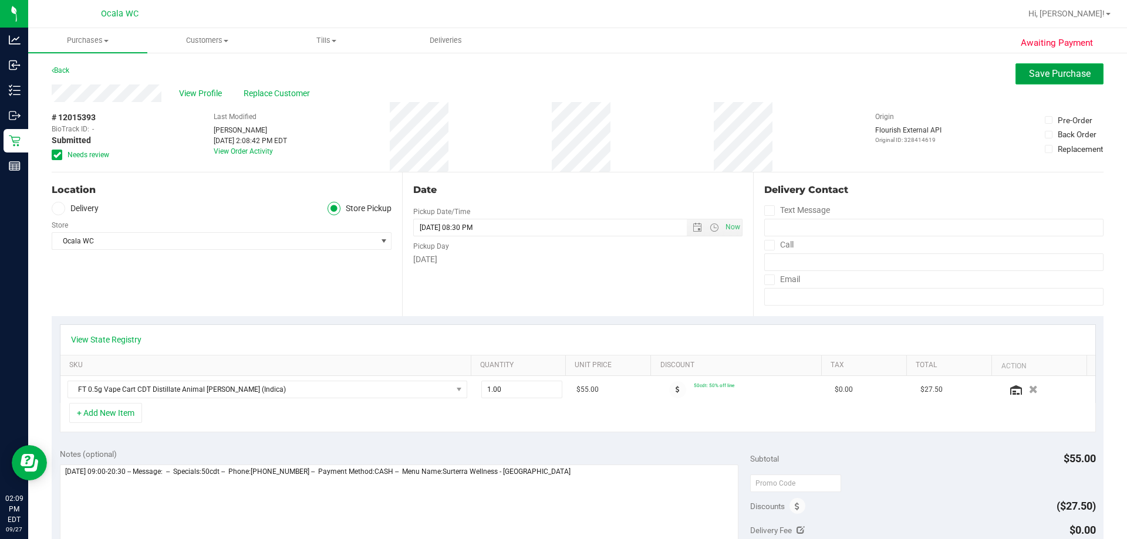
click at [558, 73] on span "Save Purchase" at bounding box center [1060, 73] width 62 height 11
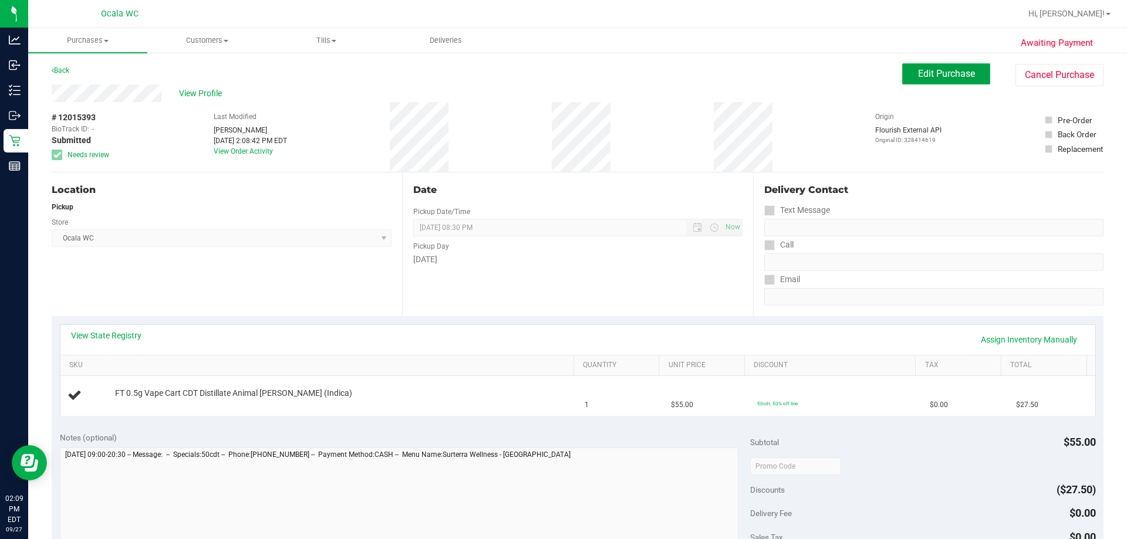
click at [558, 76] on span "Edit Purchase" at bounding box center [946, 73] width 57 height 11
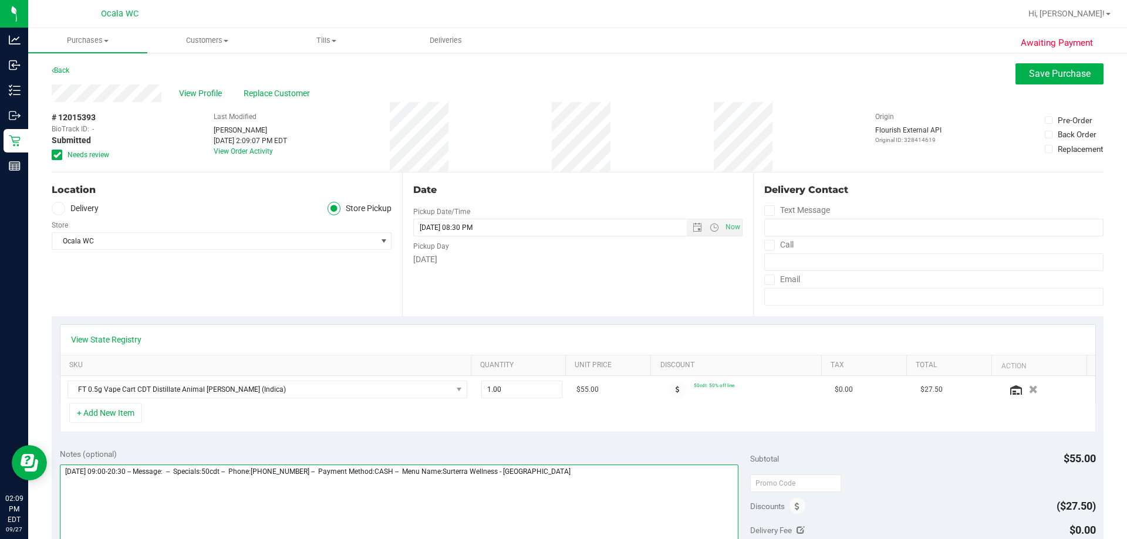
click at [558, 477] on textarea at bounding box center [399, 521] width 679 height 113
type textarea "[DATE] 09:00-20:30 -- Message: -- Specials:50cdt -- Phone:[PHONE_NUMBER] -- Pay…"
click at [558, 66] on button "Save Purchase" at bounding box center [1060, 73] width 88 height 21
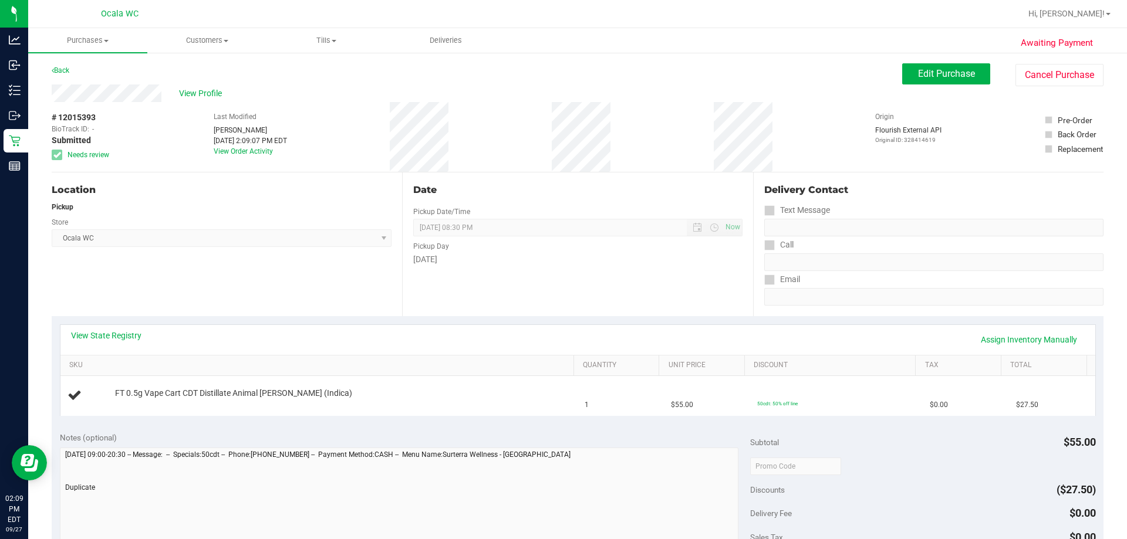
click at [52, 66] on div "Back" at bounding box center [61, 70] width 18 height 14
click at [64, 71] on link "Back" at bounding box center [61, 70] width 18 height 8
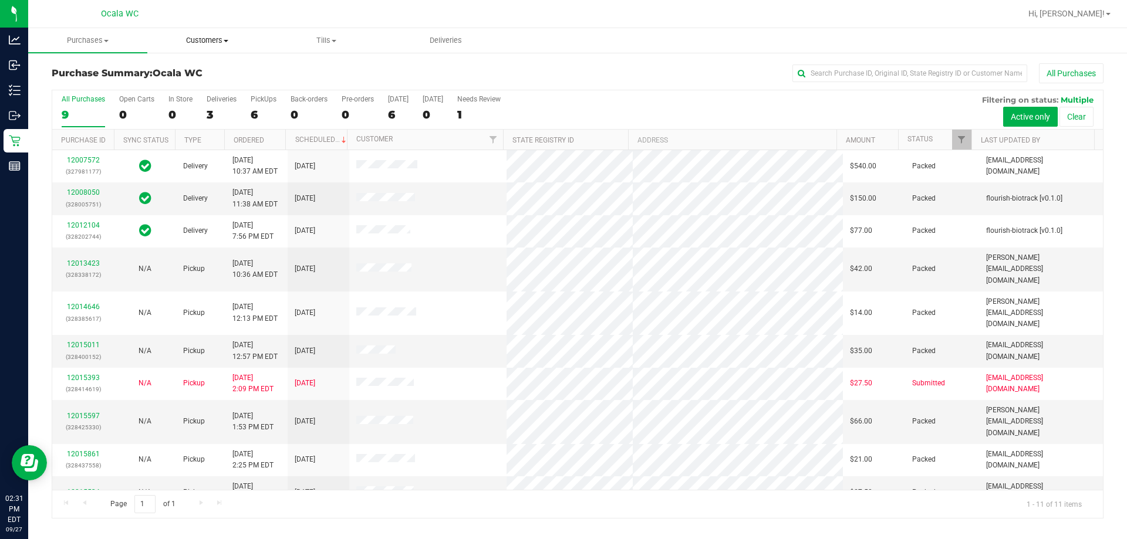
click at [213, 45] on span "Customers" at bounding box center [207, 40] width 118 height 11
click at [197, 72] on span "All customers" at bounding box center [189, 71] width 85 height 10
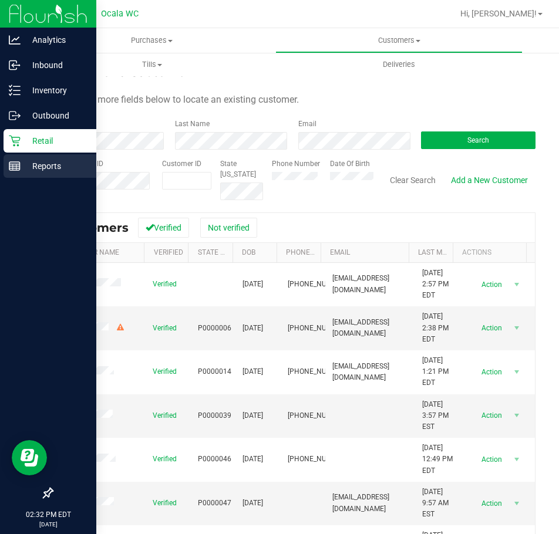
click at [41, 170] on p "Reports" at bounding box center [56, 166] width 70 height 14
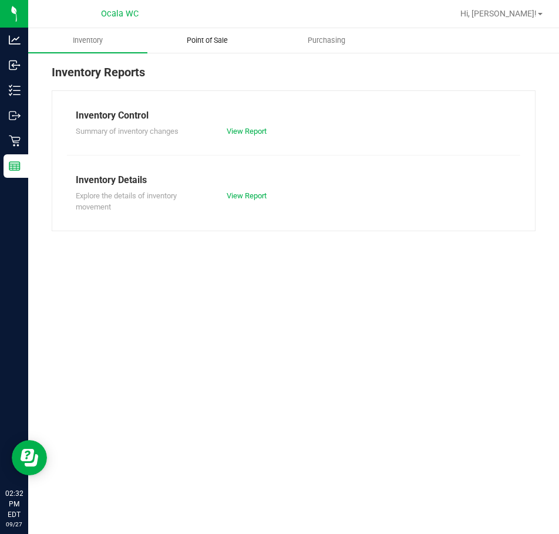
click at [201, 40] on span "Point of Sale" at bounding box center [207, 40] width 73 height 11
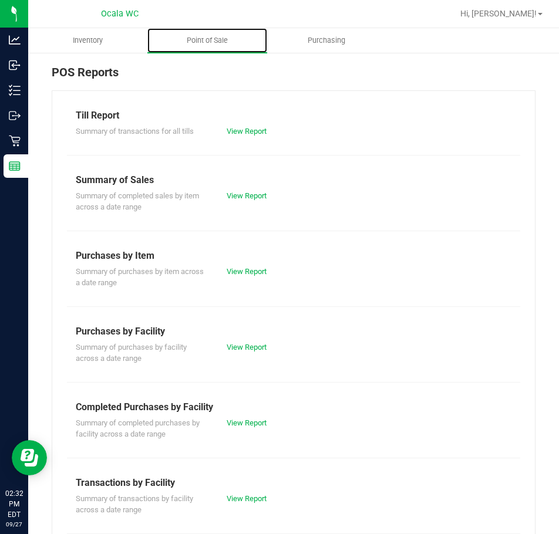
scroll to position [163, 0]
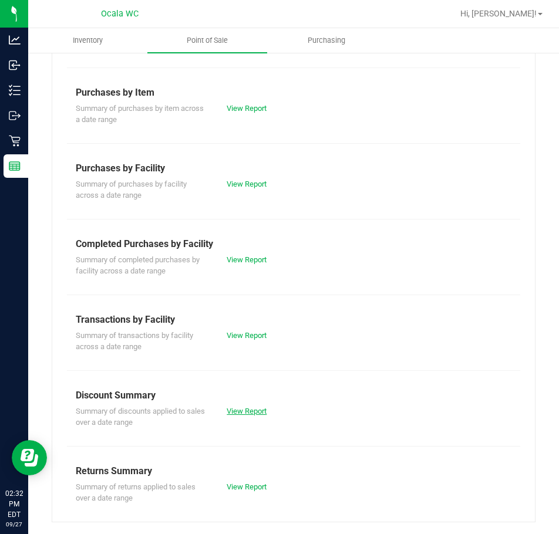
click at [233, 408] on link "View Report" at bounding box center [247, 411] width 40 height 9
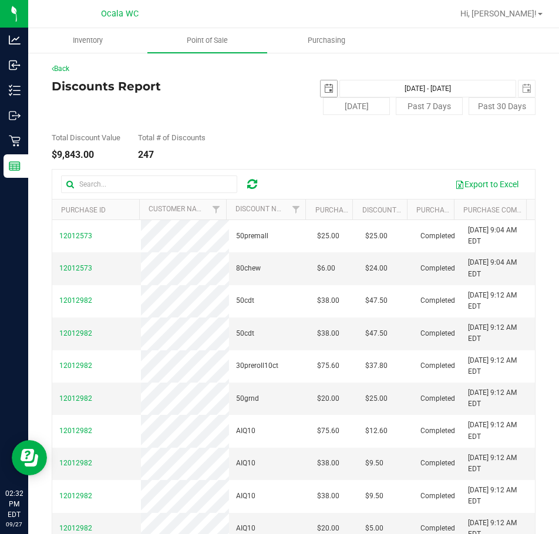
click at [324, 87] on span "select" at bounding box center [328, 88] width 9 height 9
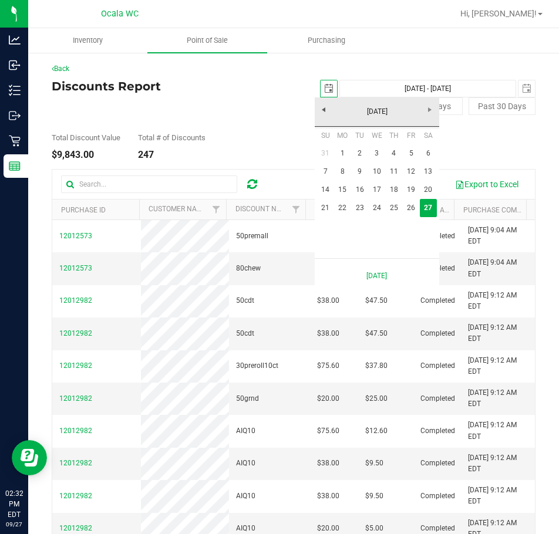
scroll to position [0, 29]
click at [341, 156] on link "1" at bounding box center [342, 153] width 17 height 18
type input "[DATE]"
type input "[DATE] - [DATE]"
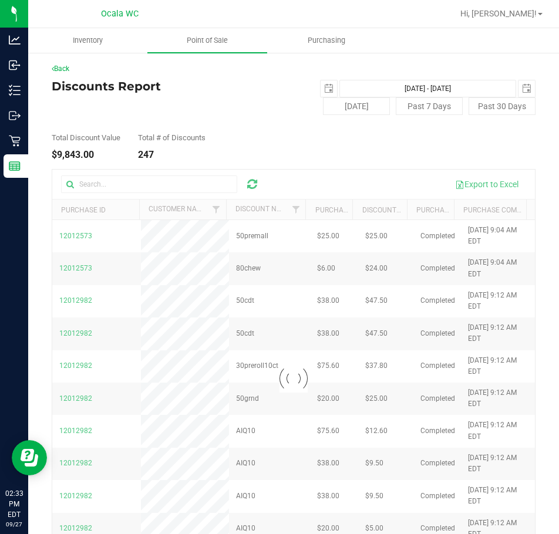
click at [100, 184] on div at bounding box center [293, 378] width 483 height 417
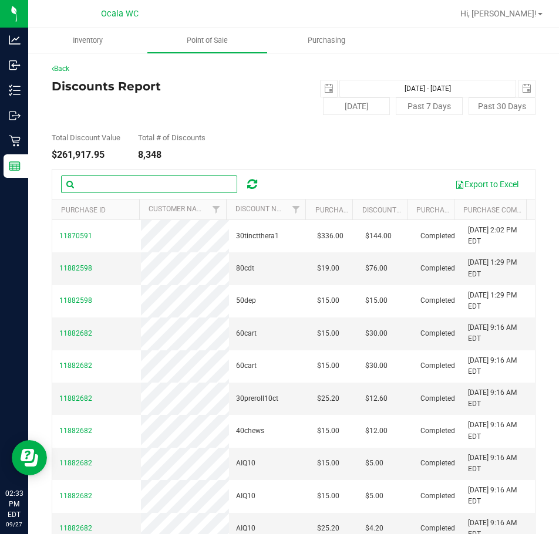
click at [84, 187] on input "text" at bounding box center [149, 185] width 176 height 18
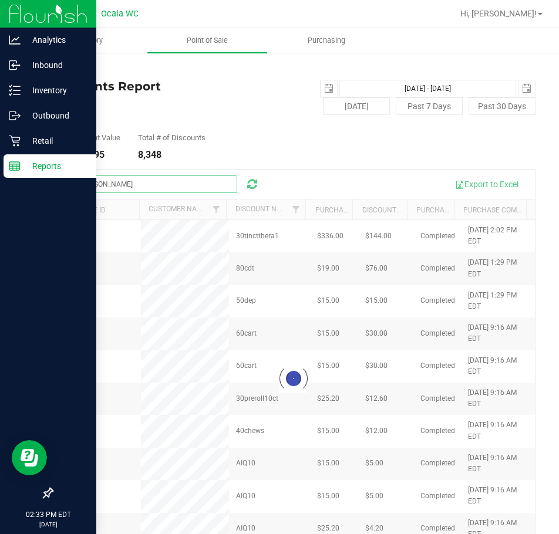
type input "[PERSON_NAME]"
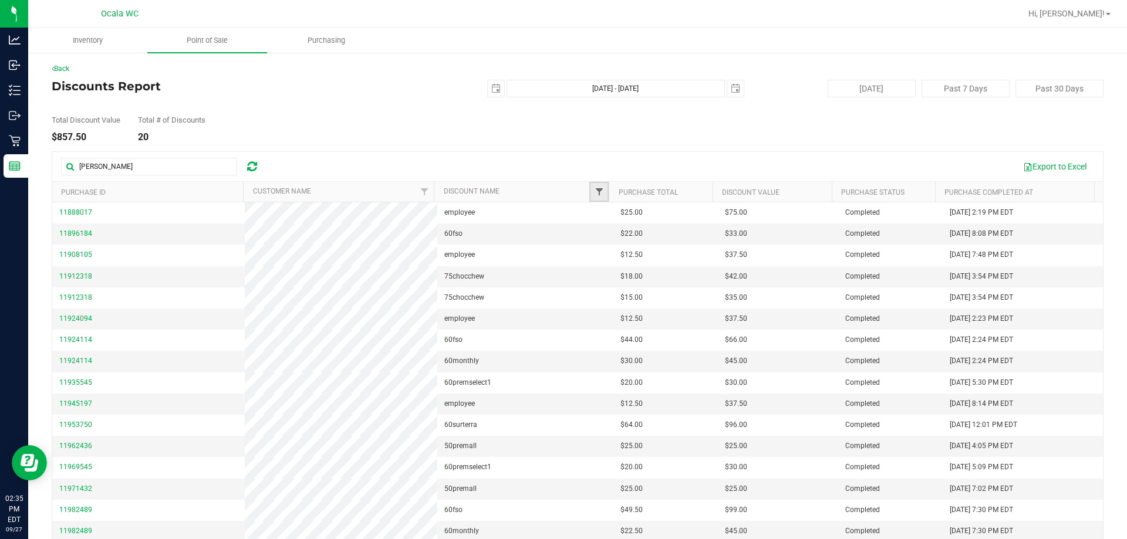
click at [558, 192] on span "Filter" at bounding box center [599, 191] width 9 height 9
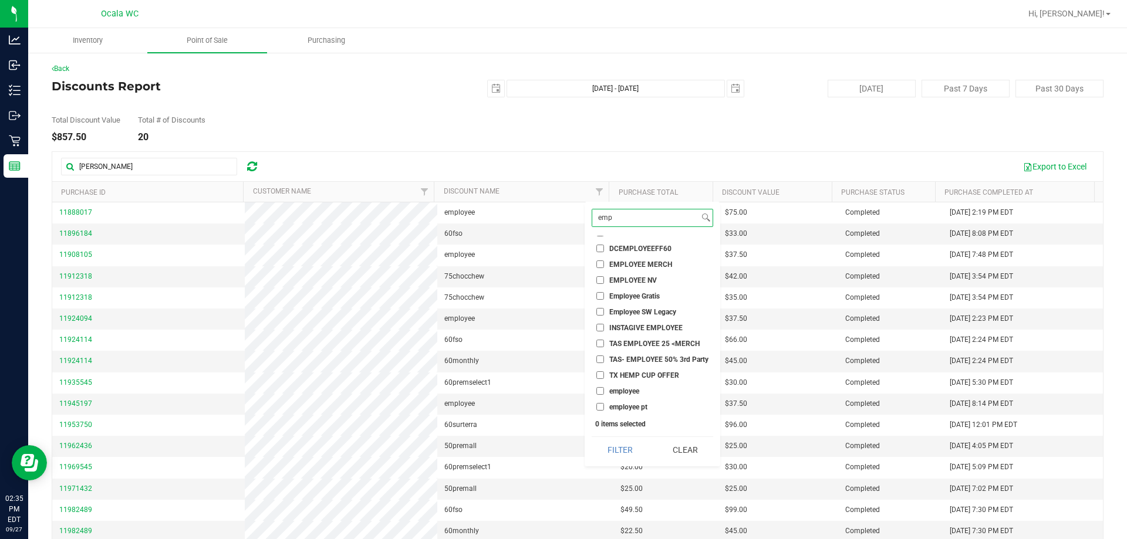
scroll to position [62, 0]
type input "emp"
click at [558, 390] on input "employee" at bounding box center [600, 390] width 8 height 8
checkbox input "true"
click at [558, 452] on button "Filter" at bounding box center [620, 450] width 56 height 26
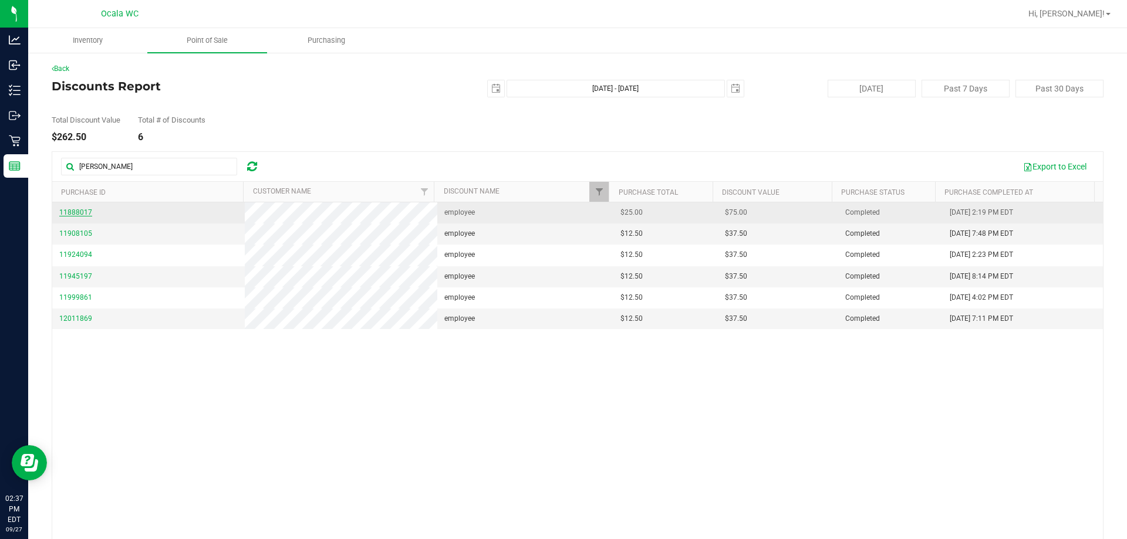
click at [66, 211] on span "11888017" at bounding box center [75, 212] width 33 height 8
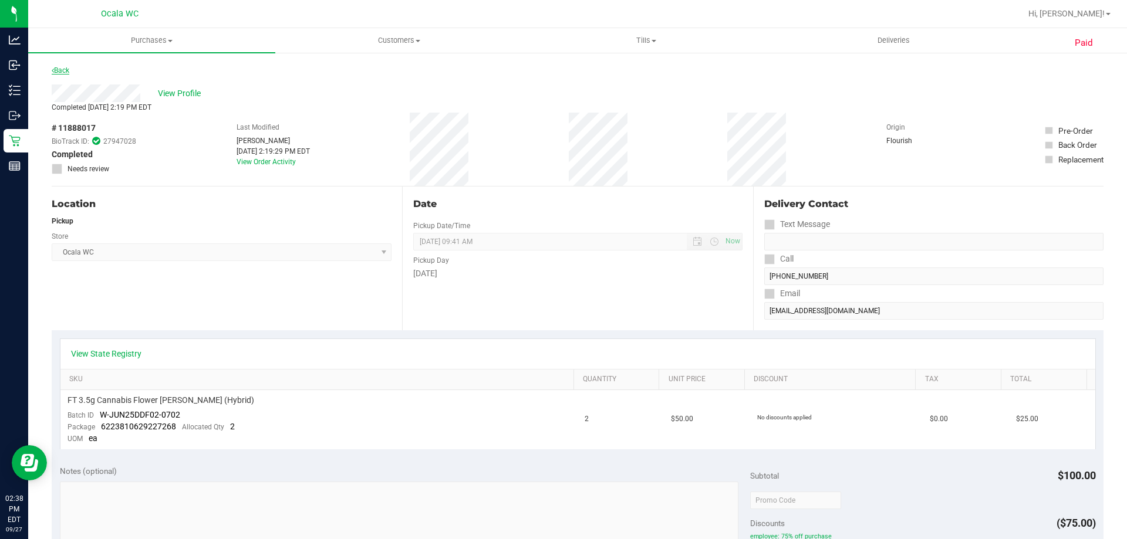
click at [65, 72] on link "Back" at bounding box center [61, 70] width 18 height 8
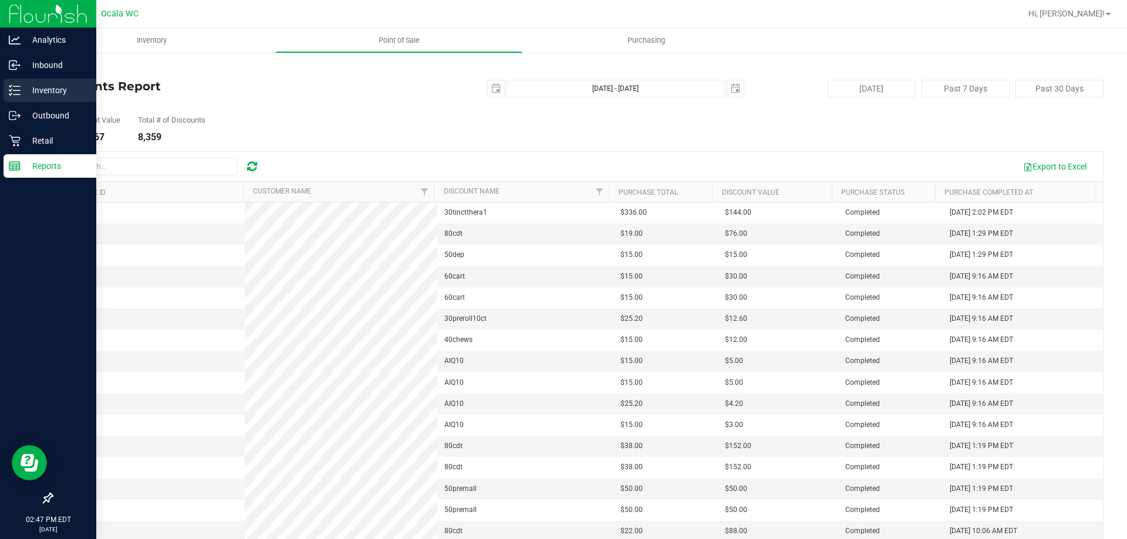
click at [45, 90] on p "Inventory" at bounding box center [56, 90] width 70 height 14
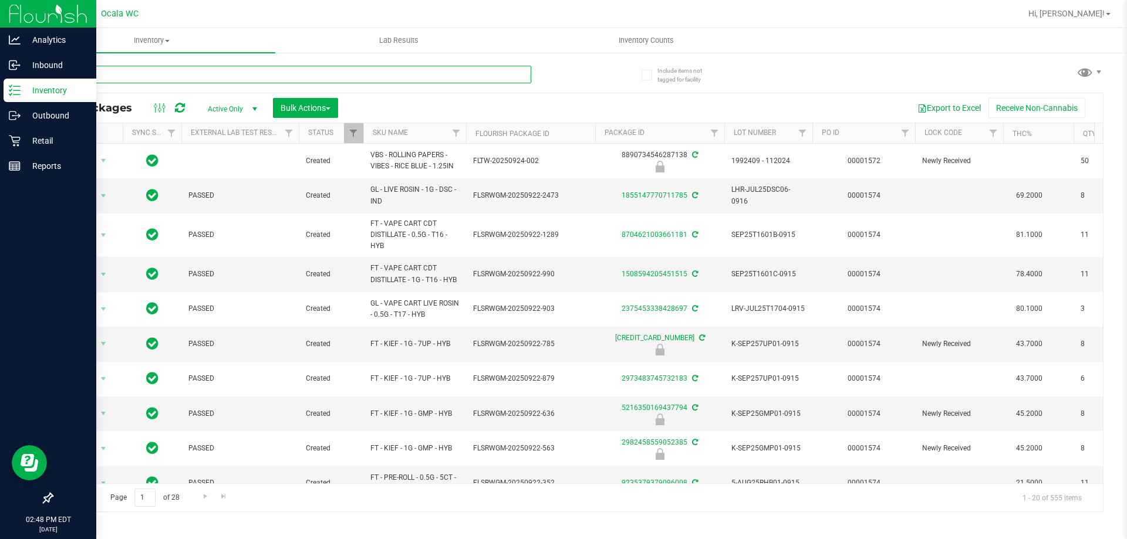
click at [159, 77] on input "text" at bounding box center [292, 75] width 480 height 18
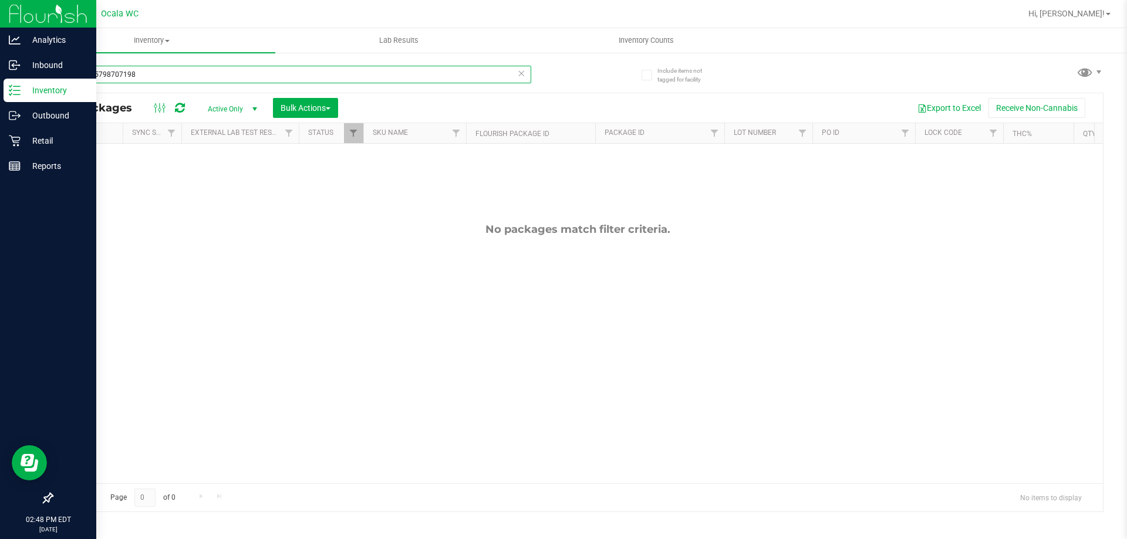
drag, startPoint x: 146, startPoint y: 76, endPoint x: 28, endPoint y: 76, distance: 117.4
click at [28, 76] on div "Include items not tagged for facility 6352485798707198 All Packages Active Only…" at bounding box center [577, 231] width 1099 height 358
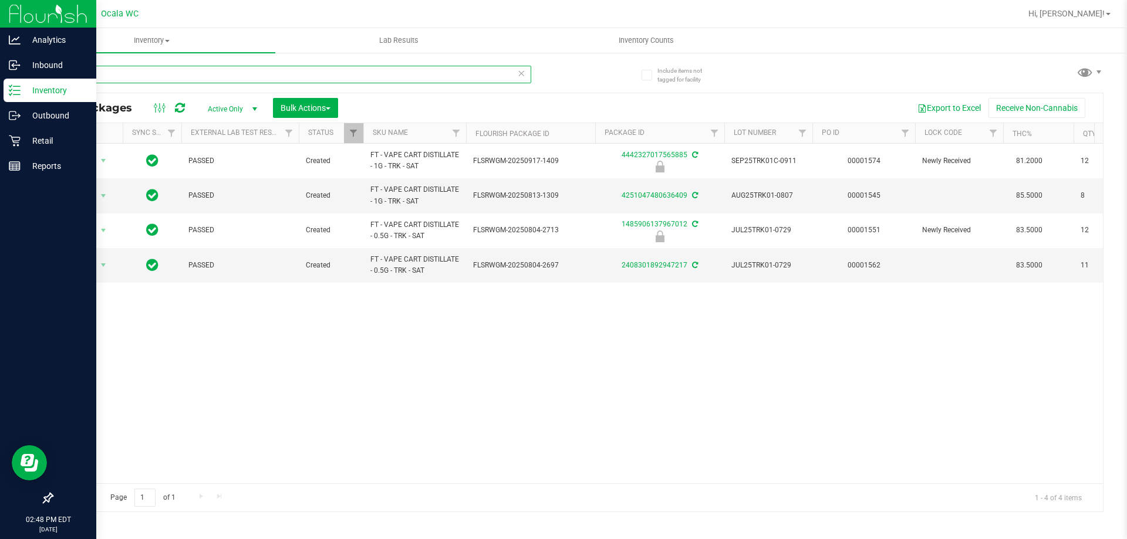
click at [107, 68] on input "tropical" at bounding box center [292, 75] width 480 height 18
click at [106, 70] on input "tropical" at bounding box center [292, 75] width 480 height 18
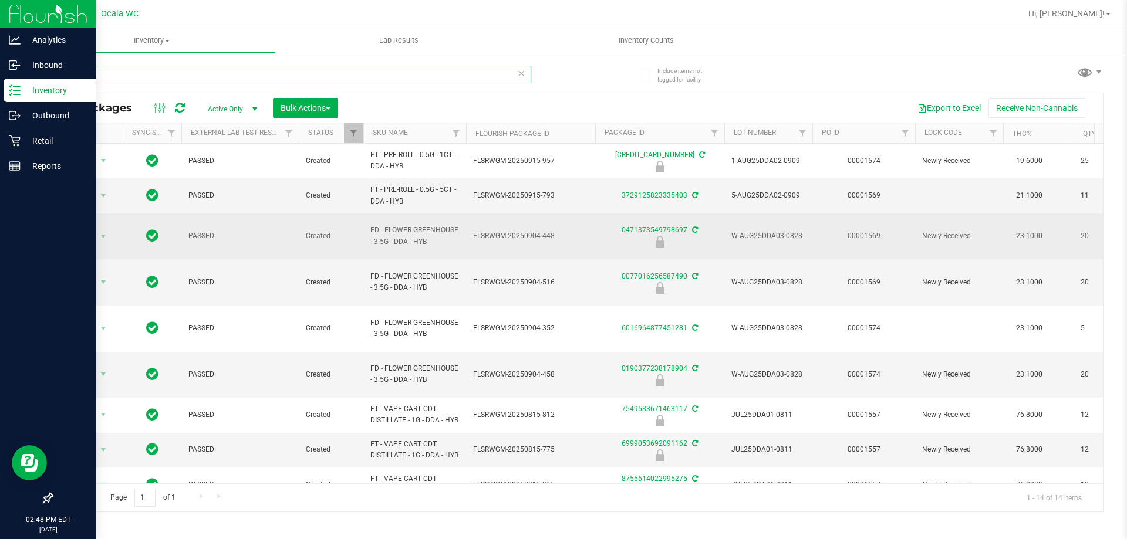
type input "dda"
drag, startPoint x: 365, startPoint y: 228, endPoint x: 467, endPoint y: 247, distance: 103.3
click at [467, 247] on tr "Action Action Edit attributes Global inventory Locate package Package audit log…" at bounding box center [950, 237] width 1796 height 46
copy tr "FD - FLOWER GREENHOUSE - 3.5G - DDA - HYB"
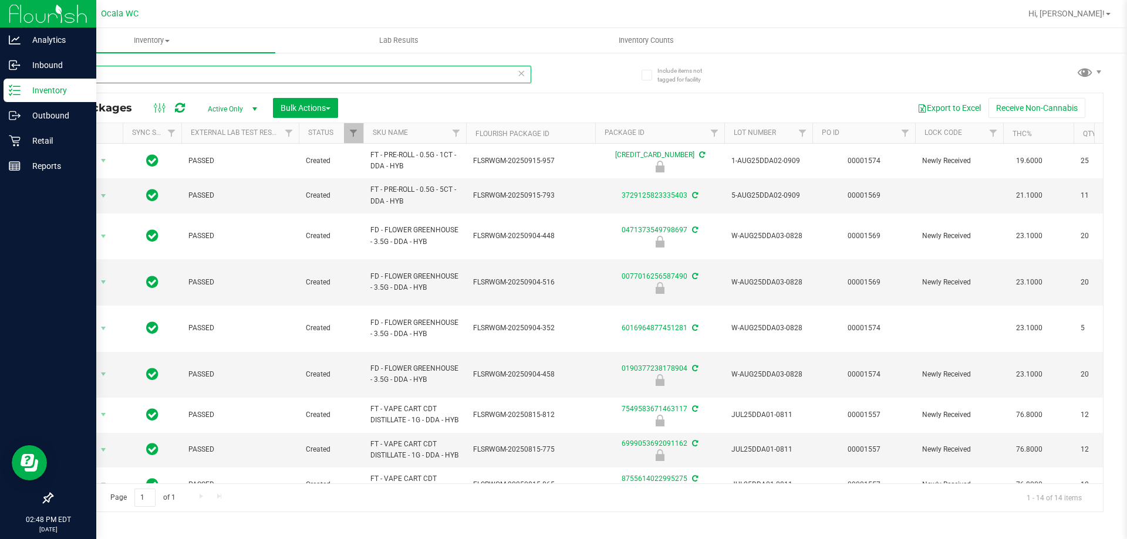
click at [96, 72] on input "dda" at bounding box center [292, 75] width 480 height 18
paste input "FD - FLOWER GREENHOUSE - 3.5G - DDA - HYB"
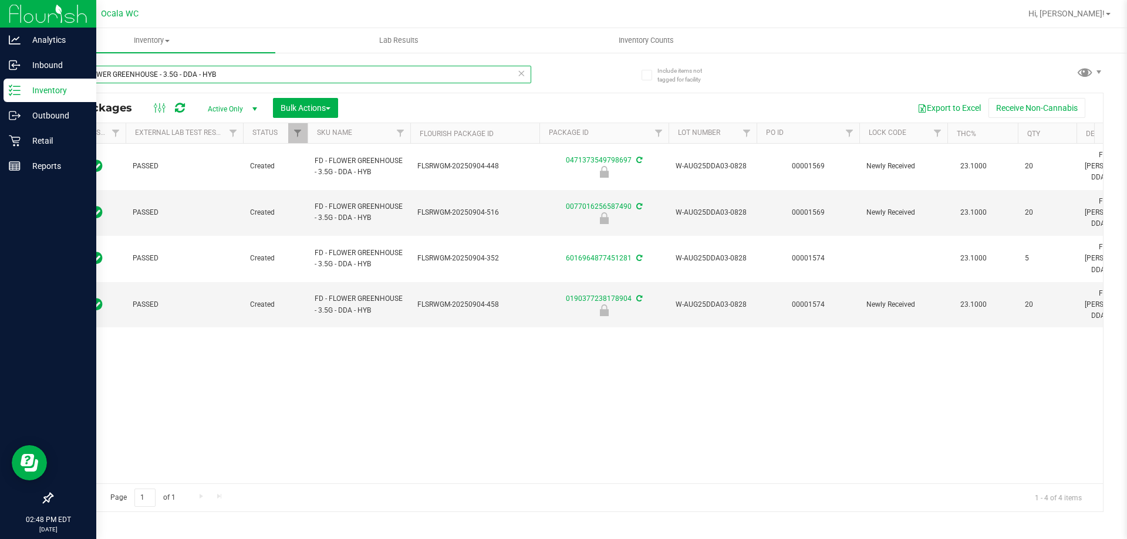
scroll to position [0, 46]
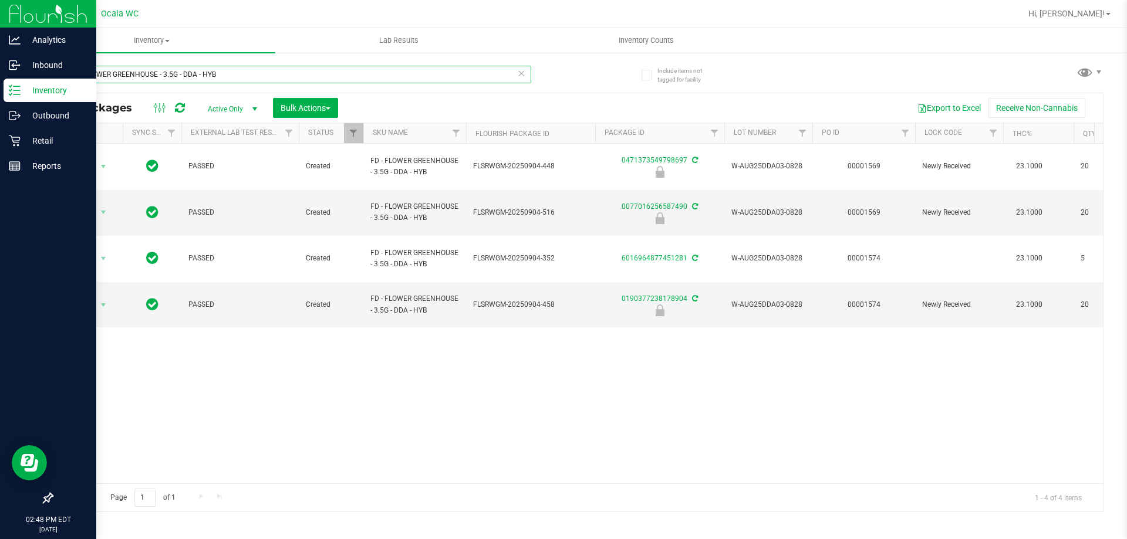
click at [225, 73] on input "FD - FLOWER GREENHOUSE - 3.5G - DDA - HYB" at bounding box center [292, 75] width 480 height 18
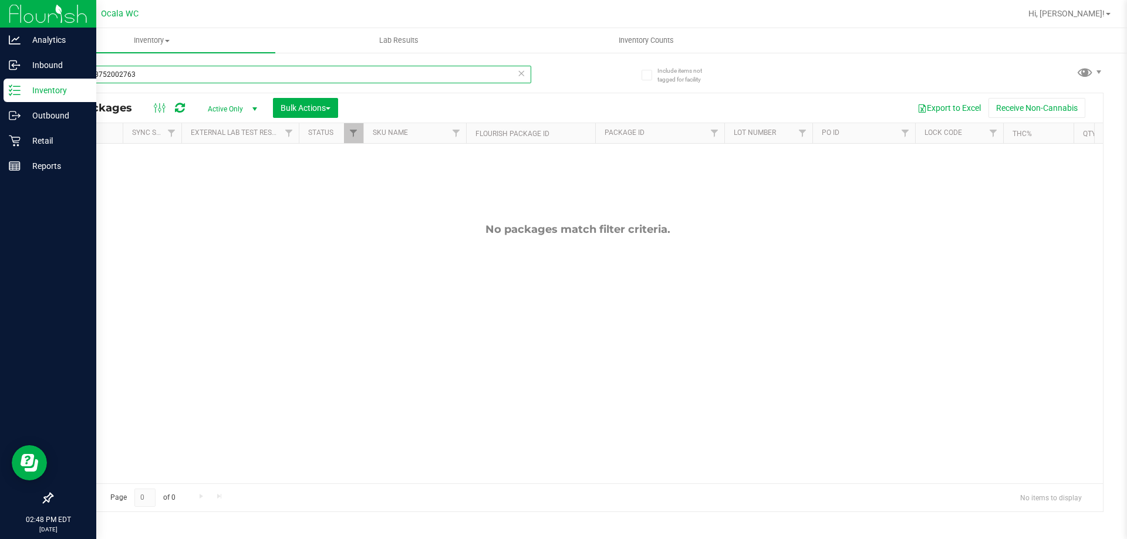
click at [143, 75] on input "8864828752002763" at bounding box center [292, 75] width 480 height 18
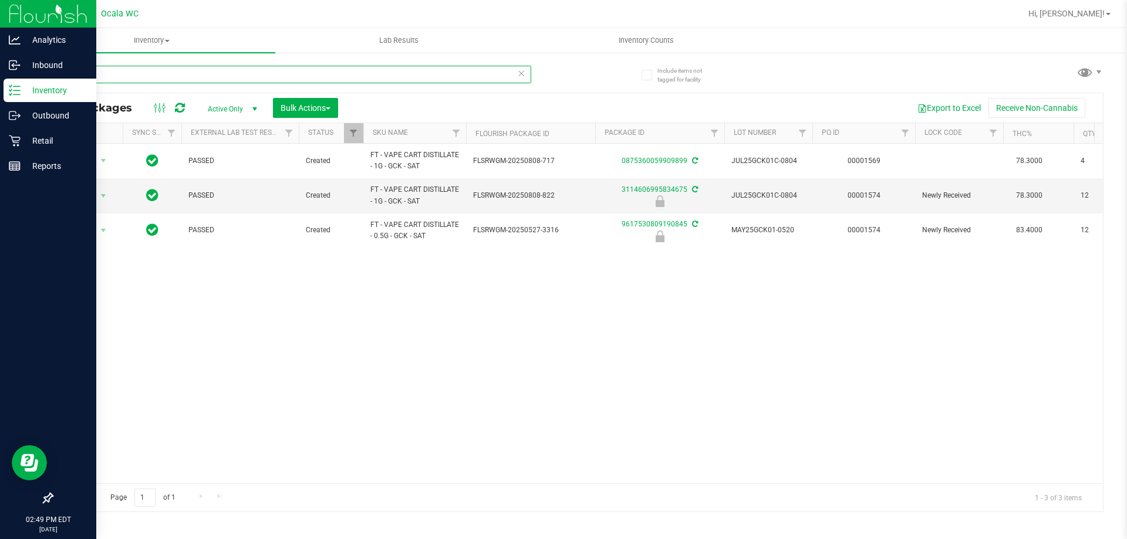
click at [89, 71] on input "gck" at bounding box center [292, 75] width 480 height 18
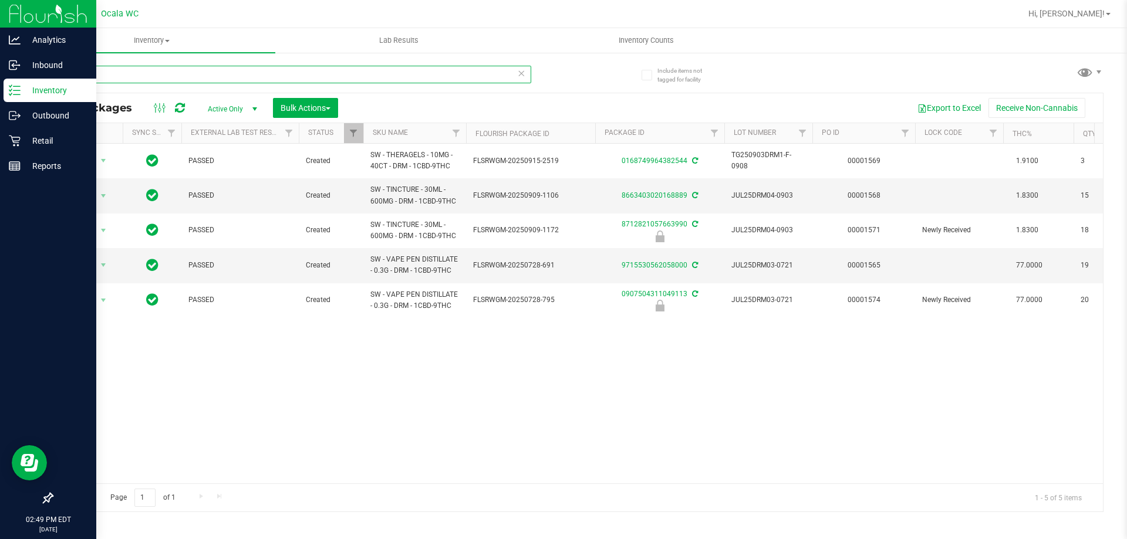
scroll to position [0, 163]
click at [93, 77] on input "drm" at bounding box center [292, 75] width 480 height 18
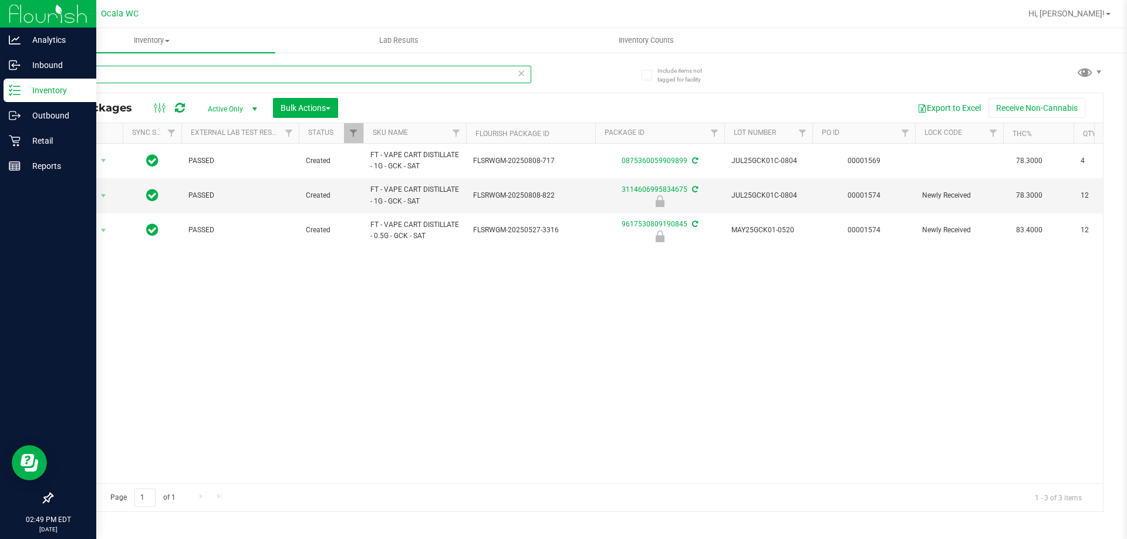
click at [79, 73] on input "gck" at bounding box center [292, 75] width 480 height 18
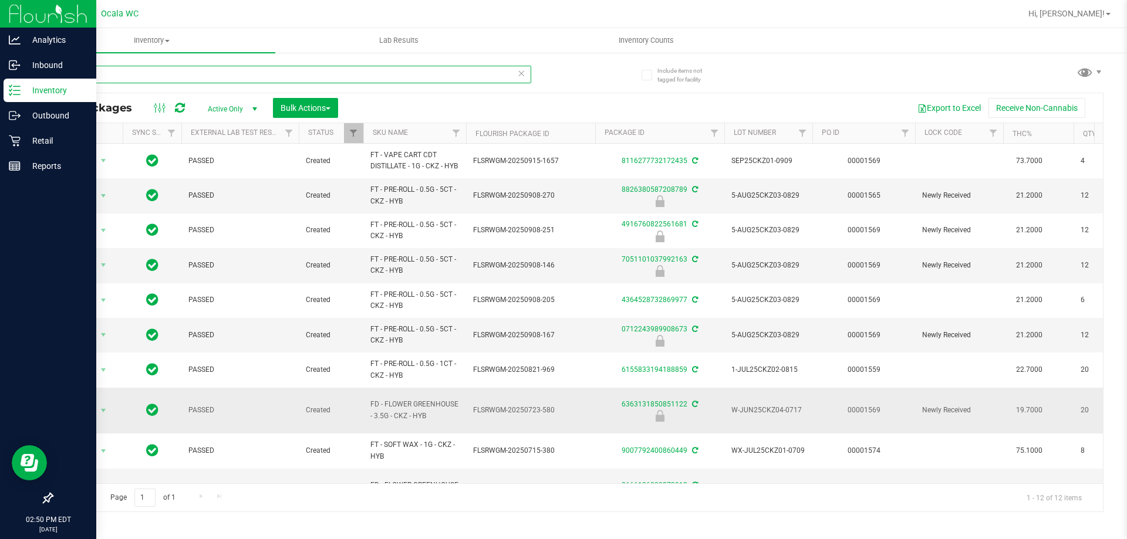
type input "ckz"
drag, startPoint x: 359, startPoint y: 406, endPoint x: 457, endPoint y: 424, distance: 99.6
click at [482, 424] on tr "Action Action Edit attributes Global inventory Locate package Package audit log…" at bounding box center [950, 411] width 1796 height 46
copy tr "FD - FLOWER GREENHOUSE - 3.5G - CKZ - HYB"
click at [91, 72] on input "ckz" at bounding box center [292, 75] width 480 height 18
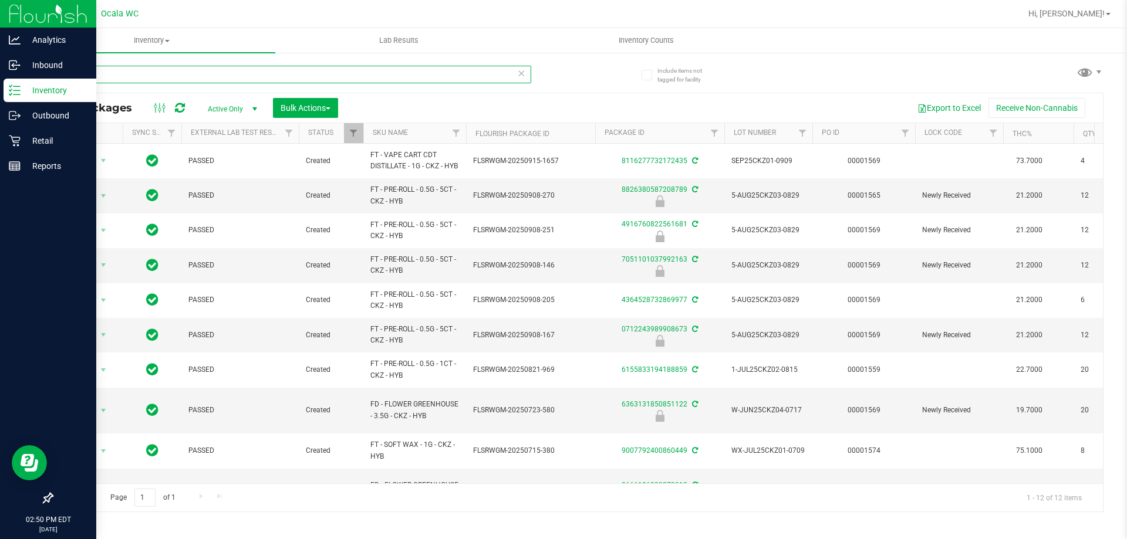
click at [91, 72] on input "ckz" at bounding box center [292, 75] width 480 height 18
paste input "FD - FLOWER GREENHOUSE - 3.5G - CKZ - HYB"
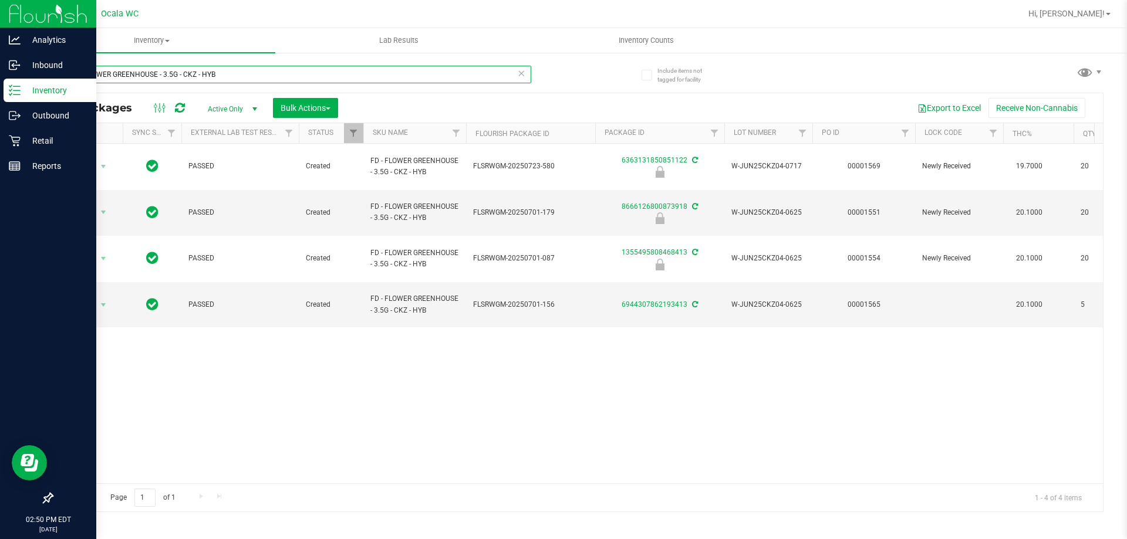
click at [224, 70] on input "FD - FLOWER GREENHOUSE - 3.5G - CKZ - HYB" at bounding box center [292, 75] width 480 height 18
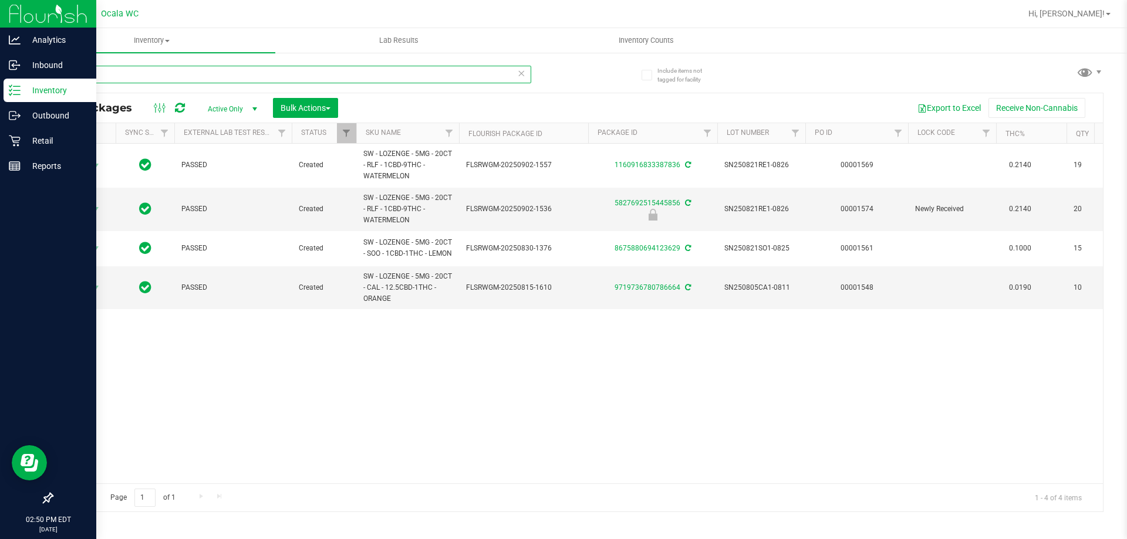
click at [94, 70] on input "loz" at bounding box center [292, 75] width 480 height 18
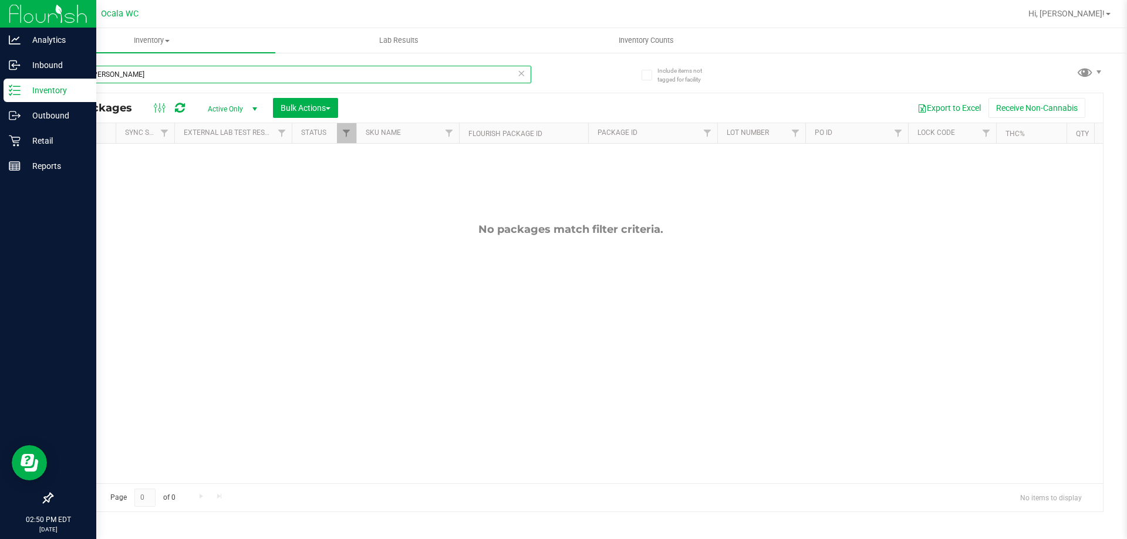
click at [112, 75] on input "mixed [PERSON_NAME]" at bounding box center [292, 75] width 480 height 18
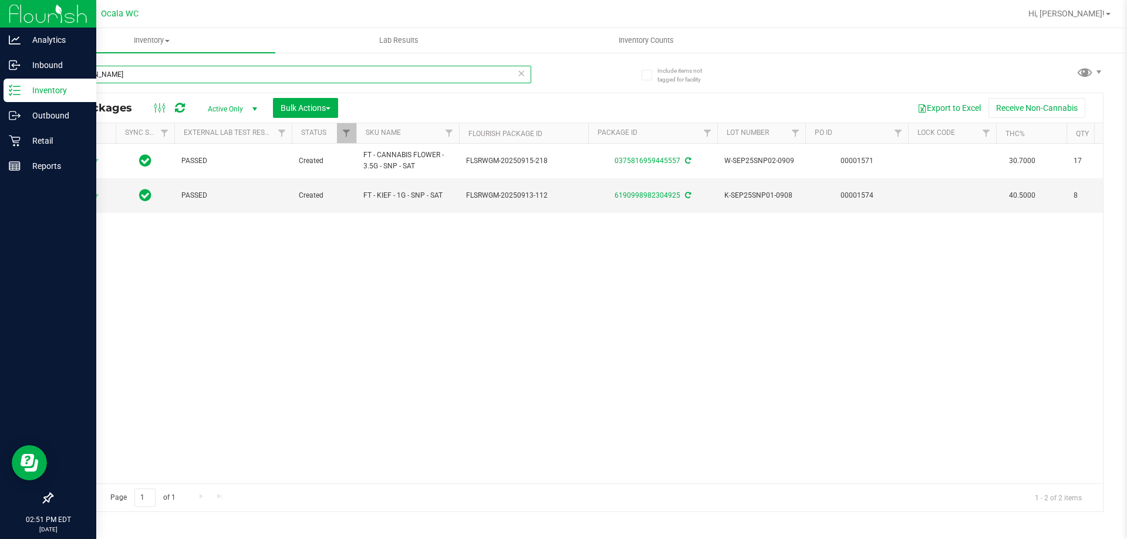
click at [96, 77] on input "[PERSON_NAME]" at bounding box center [292, 75] width 480 height 18
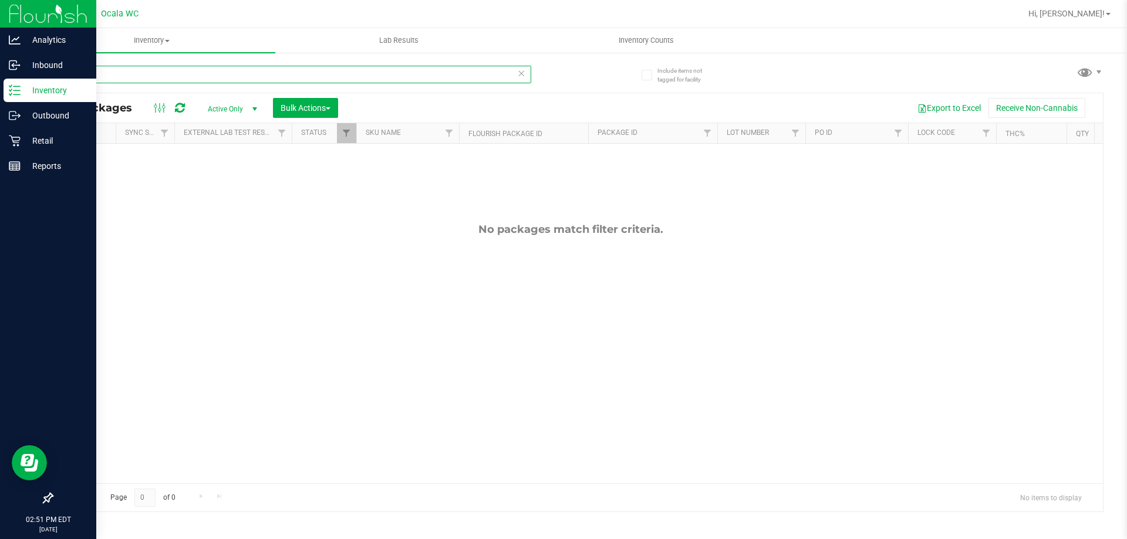
click at [94, 73] on input "tsk" at bounding box center [292, 75] width 480 height 18
type input "9617530809190845"
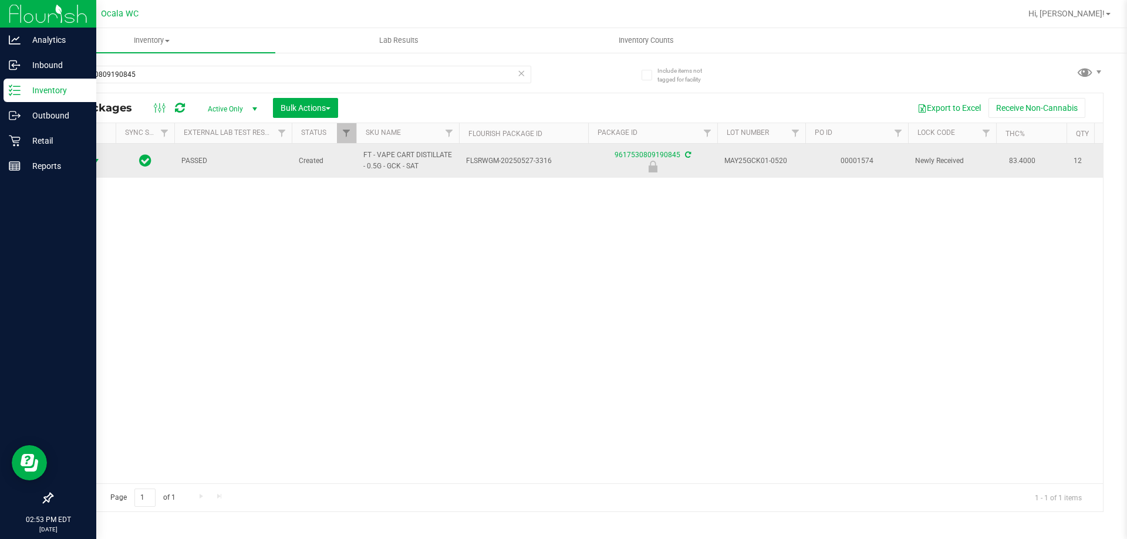
click at [79, 163] on span "Action" at bounding box center [73, 161] width 32 height 16
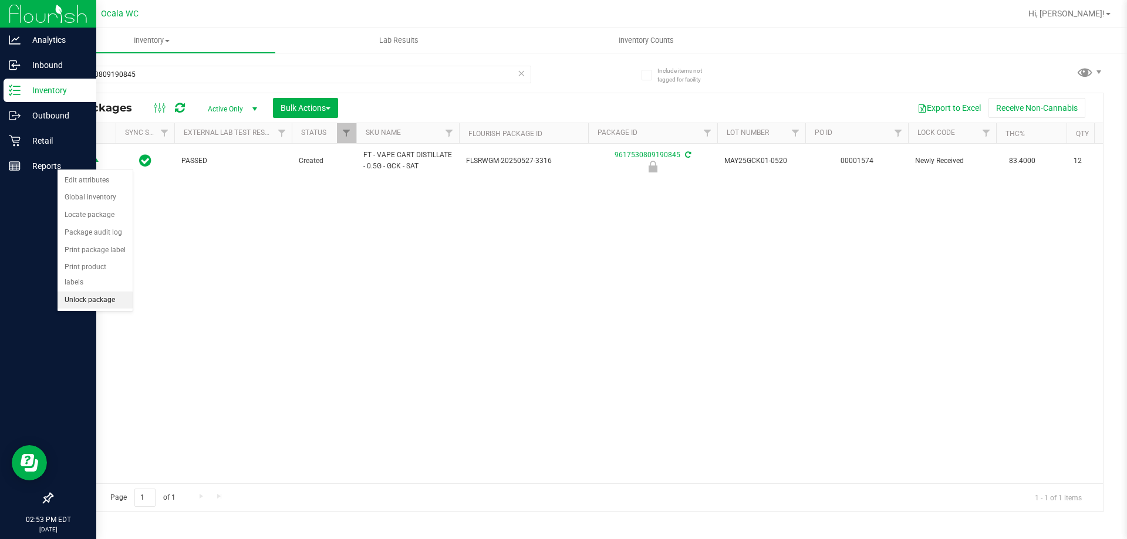
click at [73, 292] on li "Unlock package" at bounding box center [95, 301] width 75 height 18
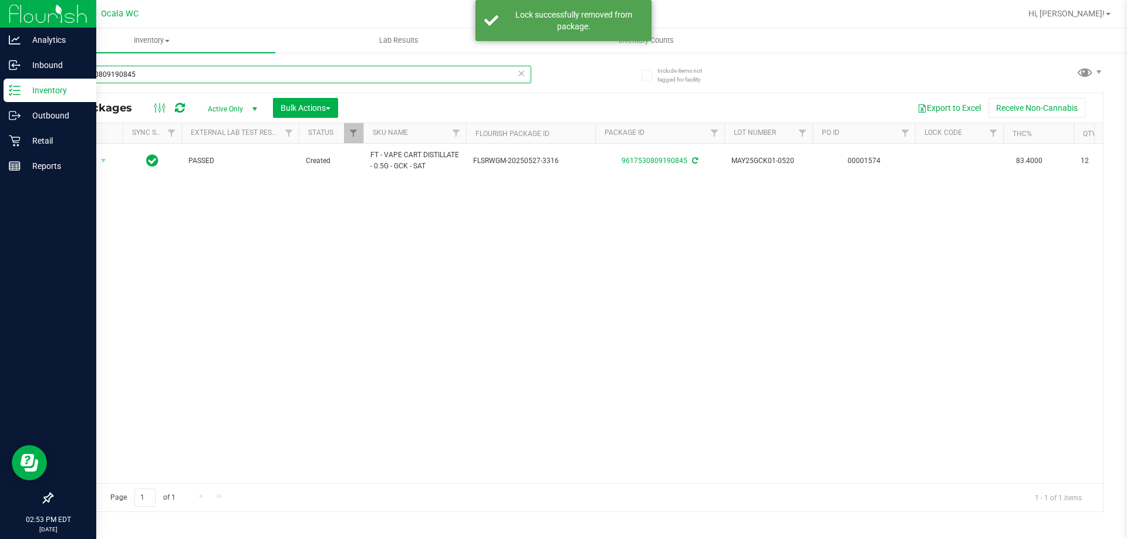
click at [139, 70] on input "9617530809190845" at bounding box center [292, 75] width 480 height 18
type input "3114606995834675"
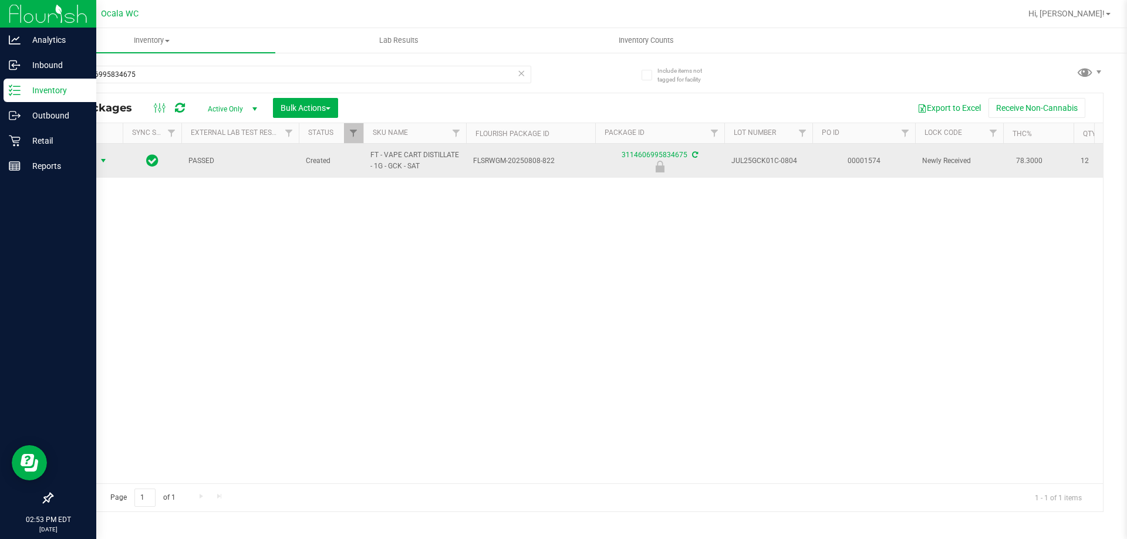
click at [88, 164] on span "Action" at bounding box center [80, 161] width 32 height 16
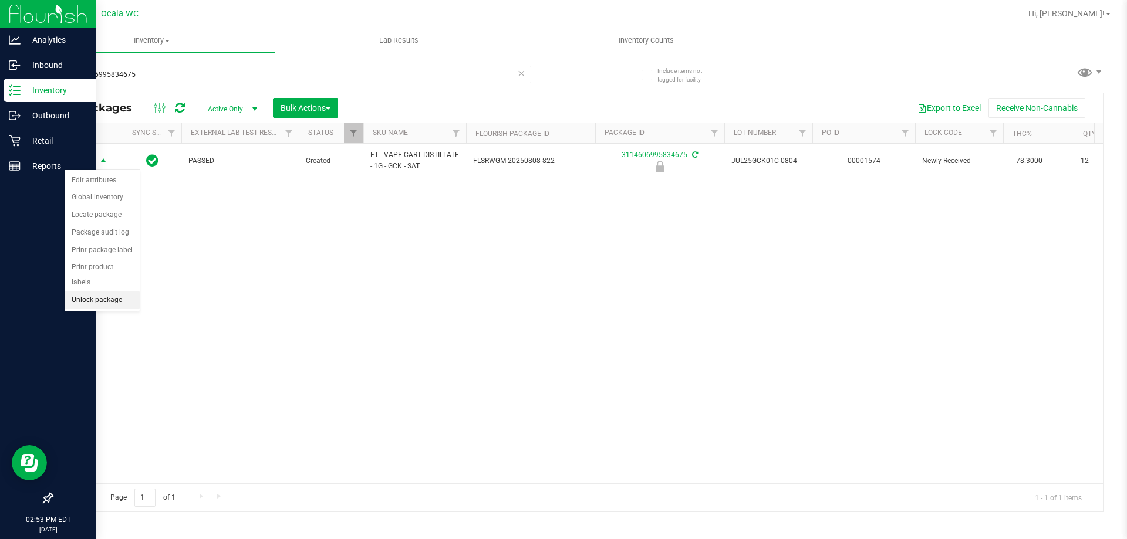
click at [90, 292] on li "Unlock package" at bounding box center [102, 301] width 75 height 18
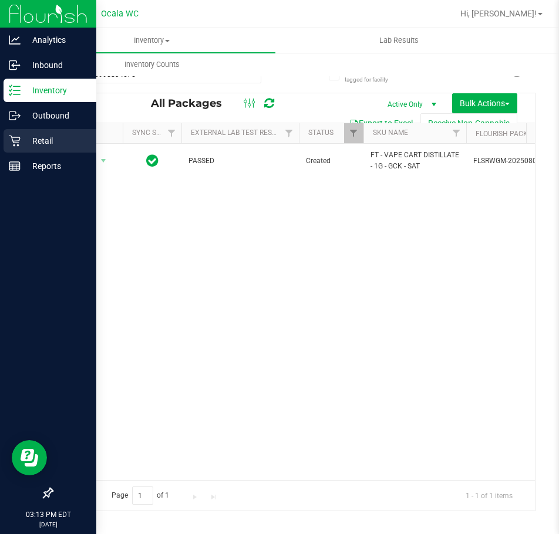
click at [36, 146] on p "Retail" at bounding box center [56, 141] width 70 height 14
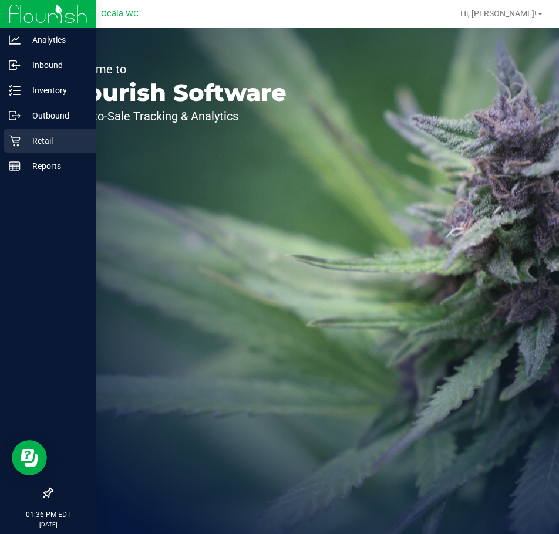
click at [42, 139] on p "Retail" at bounding box center [56, 141] width 70 height 14
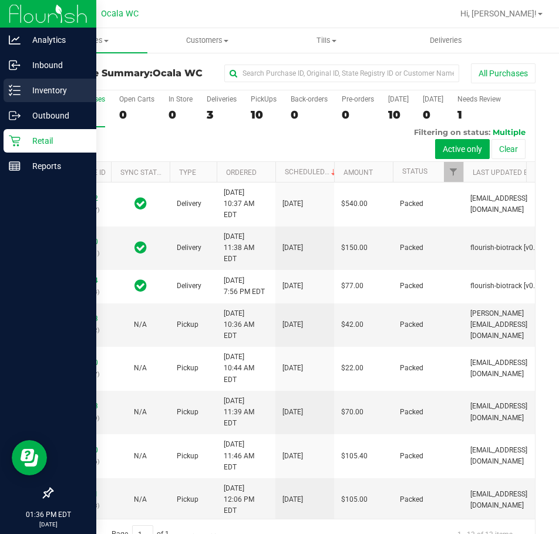
click at [42, 93] on p "Inventory" at bounding box center [56, 90] width 70 height 14
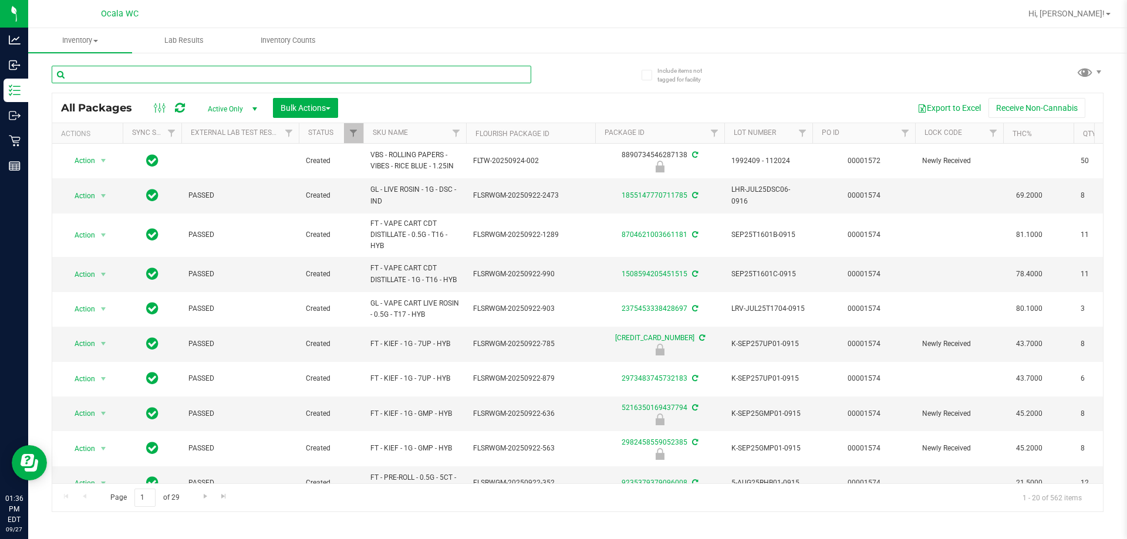
click at [142, 79] on input "text" at bounding box center [292, 75] width 480 height 18
type input "7222326593767775"
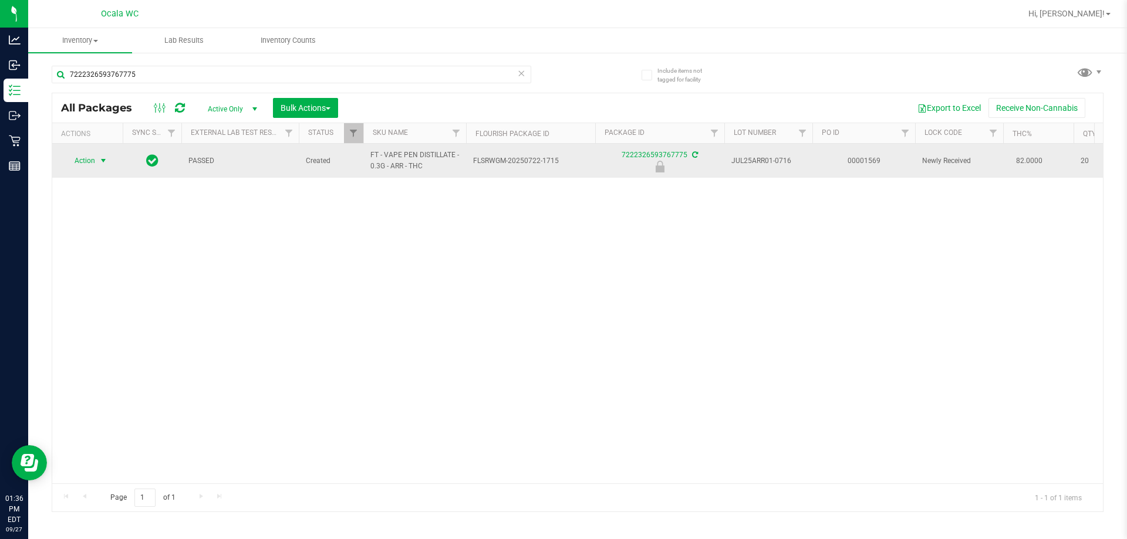
click at [70, 159] on span "Action" at bounding box center [80, 161] width 32 height 16
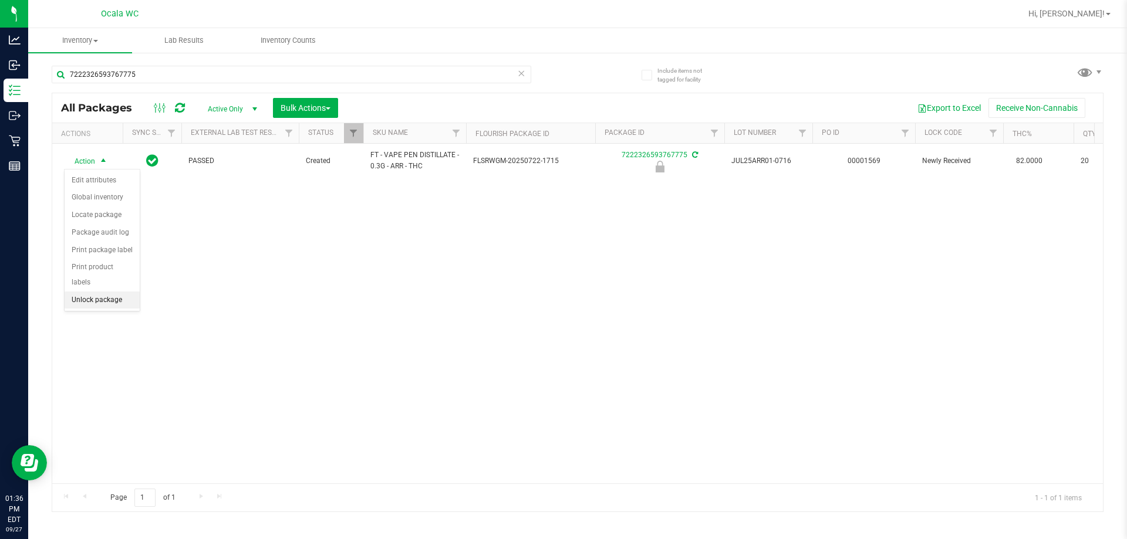
click at [92, 292] on li "Unlock package" at bounding box center [102, 301] width 75 height 18
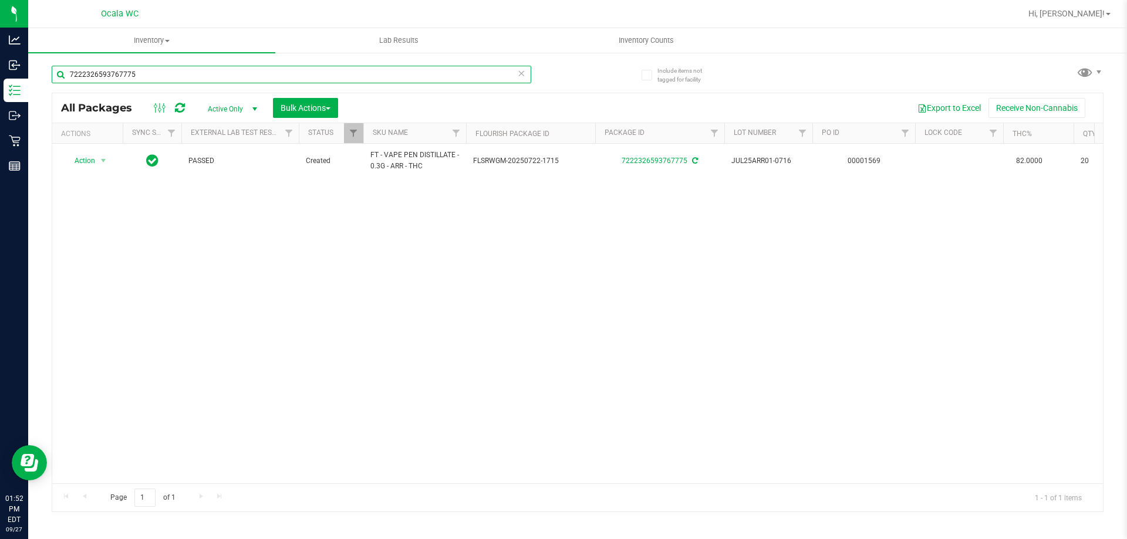
click at [149, 72] on input "7222326593767775" at bounding box center [292, 75] width 480 height 18
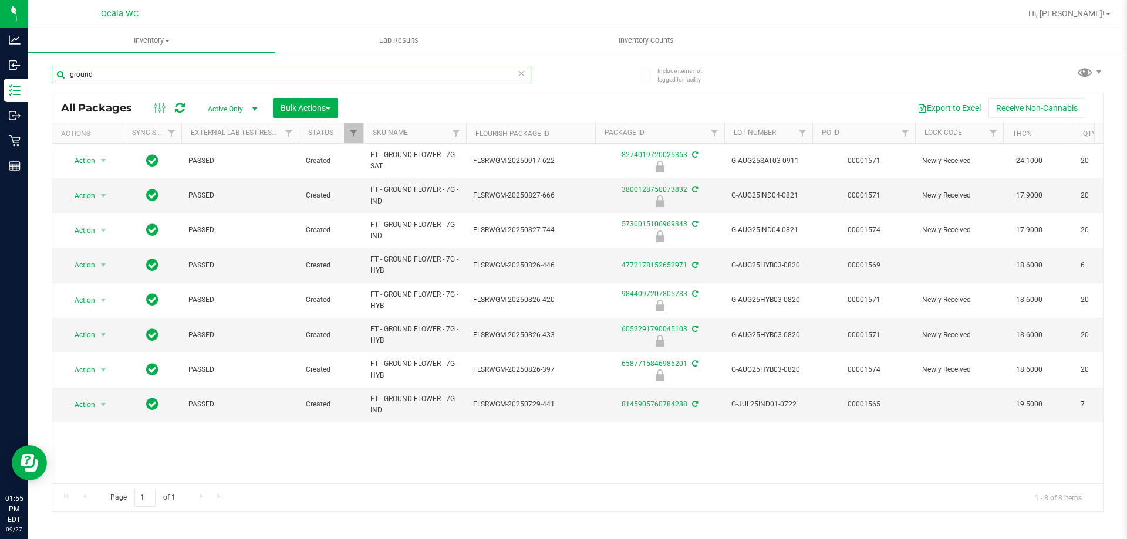
click at [95, 72] on input "ground" at bounding box center [292, 75] width 480 height 18
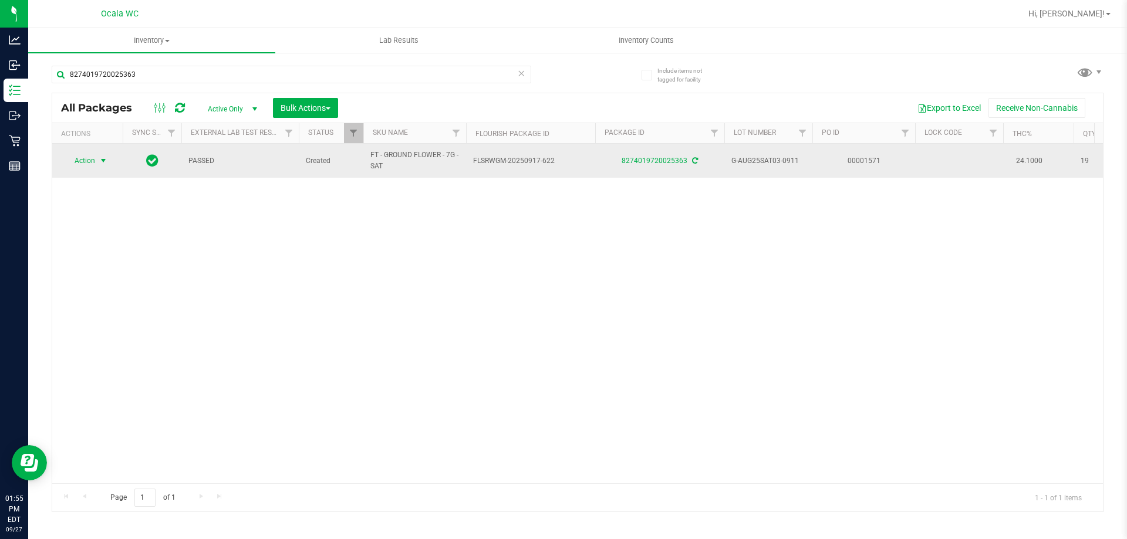
click at [94, 157] on span "Action" at bounding box center [80, 161] width 32 height 16
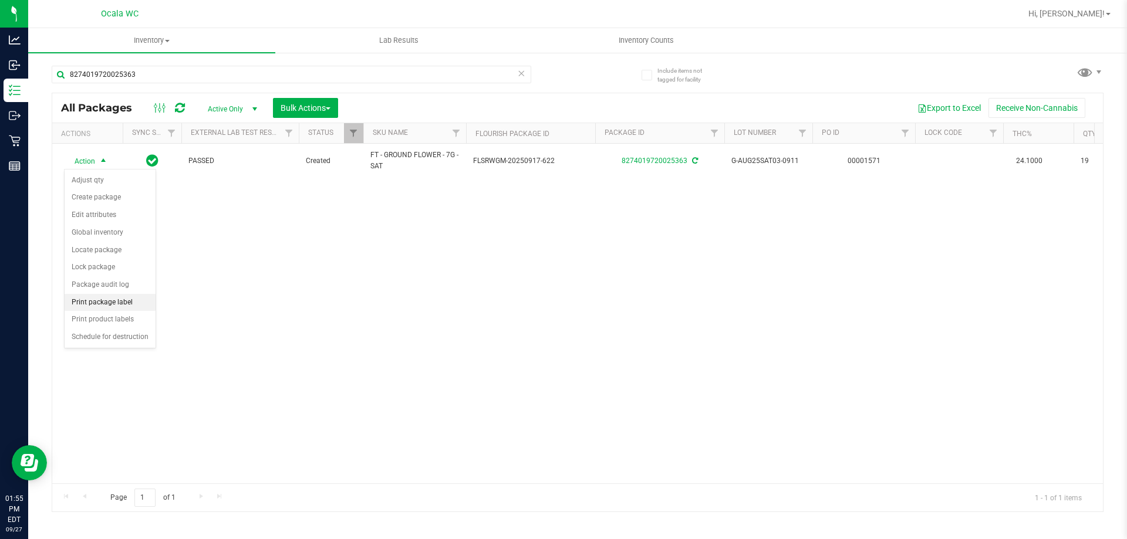
click at [104, 306] on li "Print package label" at bounding box center [110, 303] width 91 height 18
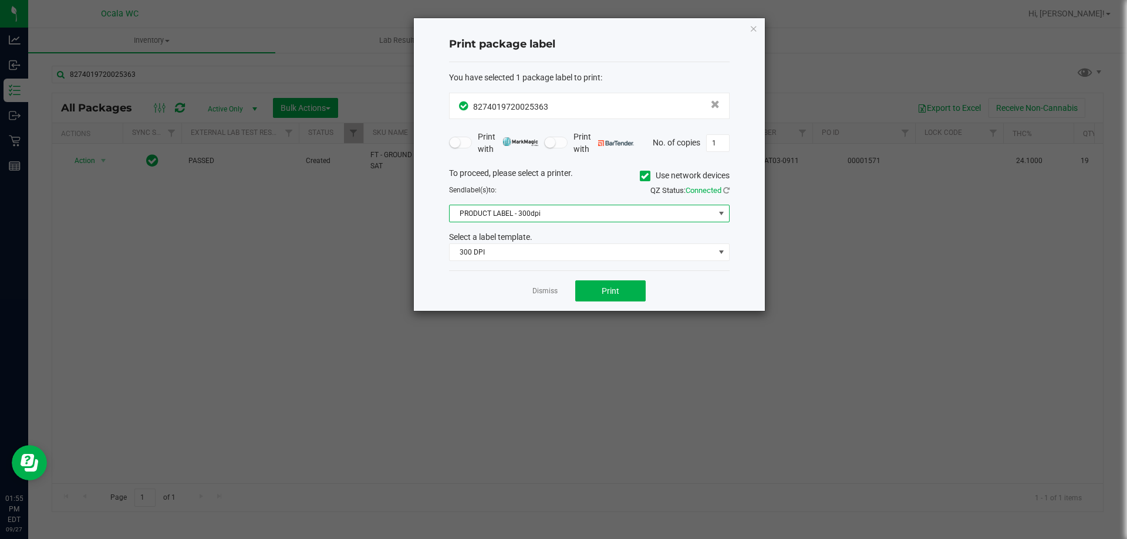
click at [505, 213] on span "PRODUCT LABEL - 300dpi" at bounding box center [582, 213] width 265 height 16
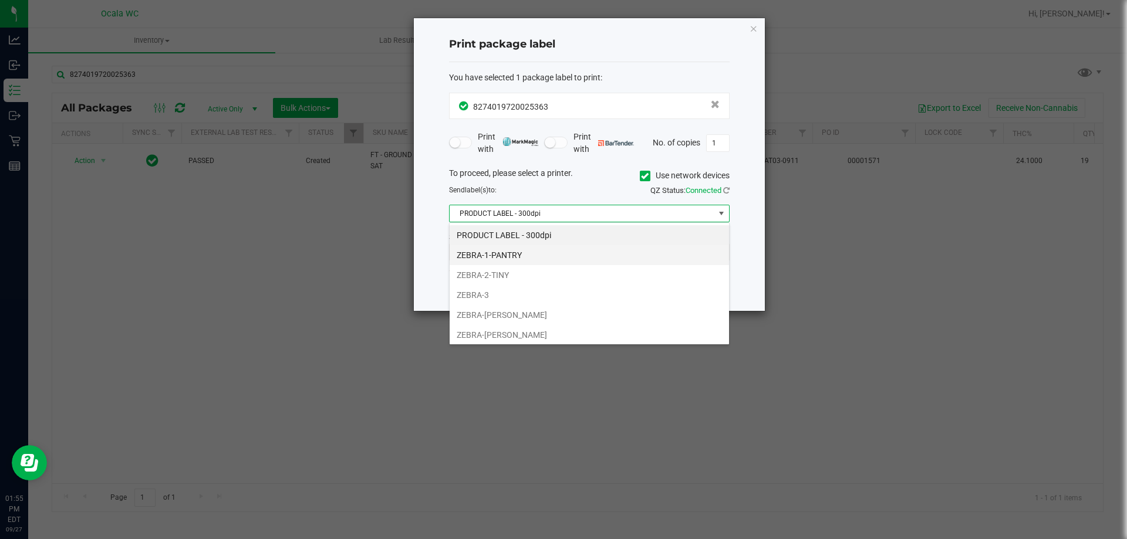
scroll to position [18, 281]
click at [500, 328] on ul "PRODUCT LABEL - 300dpi ZEBRA-1-PANTRY ZEBRA-2-TINY ZEBRA-3 ZEBRA-BRANDY-CLARK Z…" at bounding box center [589, 285] width 279 height 120
click at [496, 309] on li "ZEBRA-BRANDY-CLARK" at bounding box center [589, 315] width 279 height 20
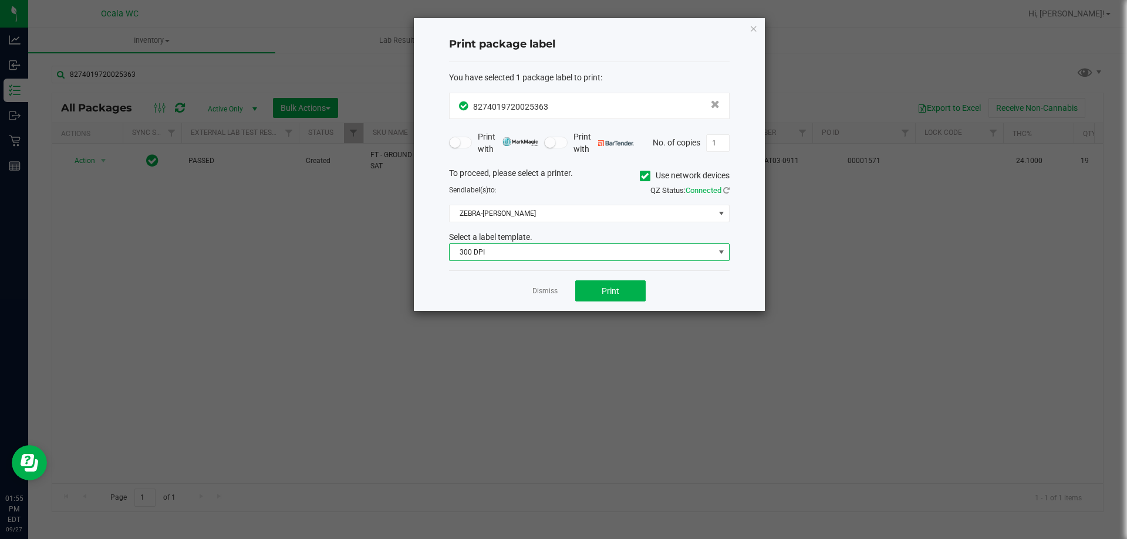
click at [506, 253] on span "300 DPI" at bounding box center [582, 252] width 265 height 16
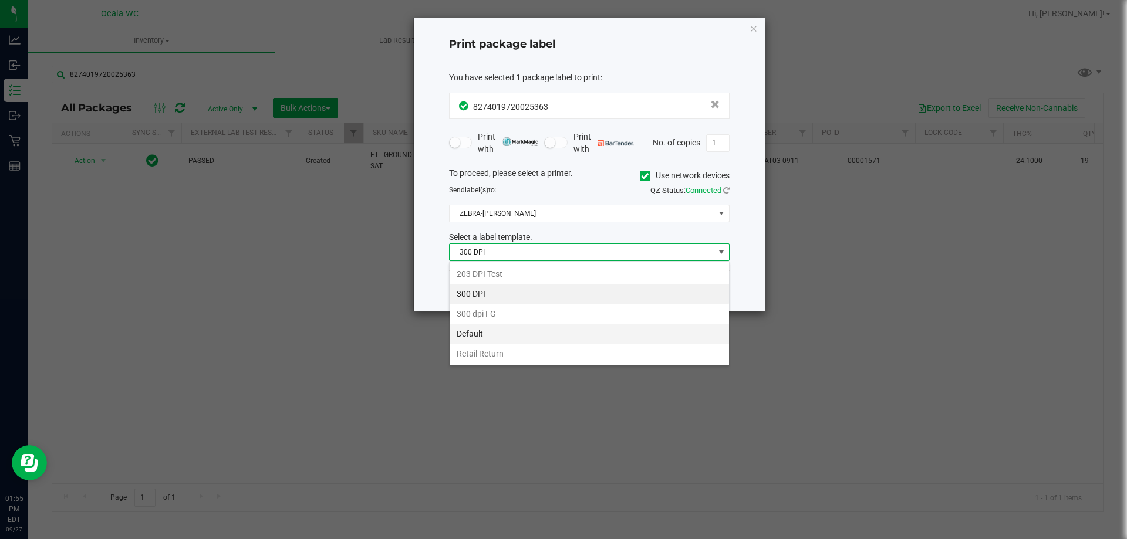
click at [478, 335] on li "Default" at bounding box center [589, 334] width 279 height 20
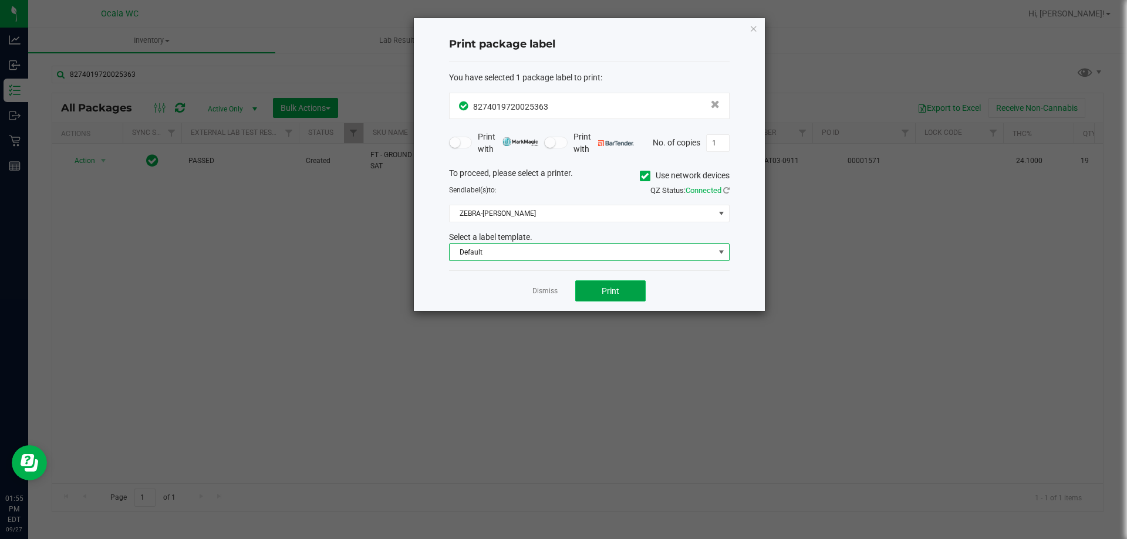
click at [558, 289] on button "Print" at bounding box center [610, 291] width 70 height 21
click at [553, 287] on link "Dismiss" at bounding box center [544, 291] width 25 height 10
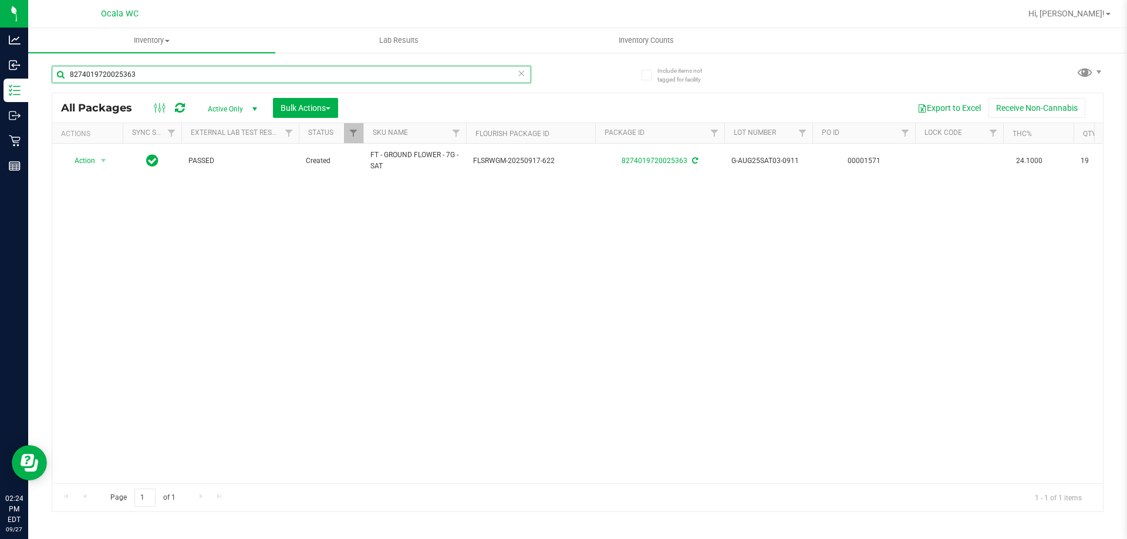
click at [145, 77] on input "8274019720025363" at bounding box center [292, 75] width 480 height 18
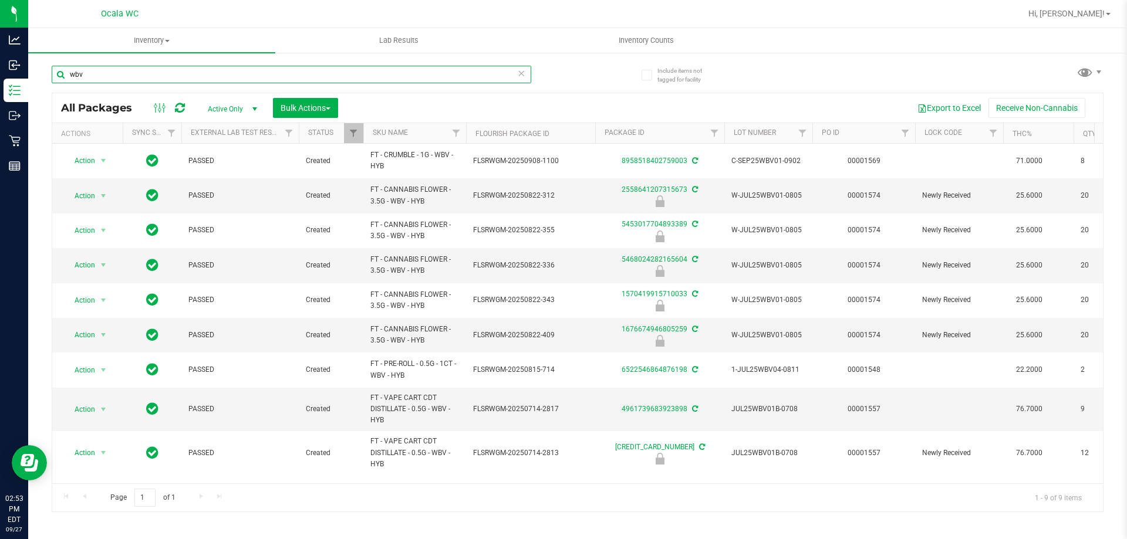
click at [129, 81] on input "wbv" at bounding box center [292, 75] width 480 height 18
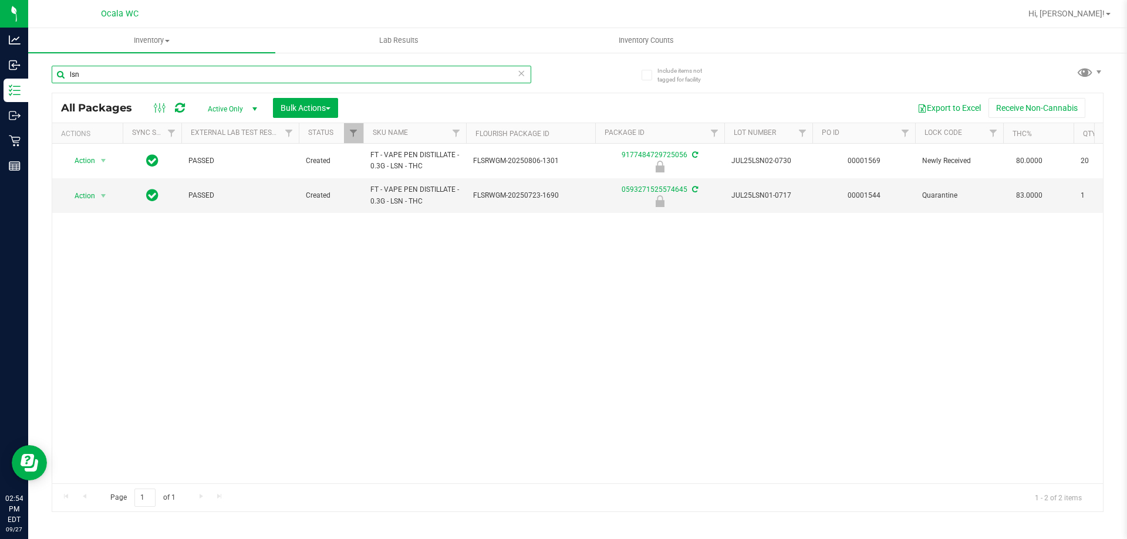
click at [161, 72] on input "lsn" at bounding box center [292, 75] width 480 height 18
type input "9177484729725056"
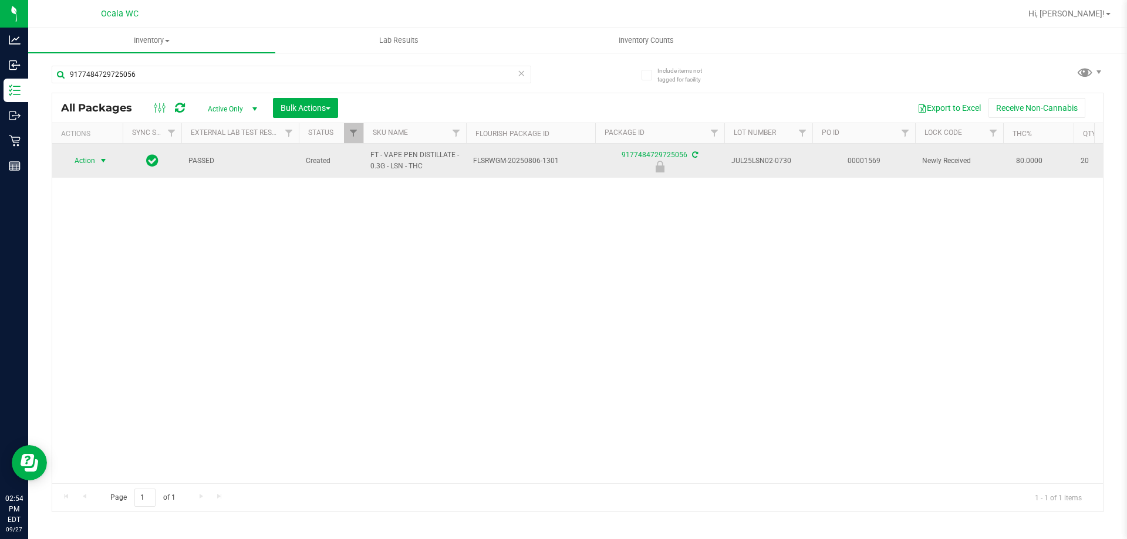
click at [93, 159] on span "Action" at bounding box center [80, 161] width 32 height 16
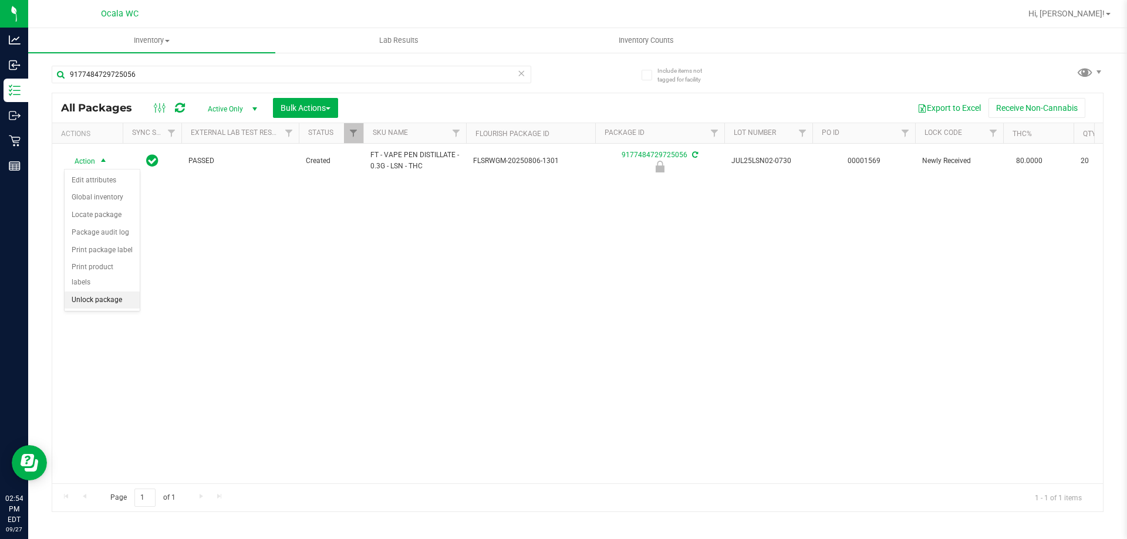
click at [91, 292] on li "Unlock package" at bounding box center [102, 301] width 75 height 18
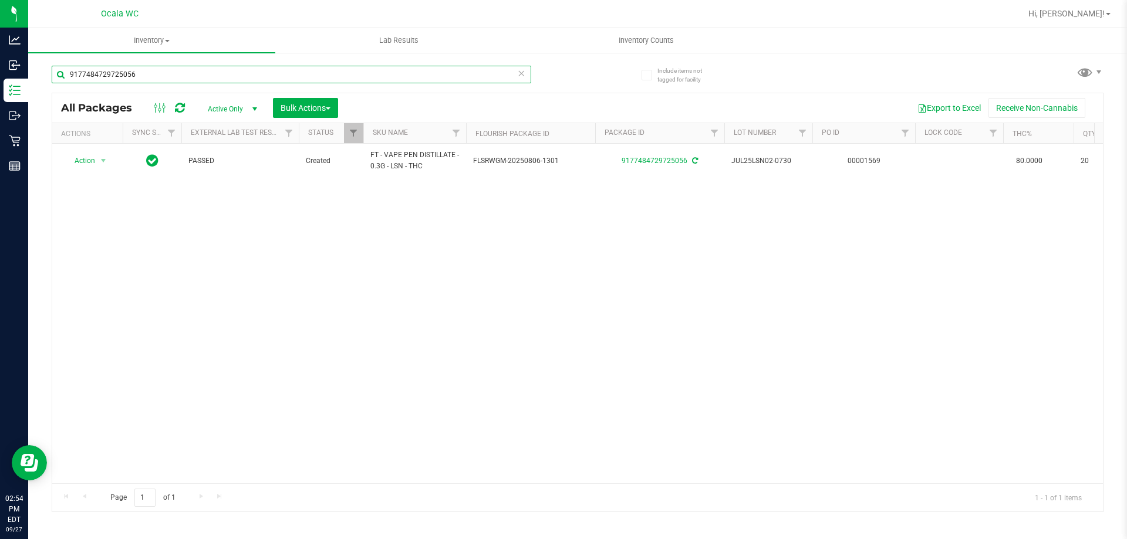
click at [147, 69] on input "9177484729725056" at bounding box center [292, 75] width 480 height 18
type input "2547281832771999"
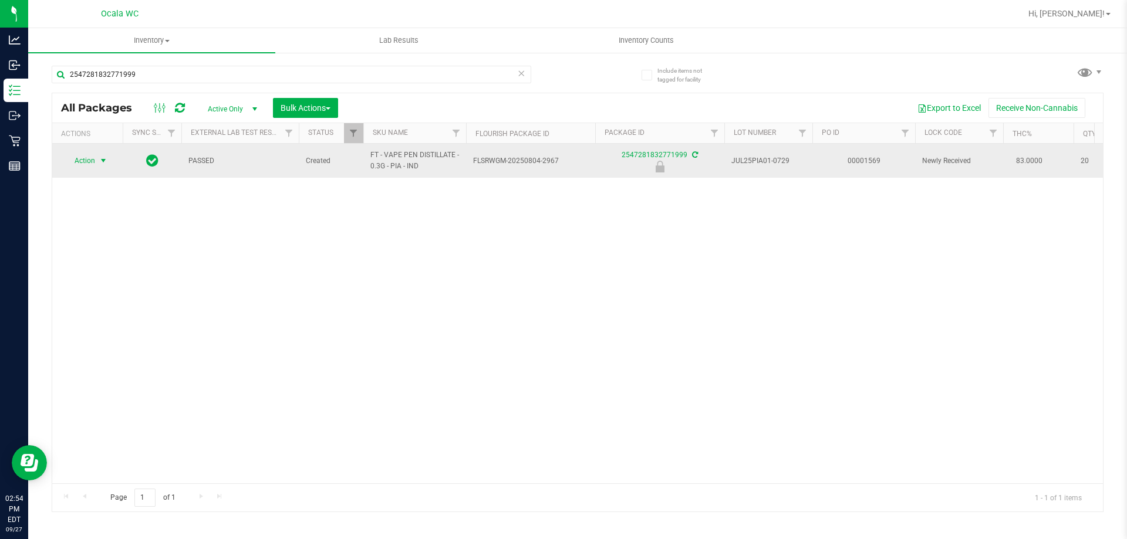
click at [83, 161] on span "Action" at bounding box center [80, 161] width 32 height 16
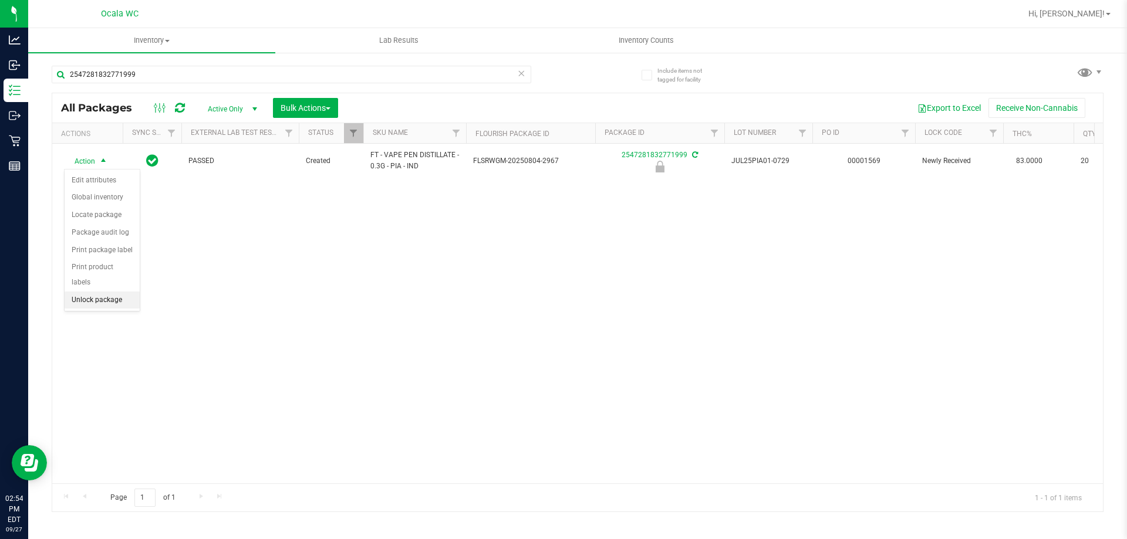
click at [77, 292] on li "Unlock package" at bounding box center [102, 301] width 75 height 18
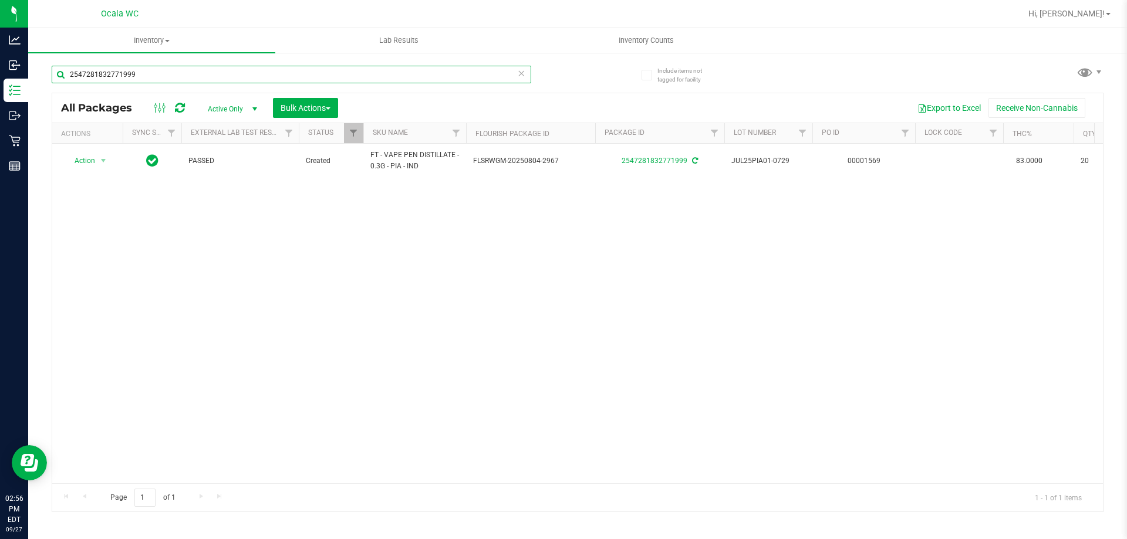
click at [143, 79] on input "2547281832771999" at bounding box center [292, 75] width 480 height 18
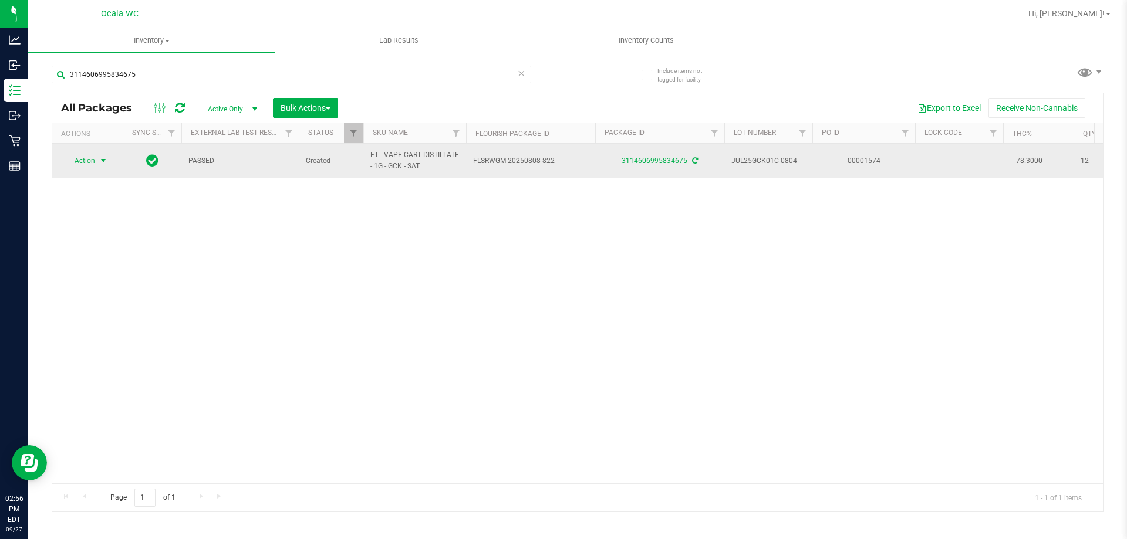
click at [90, 160] on span "Action" at bounding box center [80, 161] width 32 height 16
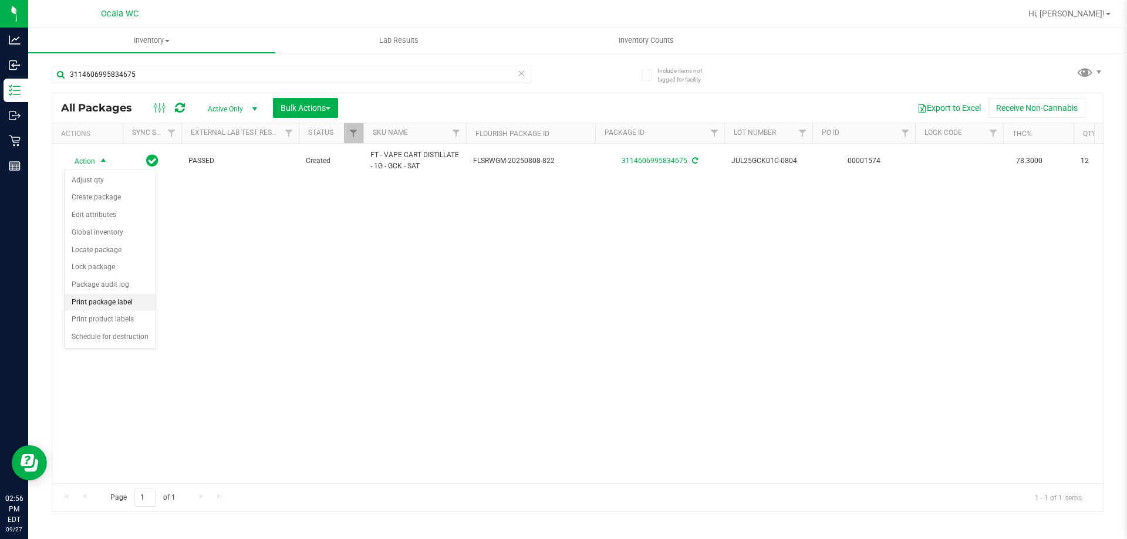
click at [88, 302] on li "Print package label" at bounding box center [110, 303] width 91 height 18
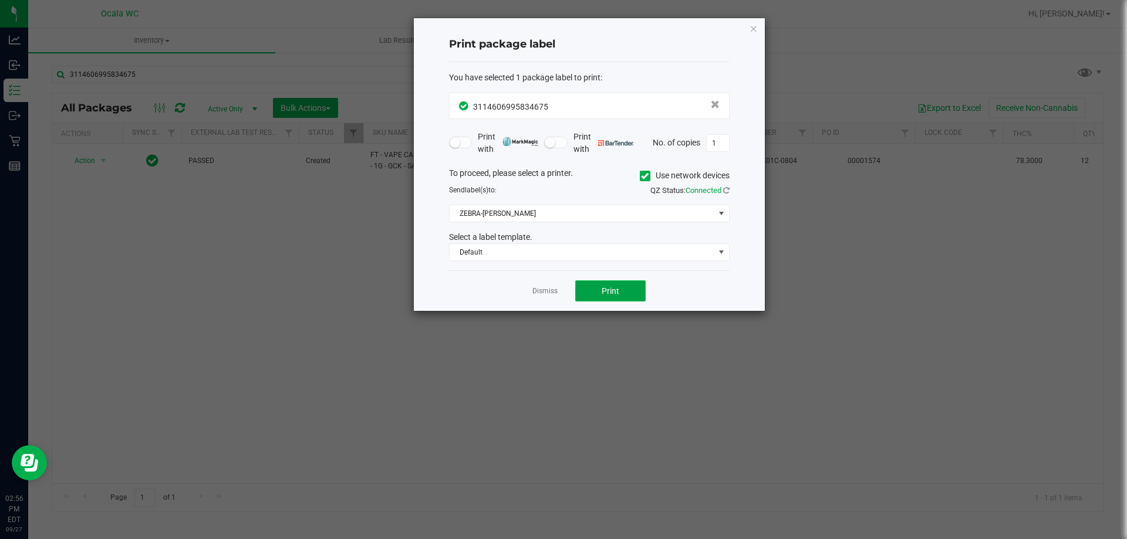
click at [558, 288] on button "Print" at bounding box center [610, 291] width 70 height 21
click at [552, 286] on link "Dismiss" at bounding box center [544, 291] width 25 height 10
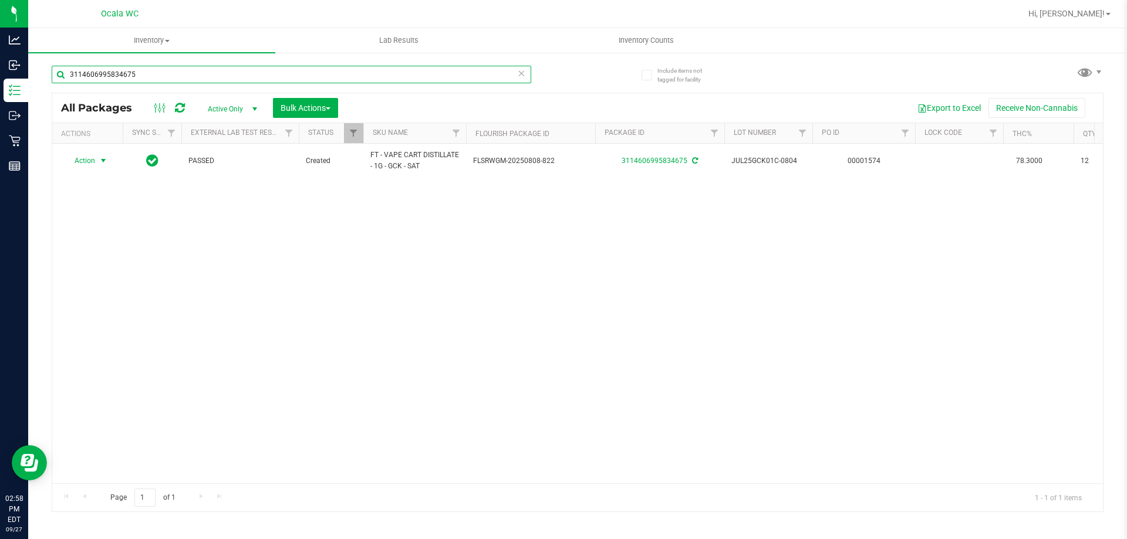
click at [146, 72] on input "3114606995834675" at bounding box center [292, 75] width 480 height 18
type input "9617530809190845"
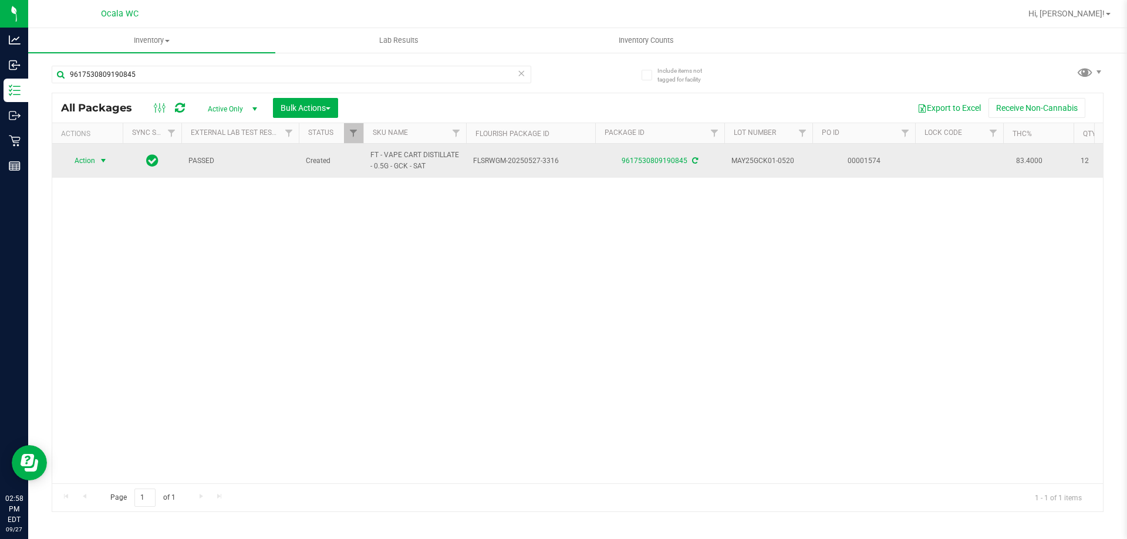
click at [85, 163] on span "Action" at bounding box center [80, 161] width 32 height 16
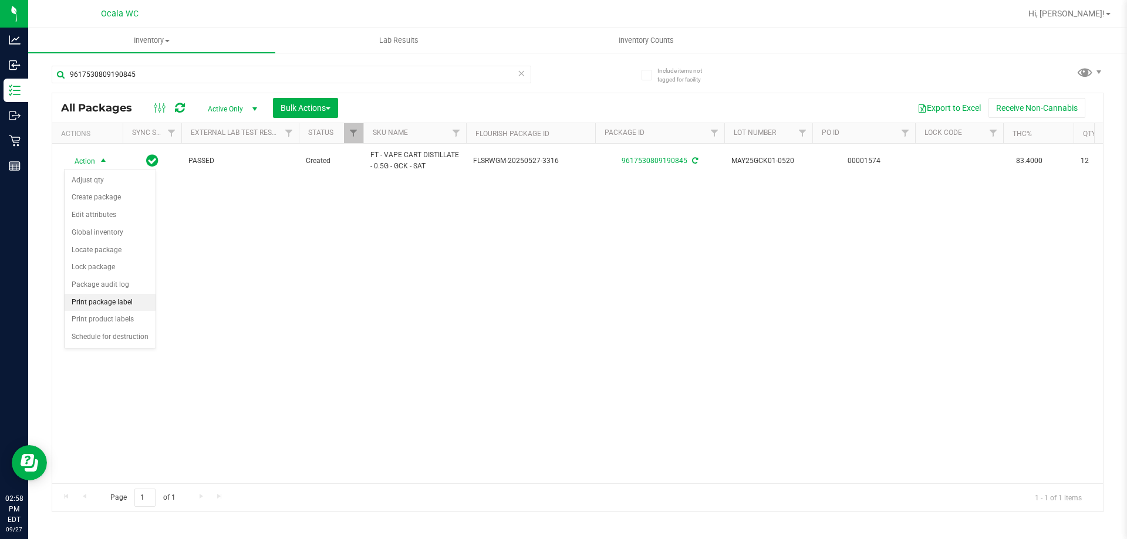
click at [86, 301] on li "Print package label" at bounding box center [110, 303] width 91 height 18
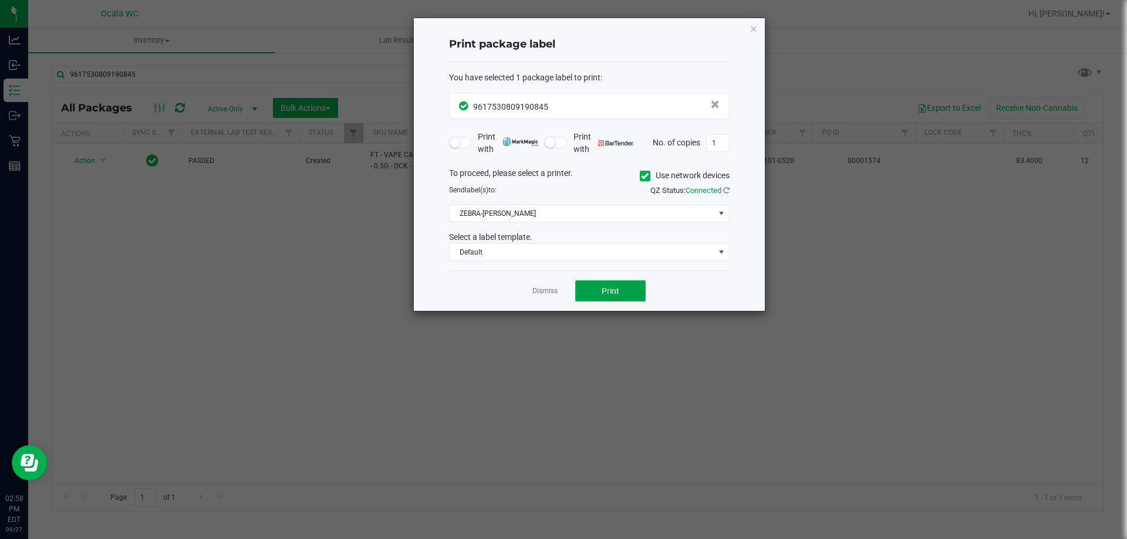
click at [558, 293] on span "Print" at bounding box center [611, 290] width 18 height 9
click at [550, 290] on link "Dismiss" at bounding box center [544, 291] width 25 height 10
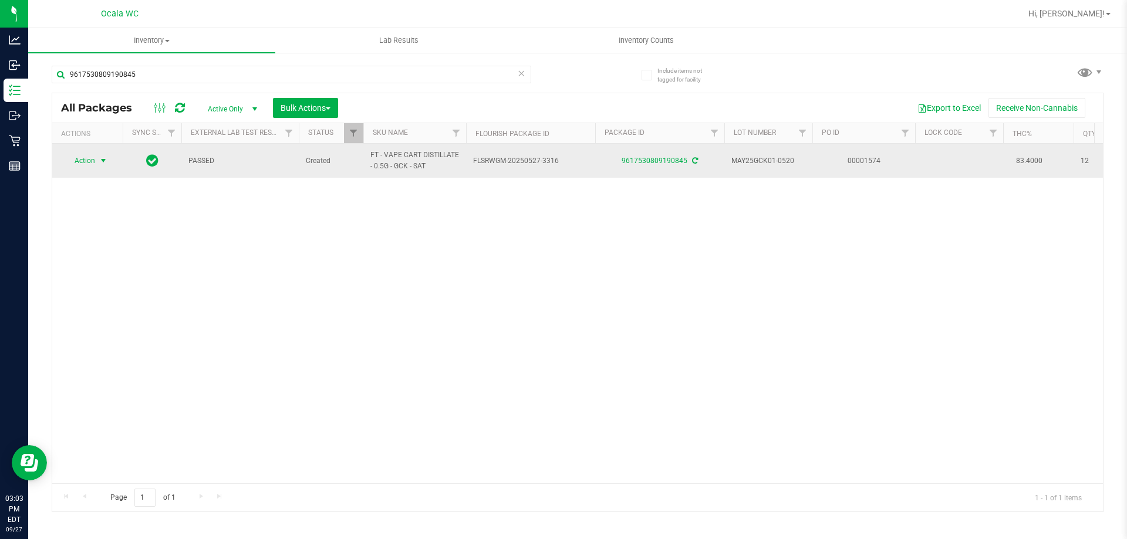
click at [79, 160] on span "Action" at bounding box center [80, 161] width 32 height 16
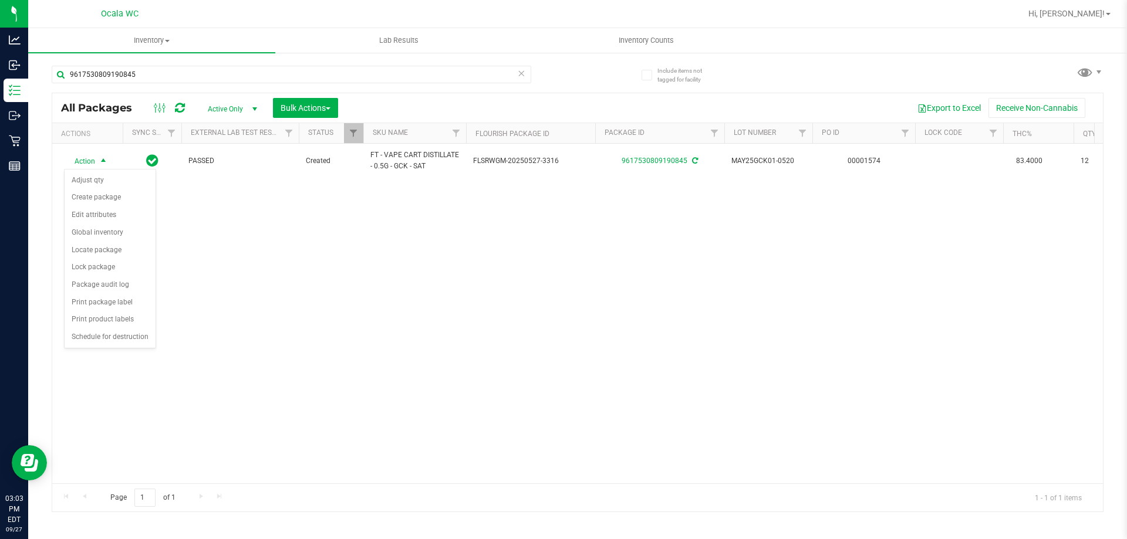
click at [382, 299] on div "Action Action Adjust qty Create package Edit attributes Global inventory Locate…" at bounding box center [577, 314] width 1051 height 340
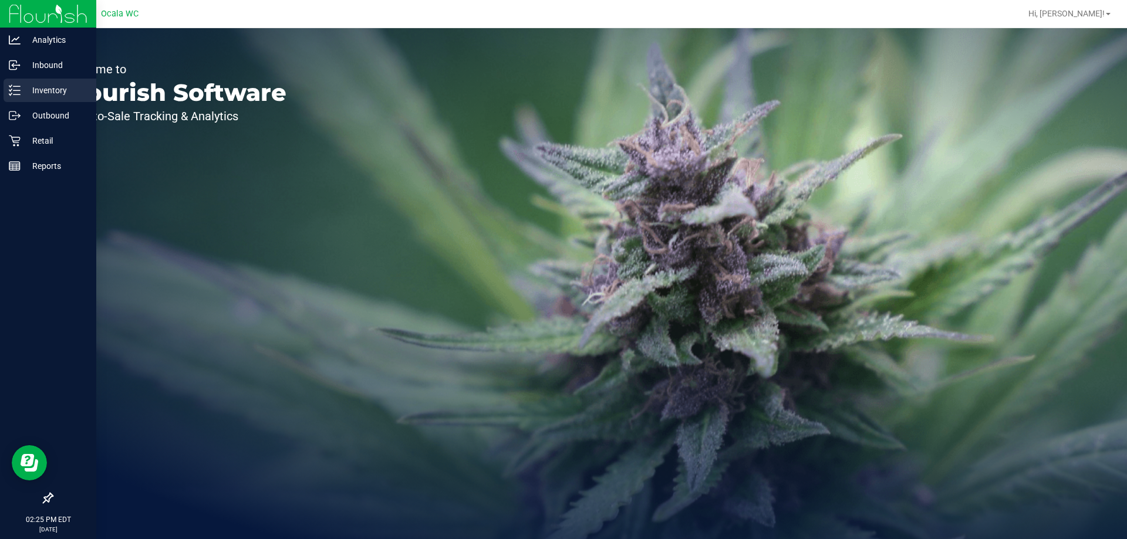
click at [36, 96] on p "Inventory" at bounding box center [56, 90] width 70 height 14
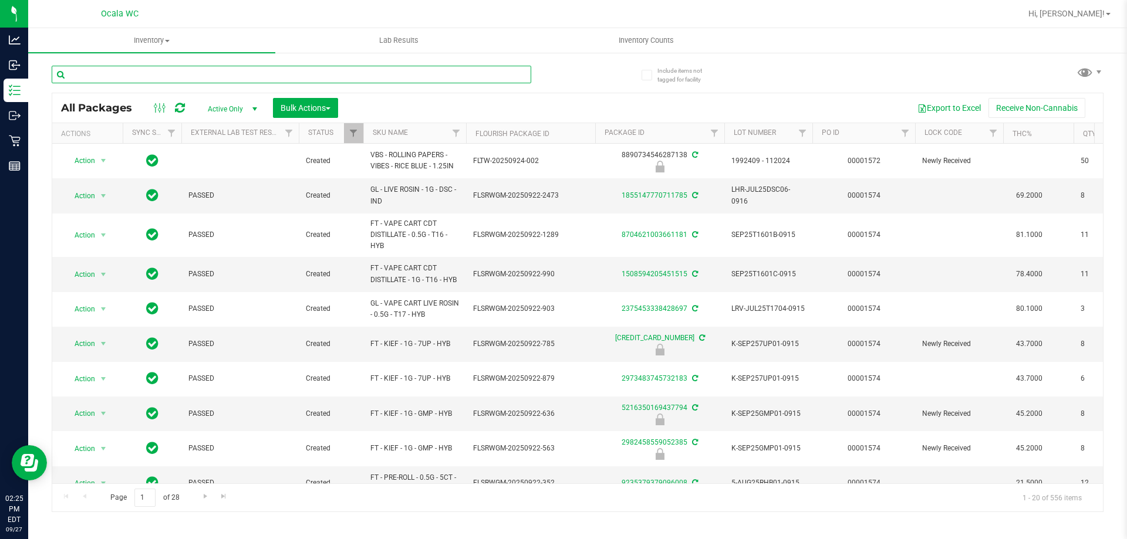
click at [161, 73] on input "text" at bounding box center [292, 75] width 480 height 18
type input "1676674946805259"
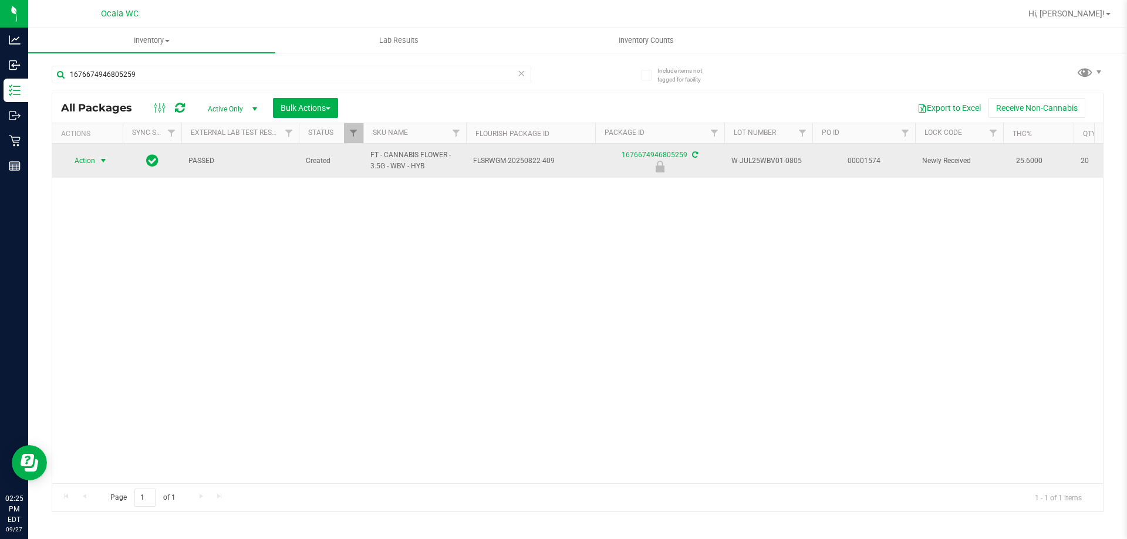
click at [80, 164] on span "Action" at bounding box center [80, 161] width 32 height 16
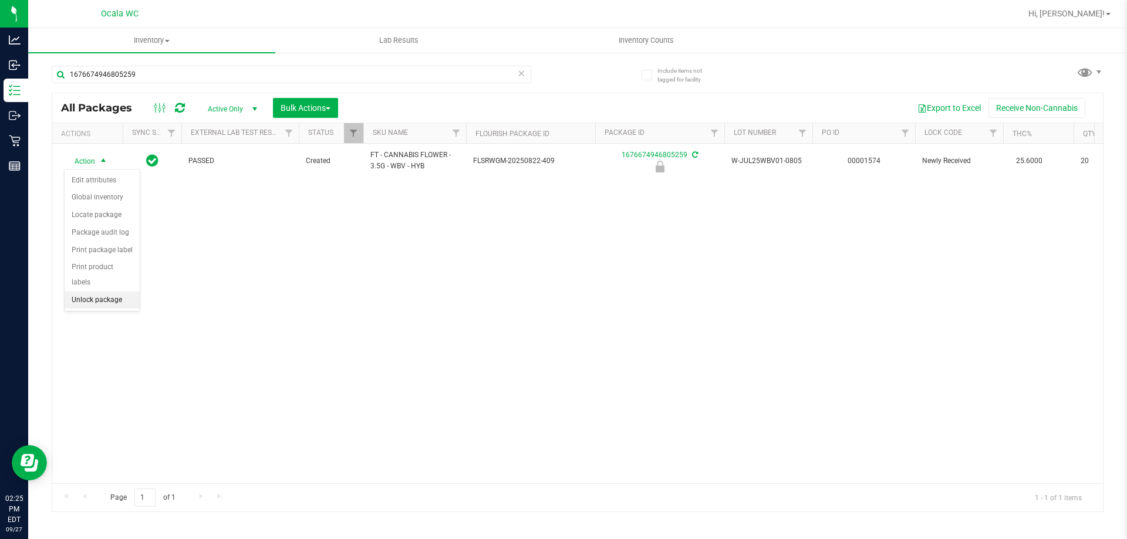
click at [76, 292] on li "Unlock package" at bounding box center [102, 301] width 75 height 18
